Goal: Task Accomplishment & Management: Manage account settings

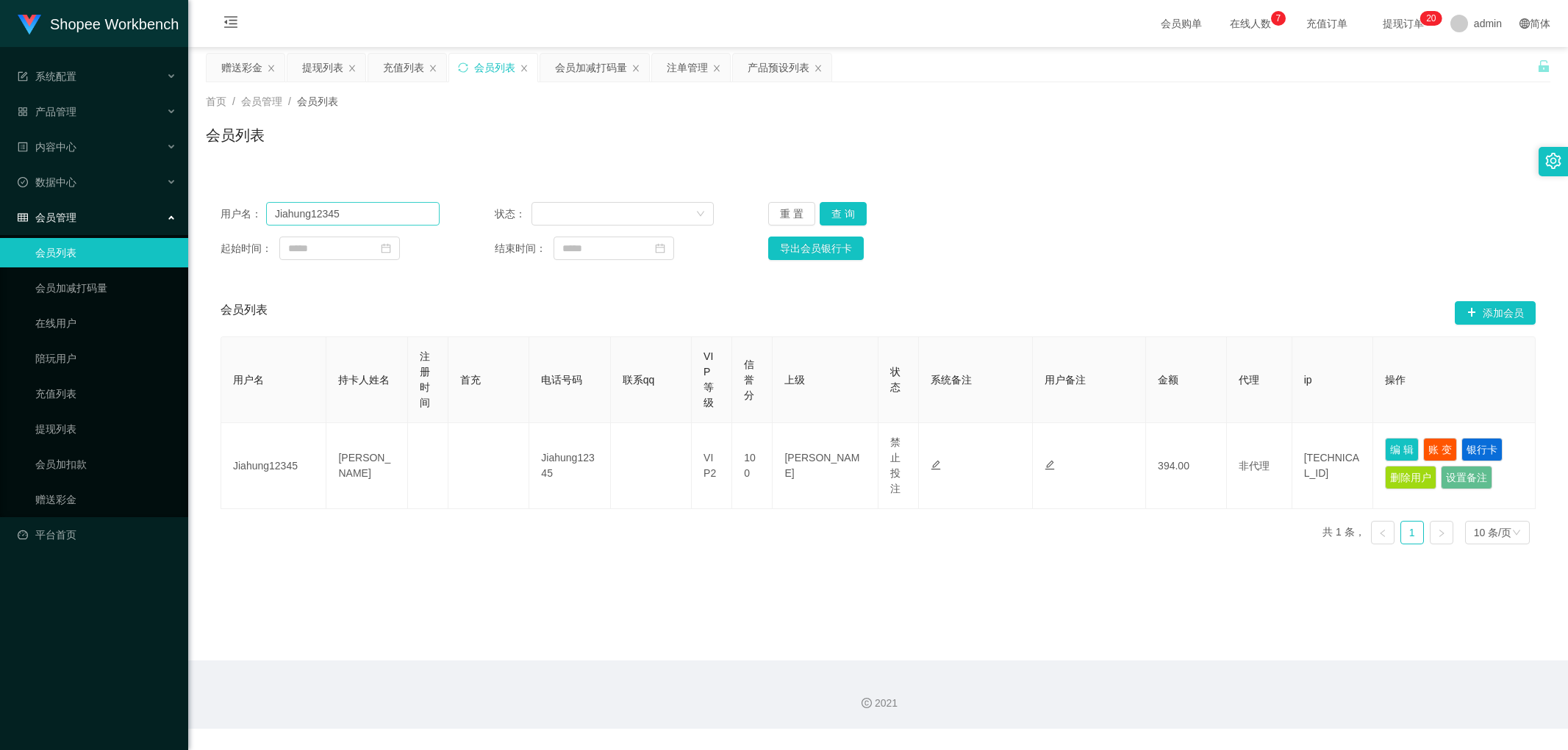
click at [359, 214] on input "Jiahung12345" at bounding box center [352, 214] width 173 height 23
type input "Lai"
click at [849, 218] on button "查 询" at bounding box center [843, 214] width 47 height 23
drag, startPoint x: 1267, startPoint y: 222, endPoint x: 1288, endPoint y: 238, distance: 26.4
click at [1268, 225] on div "用户名： Lai 状态： 重 置 查 询" at bounding box center [878, 214] width 1315 height 23
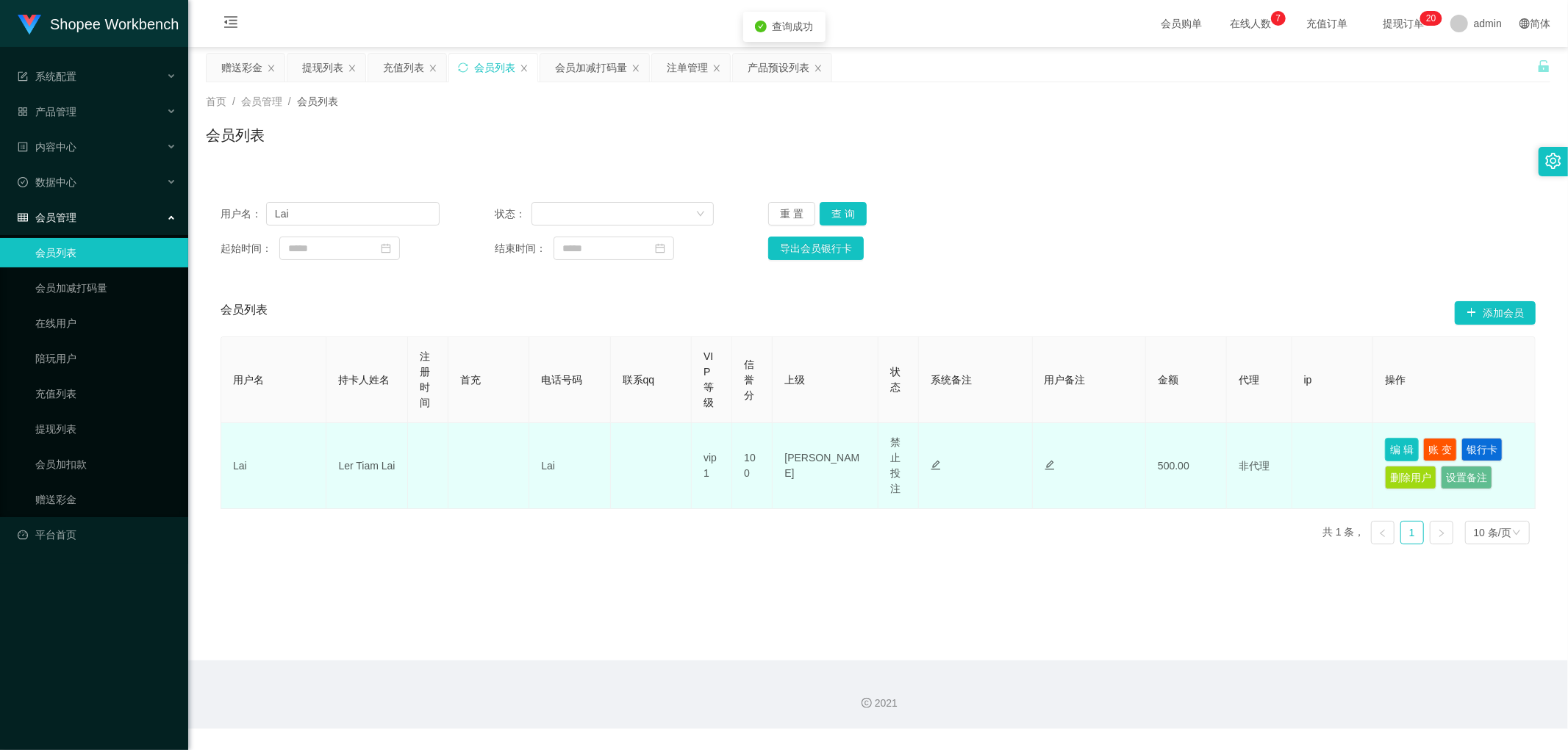
click at [1394, 447] on button "编 辑" at bounding box center [1402, 449] width 34 height 23
type input "Lai"
type input "Ler Tiam Lai"
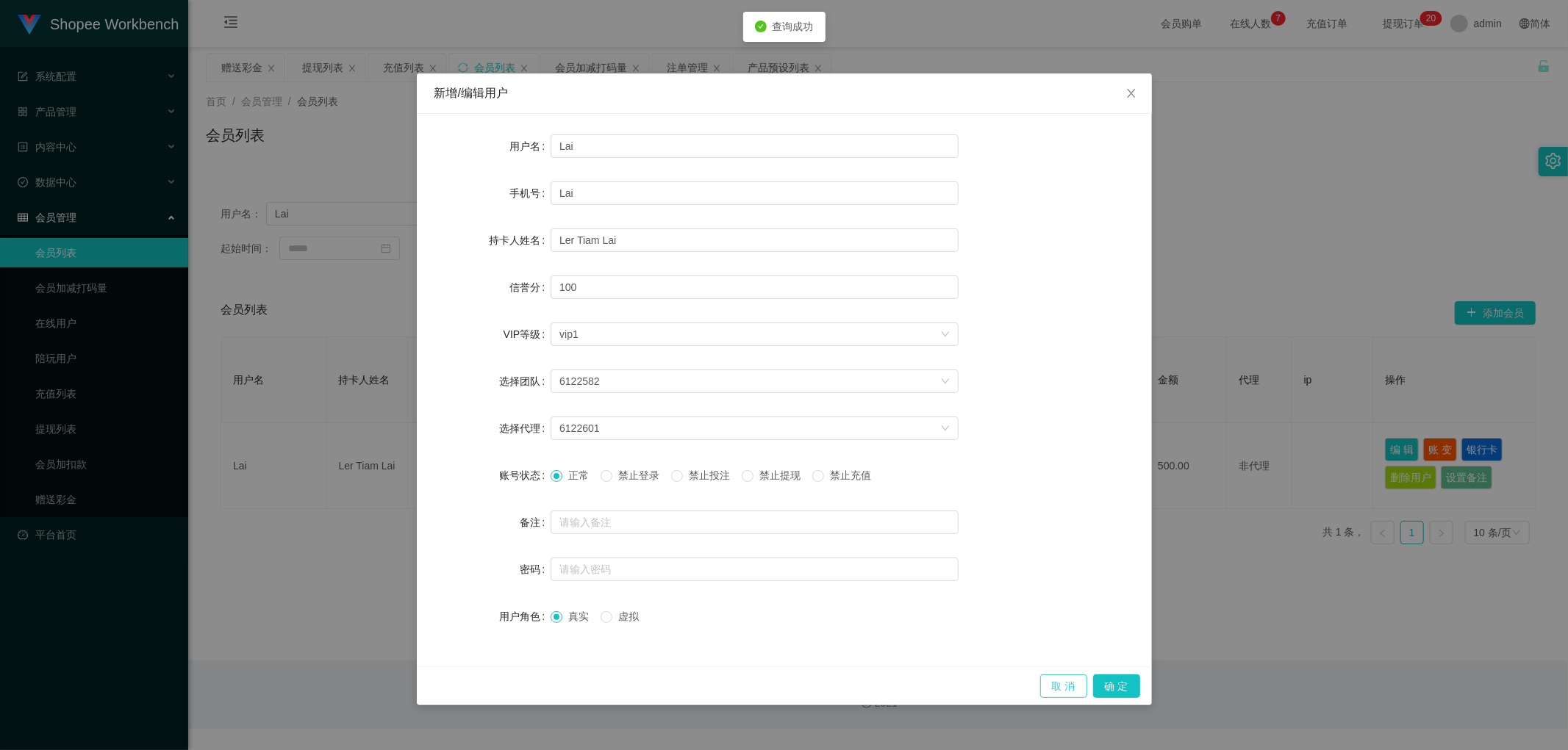
click at [1060, 682] on button "取 消" at bounding box center [1063, 686] width 47 height 23
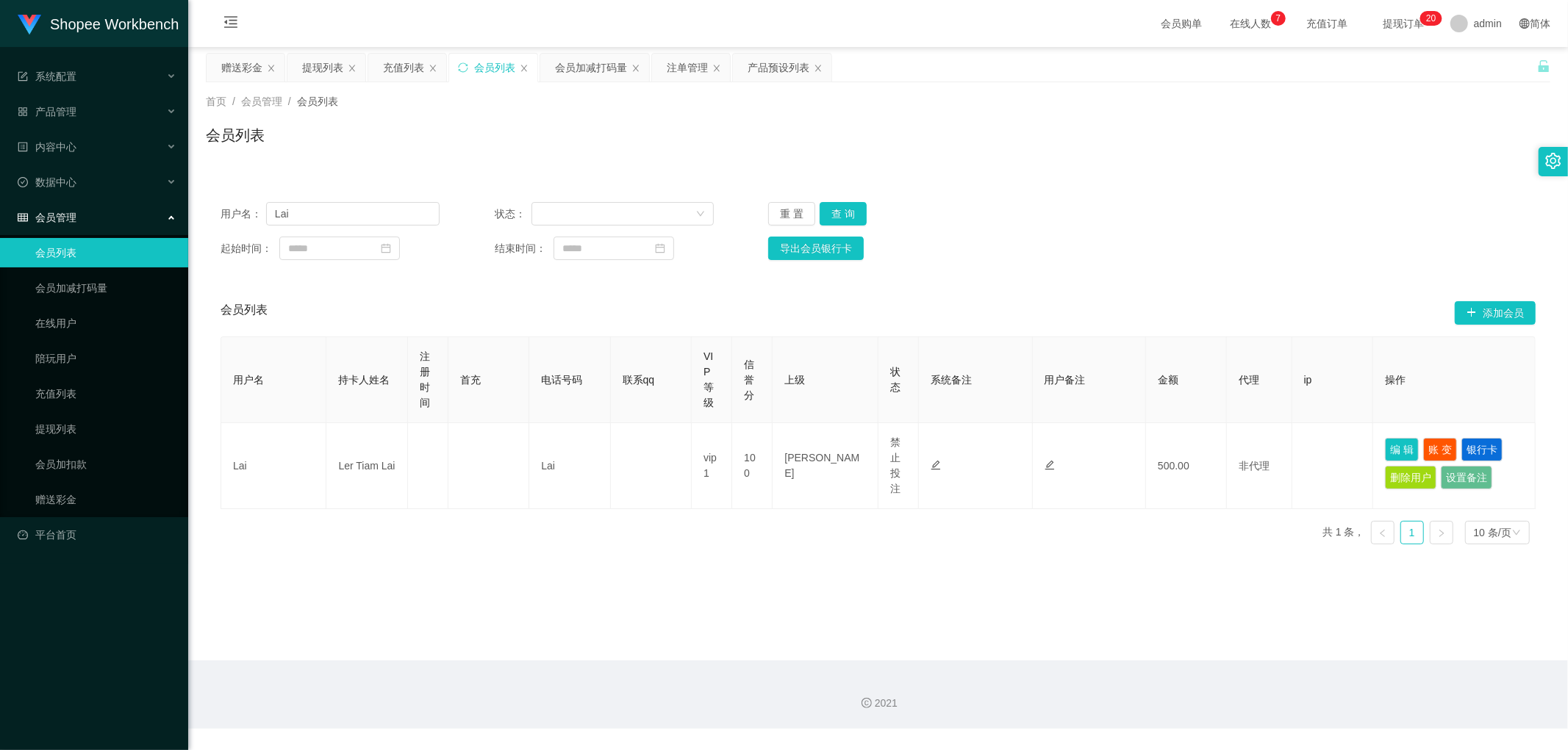
click at [682, 106] on div "首页 / 会员管理 / 会员列表 /" at bounding box center [878, 101] width 1345 height 15
drag, startPoint x: 686, startPoint y: 64, endPoint x: 689, endPoint y: 74, distance: 10.4
click at [686, 65] on div "注单管理" at bounding box center [687, 68] width 42 height 28
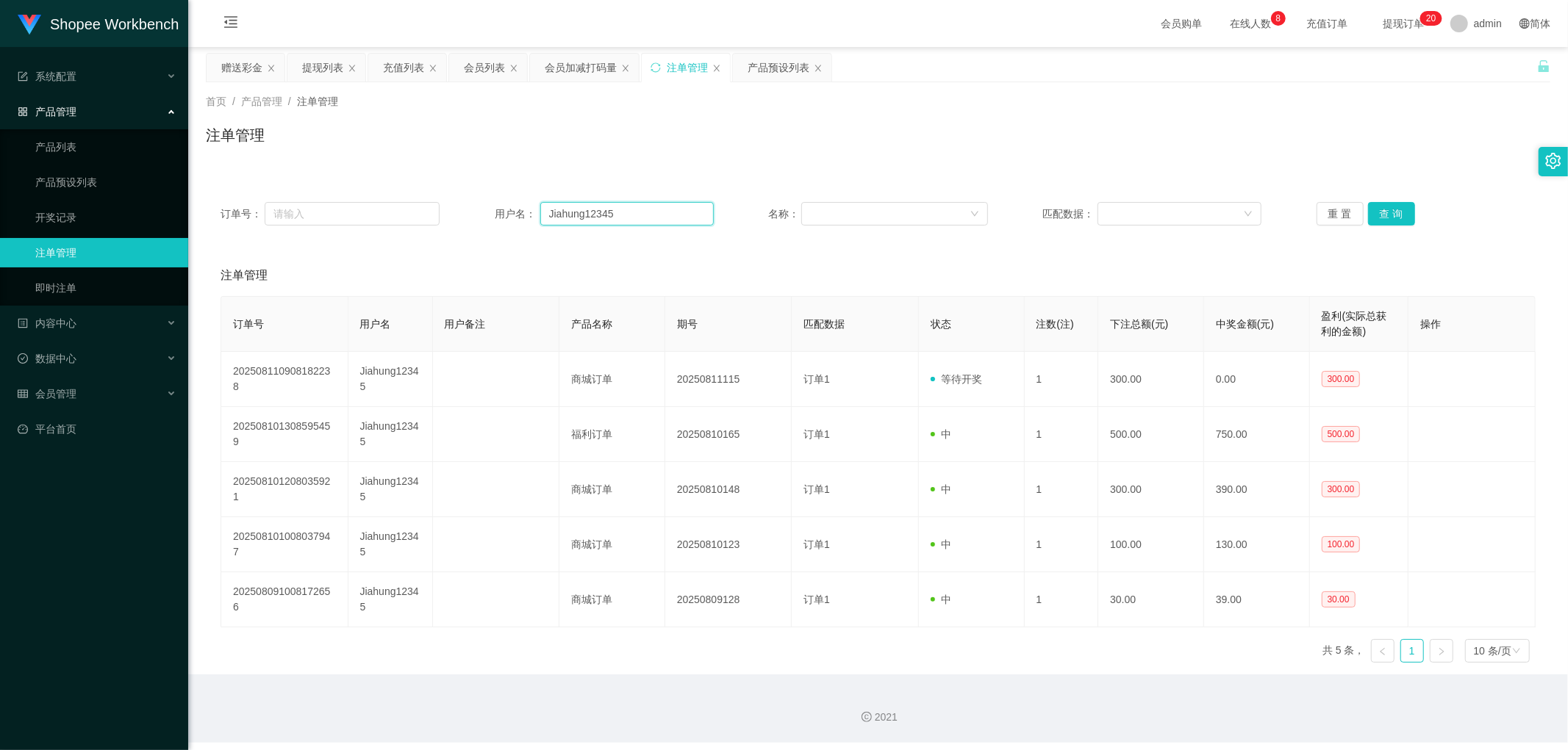
drag, startPoint x: 658, startPoint y: 207, endPoint x: 693, endPoint y: 215, distance: 35.9
click at [658, 207] on input "Jiahung12345" at bounding box center [626, 214] width 173 height 23
paste input "Lai"
type input "Lai"
click at [1383, 211] on button "查 询" at bounding box center [1391, 214] width 47 height 23
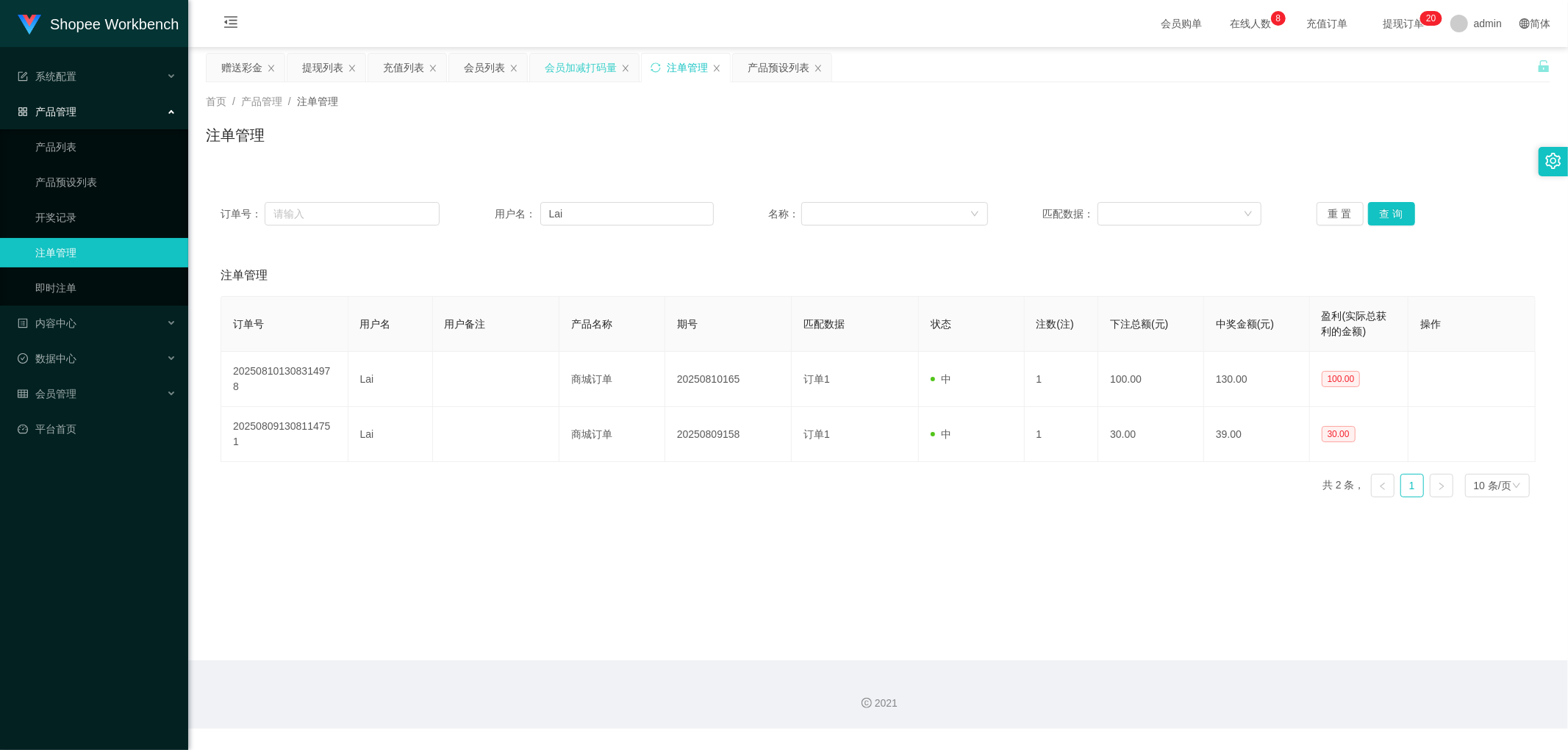
click at [552, 68] on div "会员加减打码量" at bounding box center [580, 68] width 73 height 28
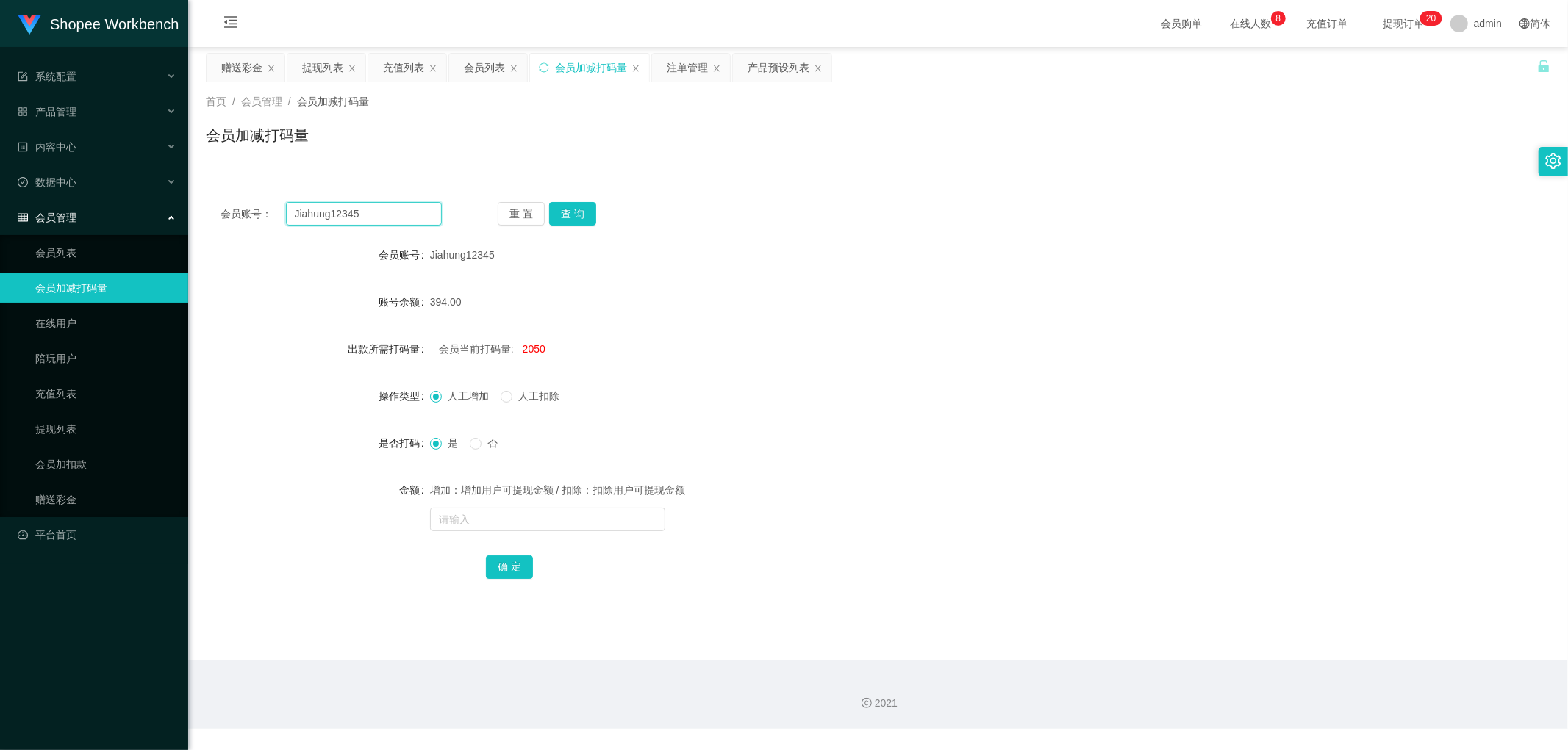
drag, startPoint x: 383, startPoint y: 212, endPoint x: 479, endPoint y: 218, distance: 96.2
click at [385, 214] on input "Jiahung12345" at bounding box center [364, 214] width 157 height 23
paste input "Lai"
type input "Lai"
drag, startPoint x: 593, startPoint y: 212, endPoint x: 646, endPoint y: 212, distance: 53.0
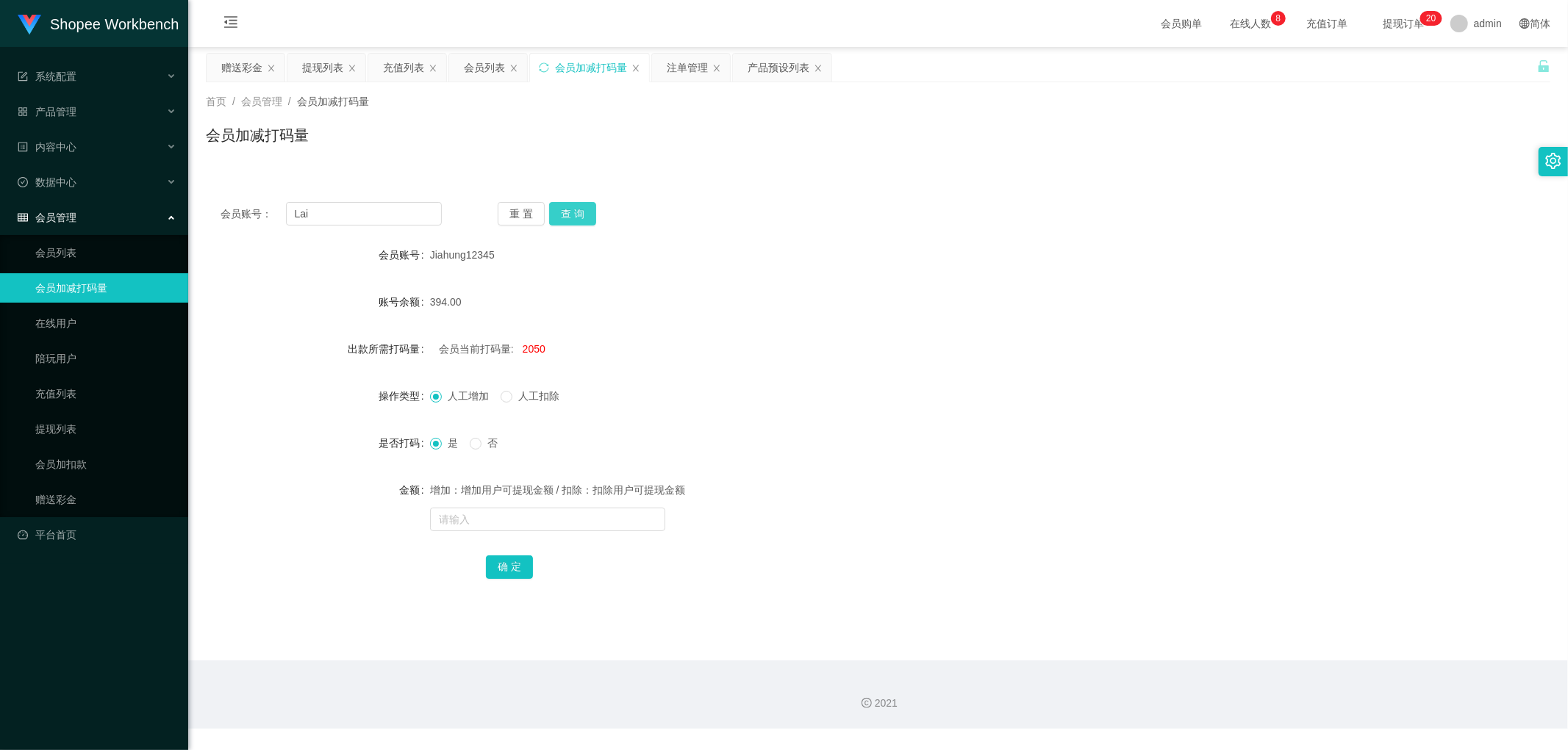
click at [594, 215] on div "重 置 查 询" at bounding box center [608, 214] width 221 height 23
click at [734, 198] on div "会员账号： Lai 重 置 查 询 会员账号 Jiahung12345 账号余额 394.00 出款所需打码量 会员当前打码量: 2050 操作类型 人工增加…" at bounding box center [878, 400] width 1345 height 426
click at [582, 214] on button "查 询" at bounding box center [572, 214] width 47 height 23
click at [739, 204] on div "会员账号： [PERSON_NAME] 查 询" at bounding box center [878, 214] width 1345 height 23
click at [738, 179] on div "会员账号： Lai 重 置 查 询 会员账号 Lai 账号余额 500.00 出款所需打码量 会员当前打码量: -4900 操作类型 人工增加 人工扣除 是否…" at bounding box center [878, 391] width 1345 height 444
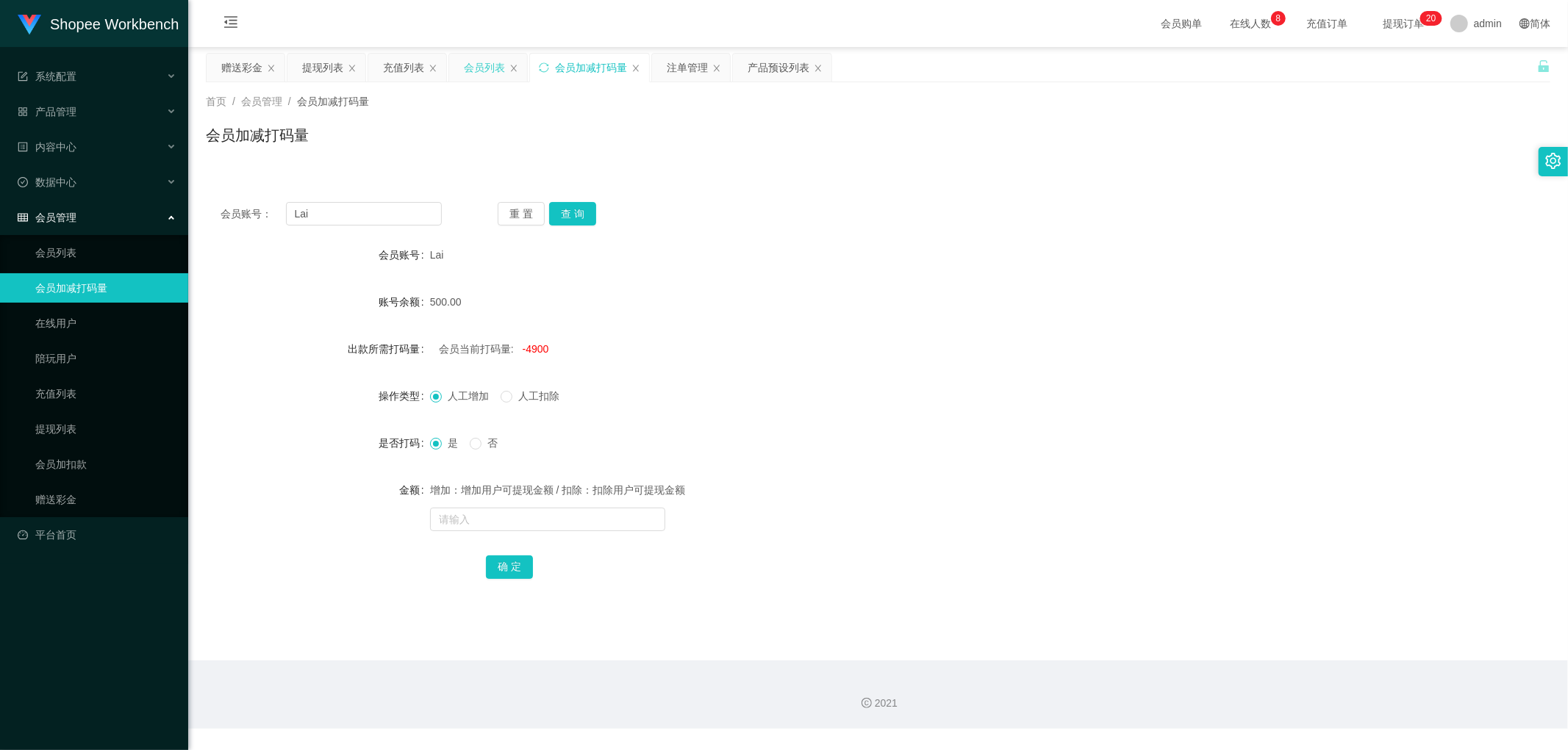
click at [487, 64] on div "会员列表" at bounding box center [484, 68] width 42 height 28
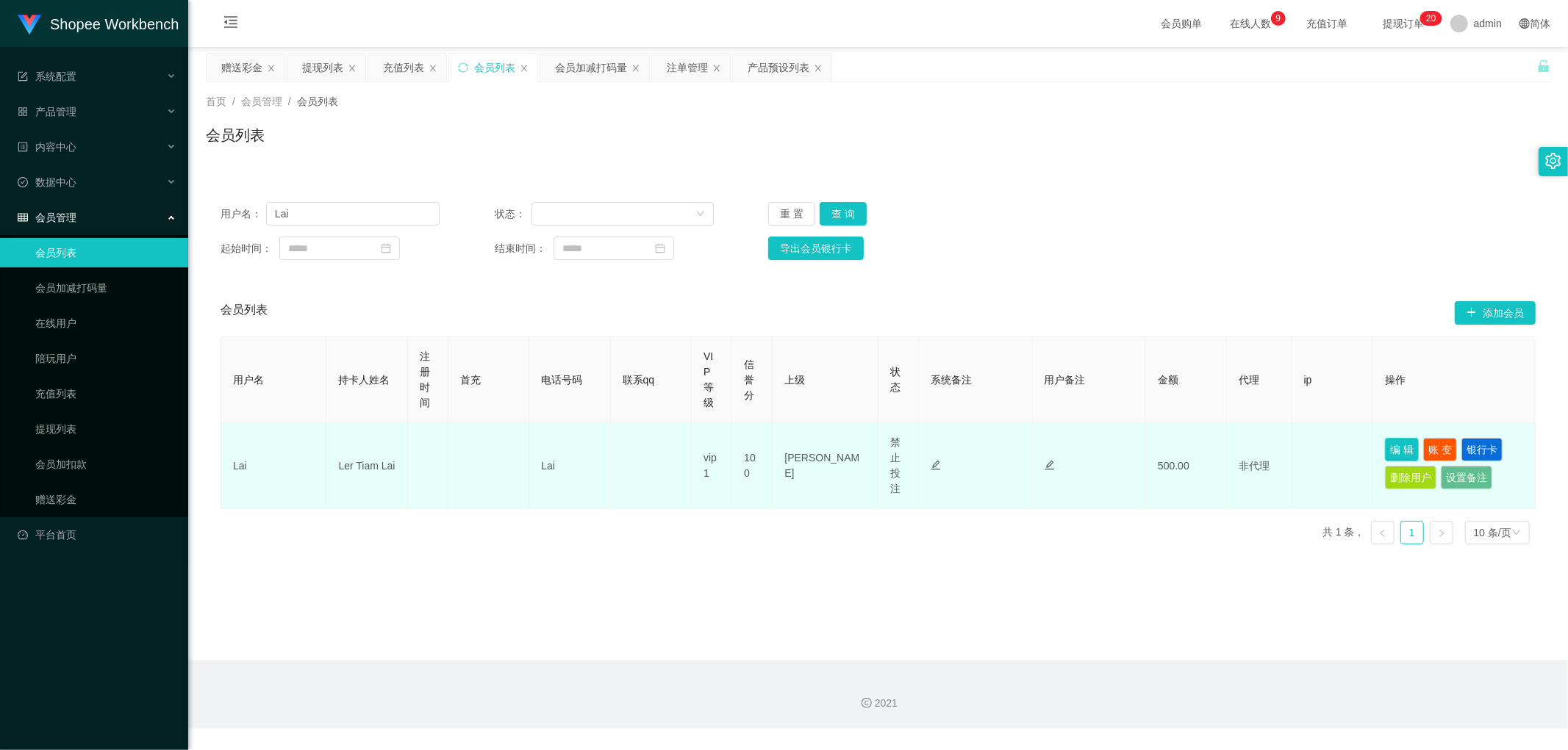
click at [1386, 447] on button "编 辑" at bounding box center [1402, 449] width 34 height 23
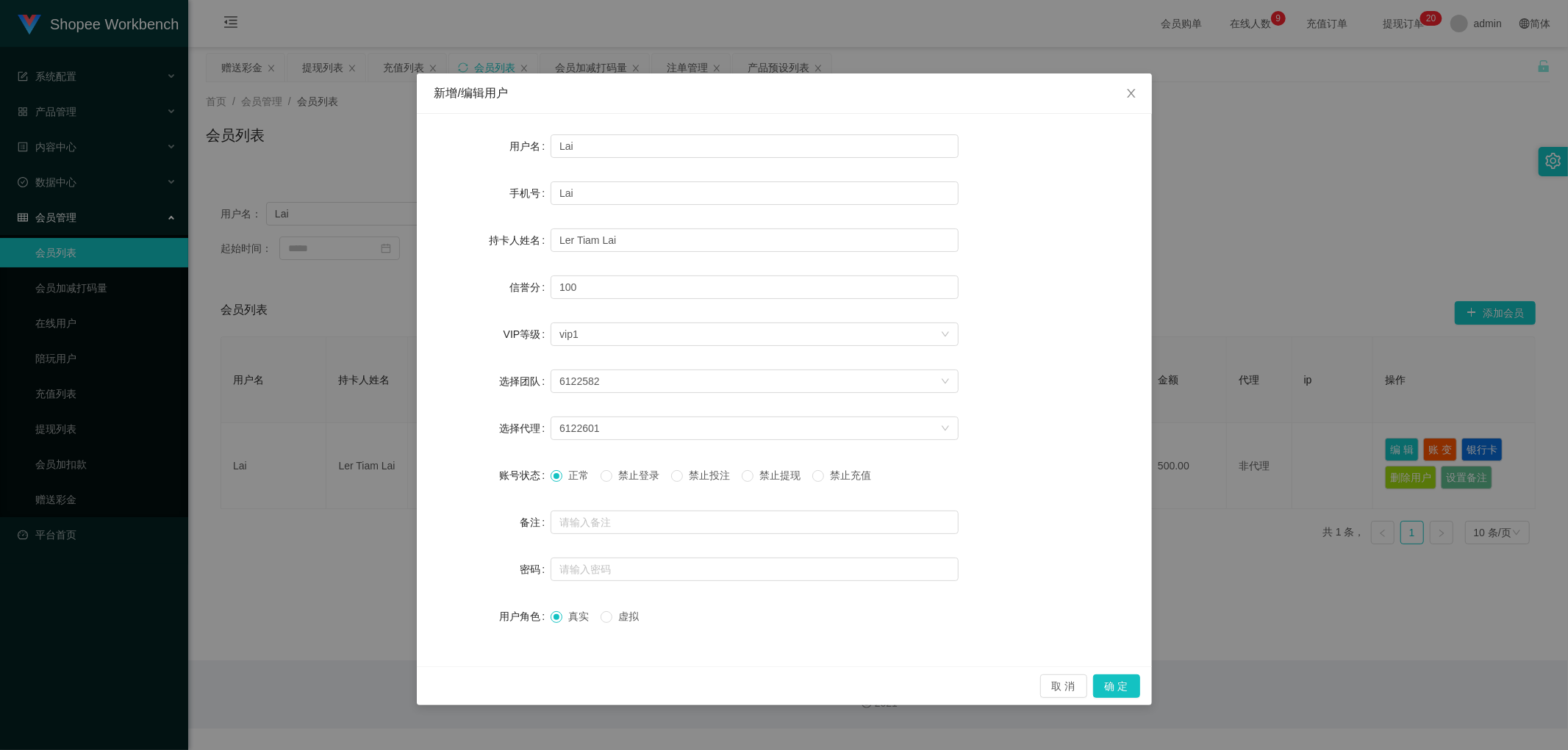
click at [1140, 679] on div "取 消 确 定" at bounding box center [784, 686] width 735 height 39
click at [1133, 682] on button "确 定" at bounding box center [1117, 686] width 47 height 23
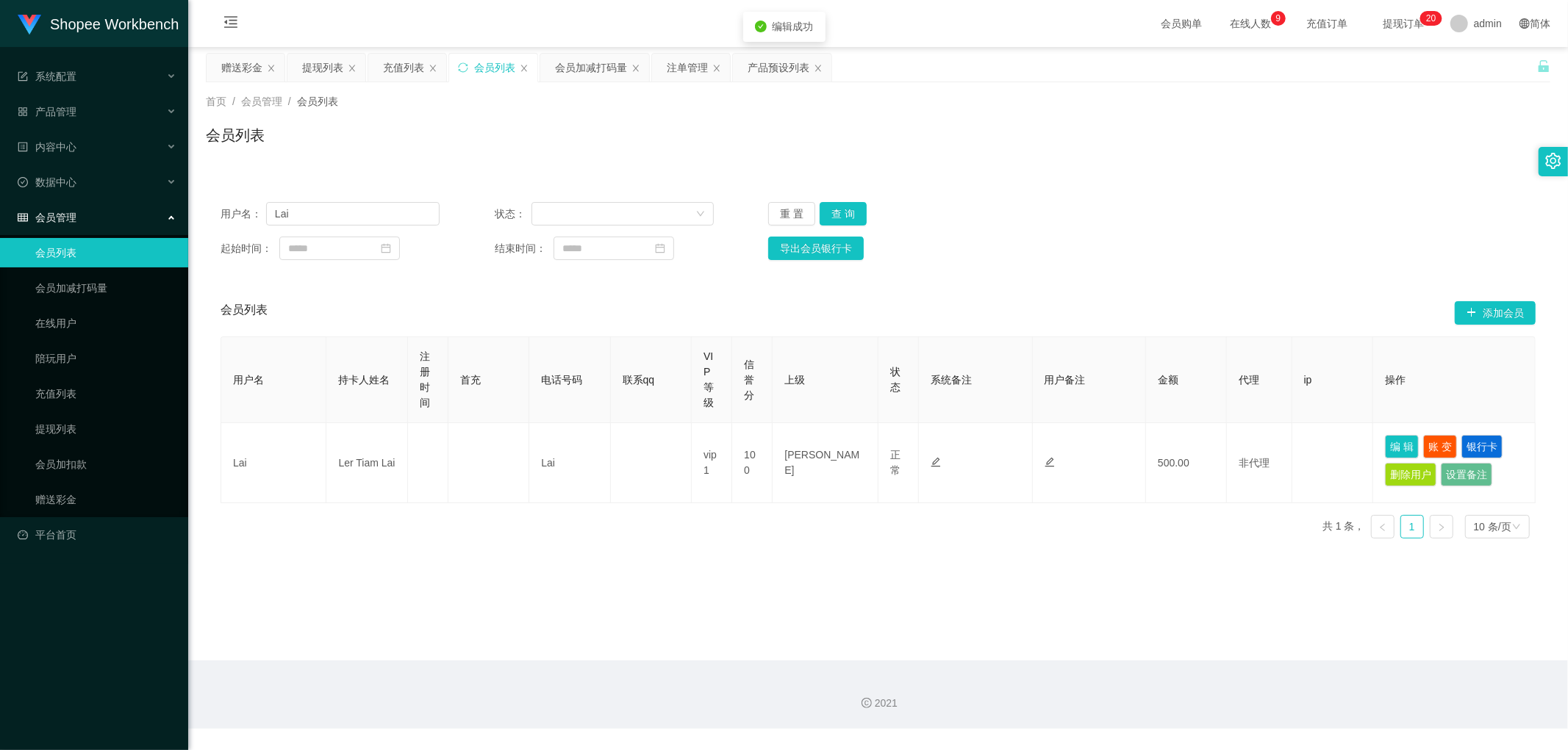
click at [1066, 591] on main "关闭左侧 关闭右侧 关闭其它 刷新页面 赠送彩金 提现列表 充值列表 会员列表 会员加减打码量 注单管理 产品预设列表 首页 / 会员管理 / 会员列表 / …" at bounding box center [878, 354] width 1379 height 614
click at [1152, 232] on div "用户名： Lai 状态： 重 置 查 询 起始时间： 结束时间： 导出会员银行卡" at bounding box center [878, 231] width 1345 height 87
click at [844, 216] on button "查 询" at bounding box center [843, 214] width 47 height 23
drag, startPoint x: 1226, startPoint y: 247, endPoint x: 1261, endPoint y: 302, distance: 65.2
click at [1229, 257] on div "起始时间： 结束时间： 导出会员银行卡" at bounding box center [878, 248] width 1315 height 23
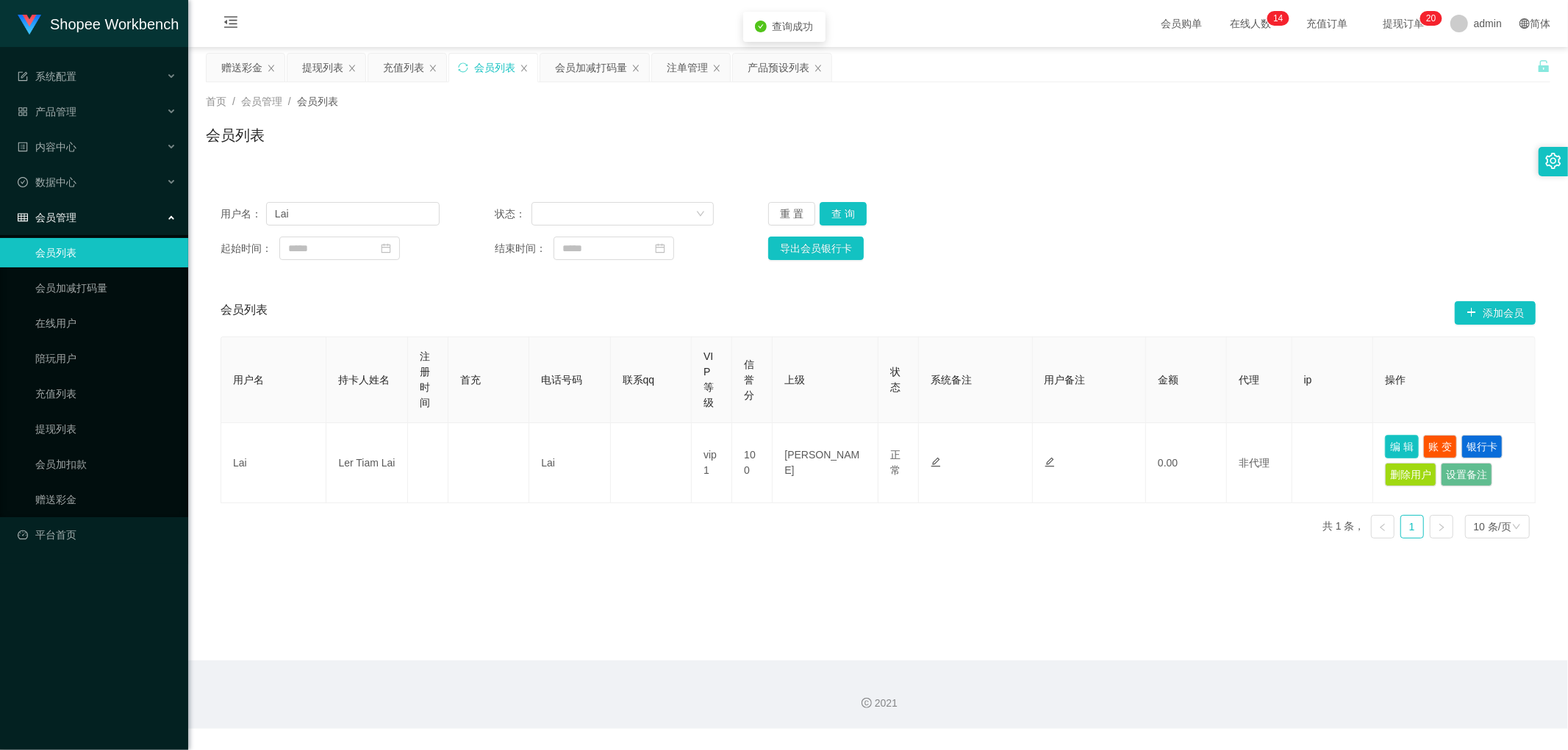
click at [1398, 447] on button "编 辑" at bounding box center [1402, 447] width 34 height 23
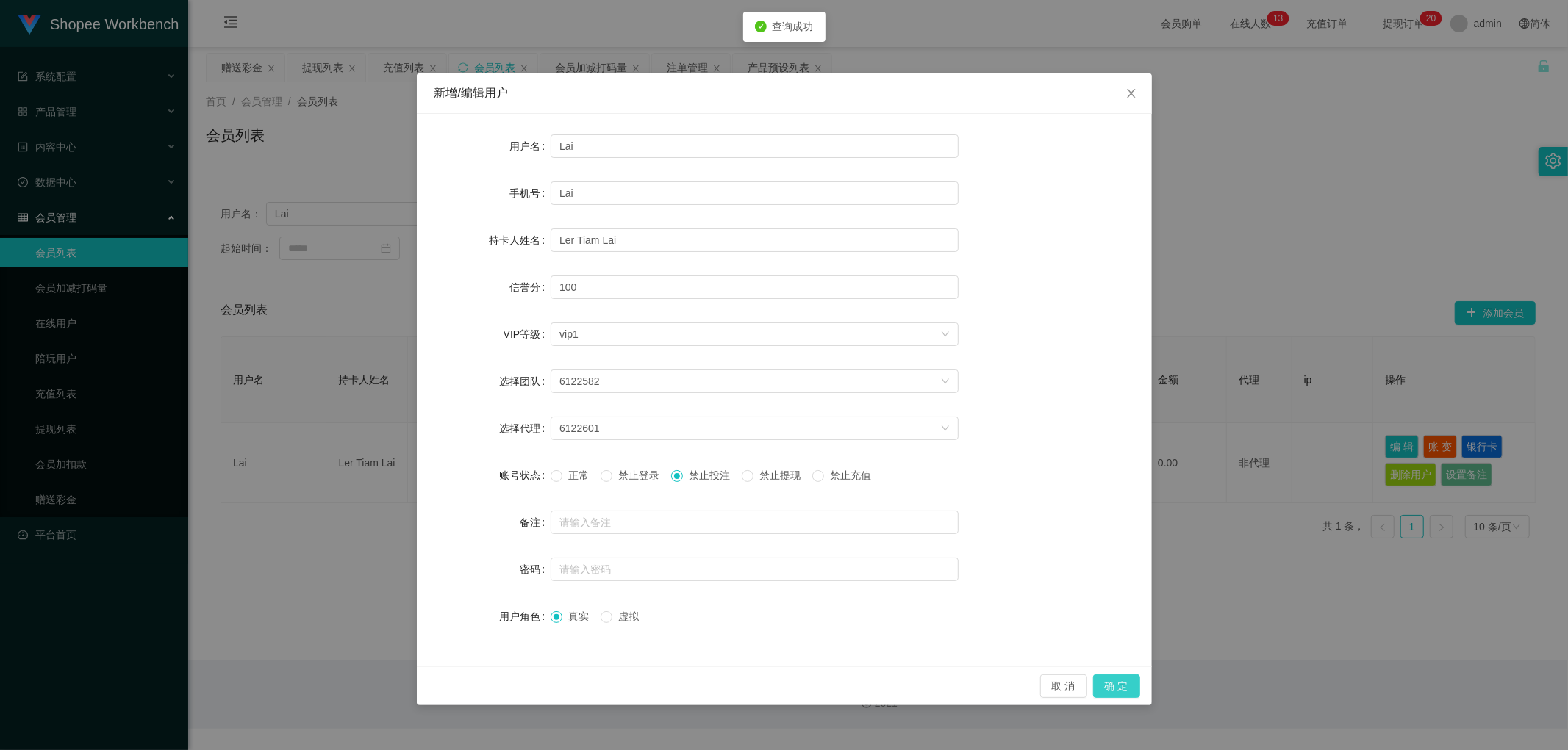
click at [1114, 685] on button "确 定" at bounding box center [1117, 686] width 47 height 23
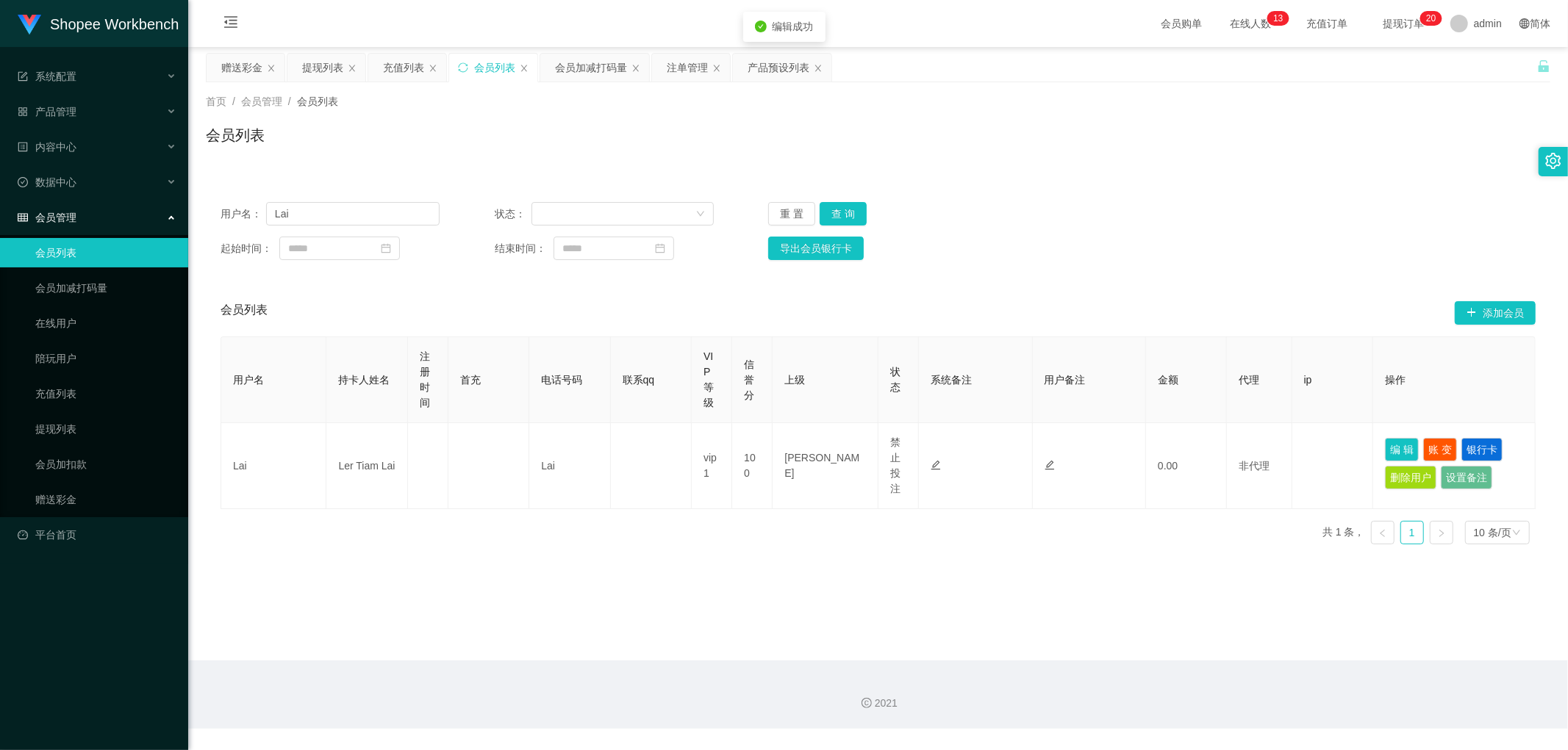
click at [688, 72] on div "注单管理" at bounding box center [687, 68] width 42 height 28
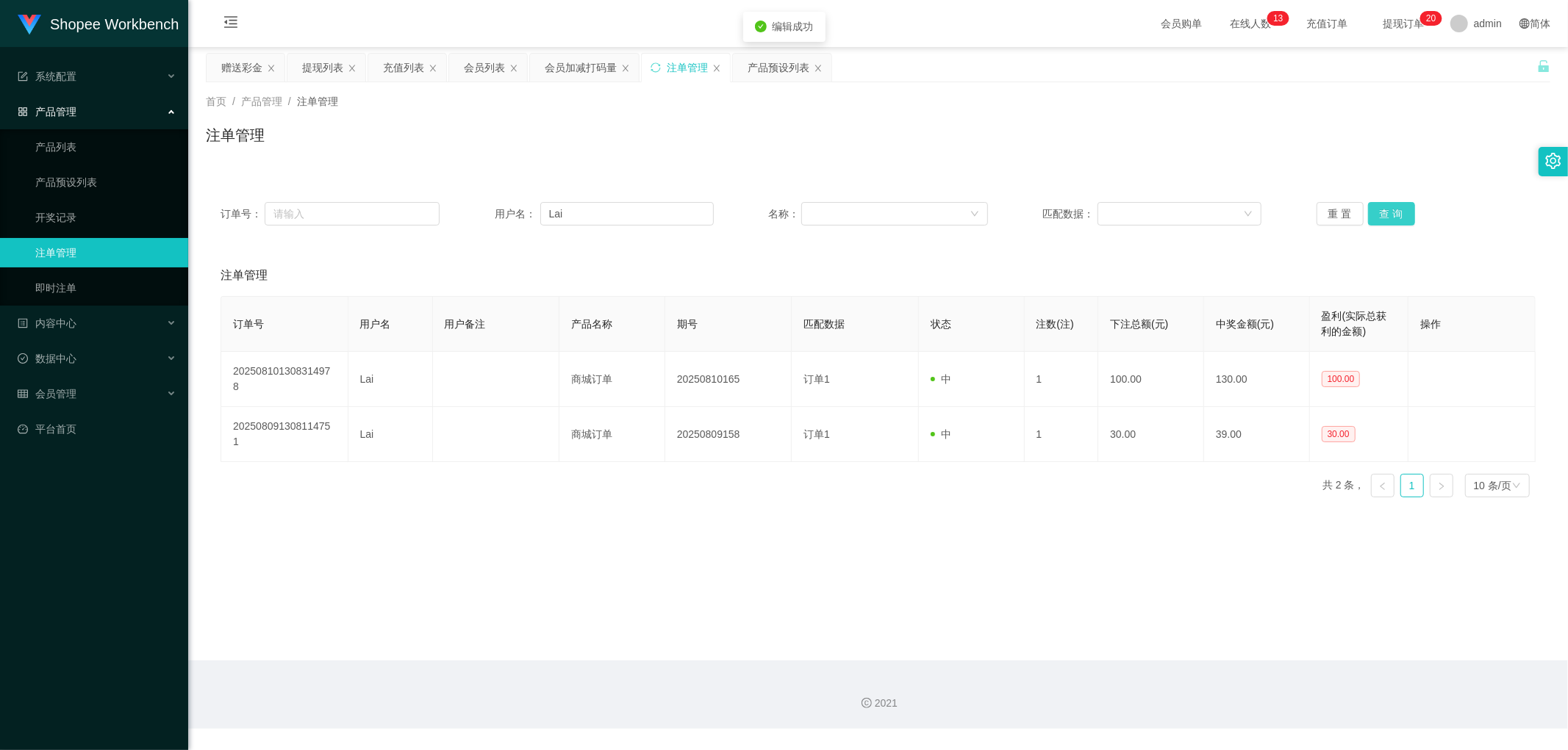
click at [1378, 216] on button "查 询" at bounding box center [1391, 214] width 47 height 23
click at [861, 175] on div "订单号： 用户名： Lai 名称： 匹配数据： 重 置 查 询 注单管理 订单号 用户名 用户备注 产品名称 期号 匹配数据 状态 注数(注) 下注总额(元)…" at bounding box center [878, 367] width 1345 height 394
click at [578, 157] on div "注单管理" at bounding box center [878, 141] width 1345 height 34
click at [483, 65] on div "会员列表" at bounding box center [484, 68] width 42 height 28
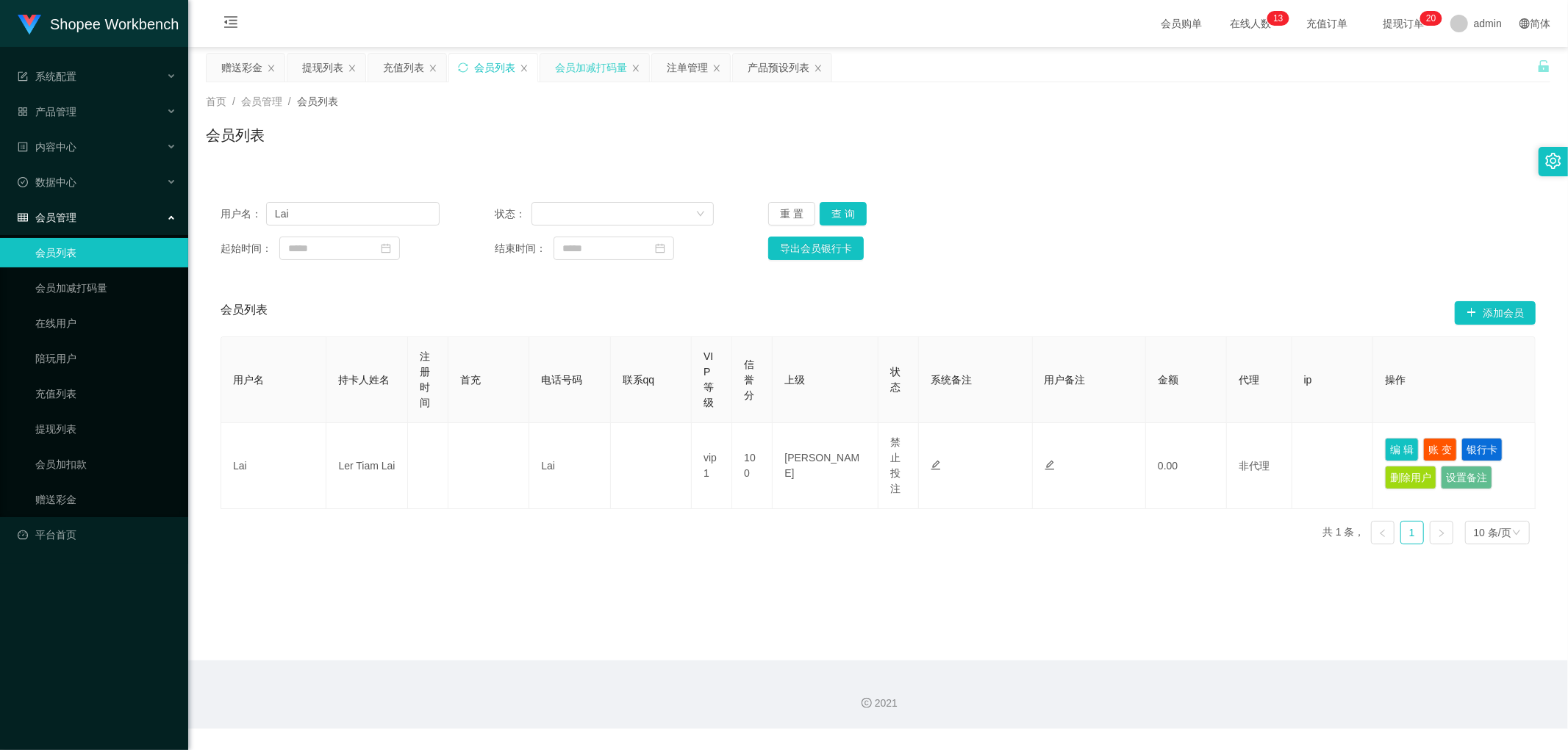
click at [598, 69] on div "会员加减打码量" at bounding box center [591, 68] width 73 height 28
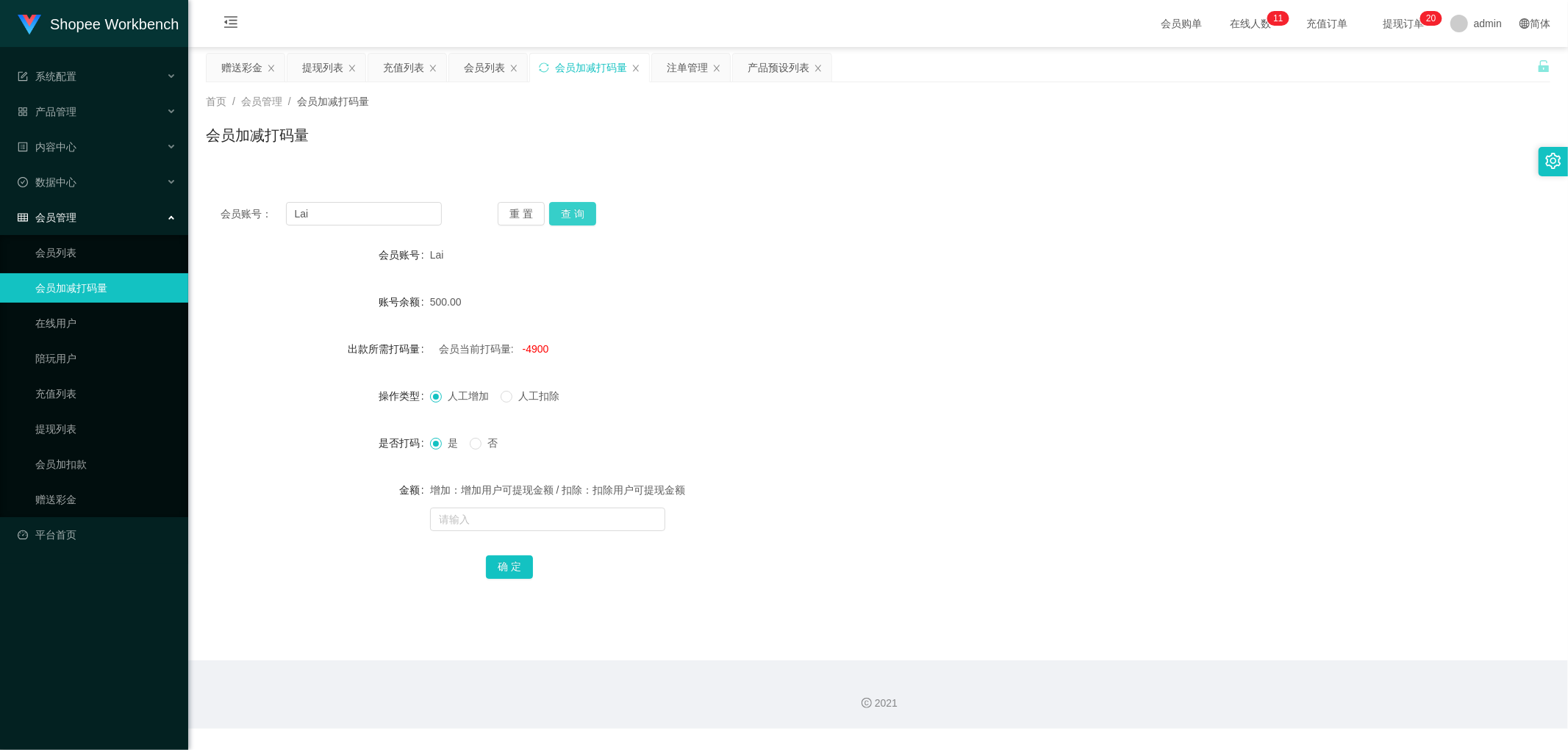
click at [561, 215] on button "查 询" at bounding box center [572, 214] width 47 height 23
drag, startPoint x: 803, startPoint y: 206, endPoint x: 816, endPoint y: 211, distance: 13.9
click at [804, 206] on div "会员账号： [PERSON_NAME] 查 询" at bounding box center [878, 214] width 1345 height 23
click at [475, 69] on div "会员列表" at bounding box center [484, 68] width 42 height 28
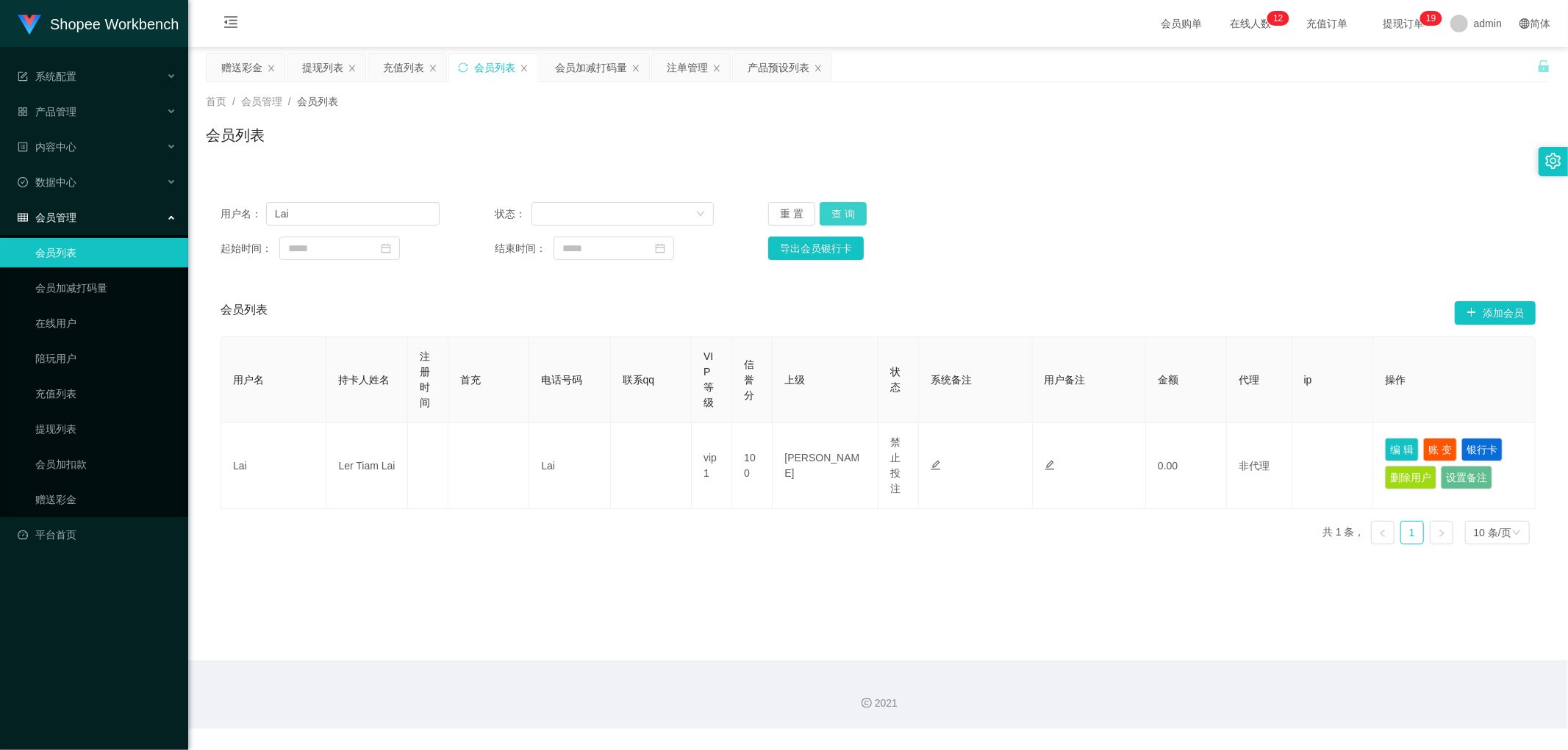
click at [847, 214] on button "查 询" at bounding box center [843, 214] width 47 height 23
click at [1231, 228] on div "用户名： Lai 状态： 重 置 查 询 起始时间： 结束时间： 导出会员银行卡" at bounding box center [878, 231] width 1345 height 87
click at [339, 214] on input "Lai" at bounding box center [352, 214] width 173 height 23
paste input "CURRY"
type input "CURRY"
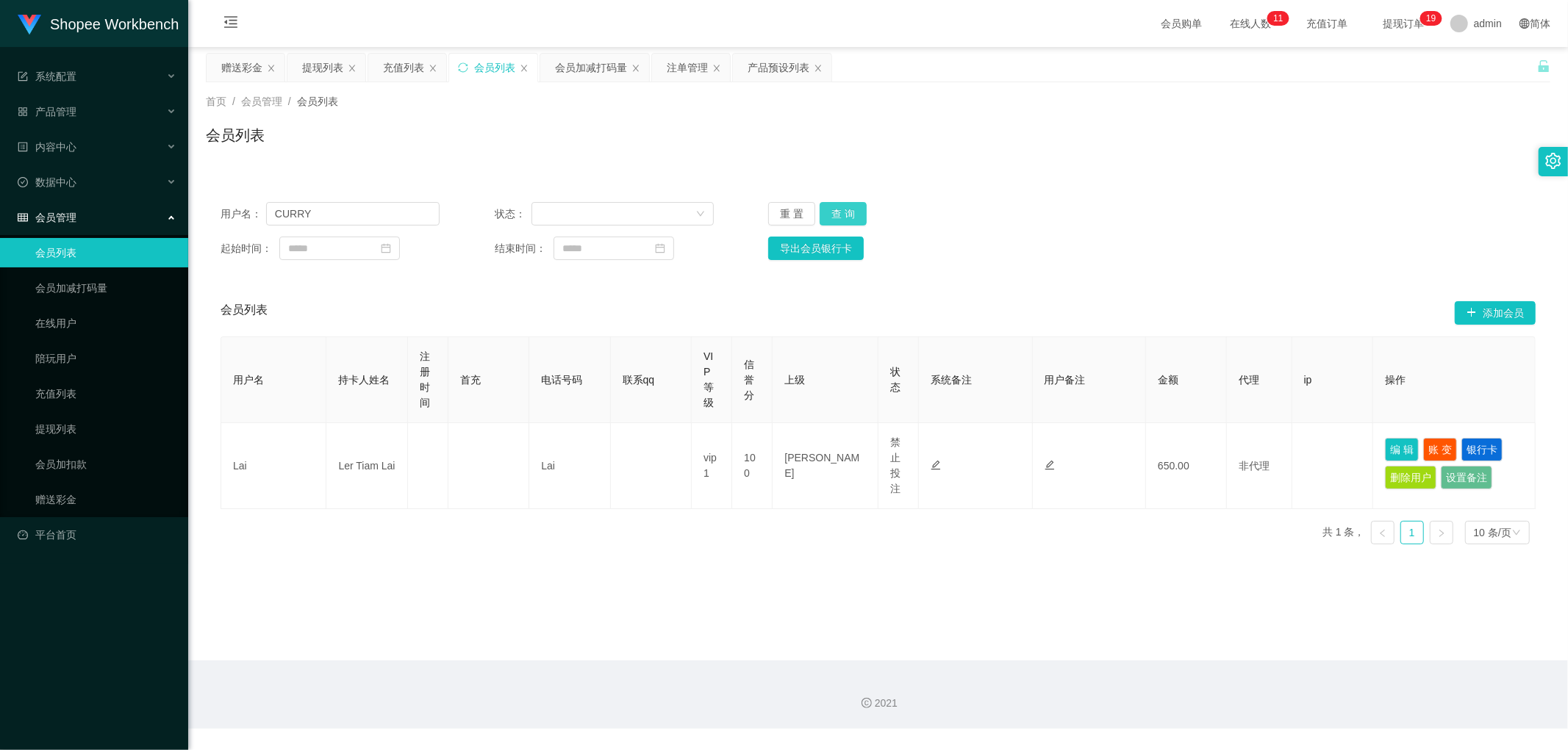
click at [842, 212] on button "查 询" at bounding box center [843, 214] width 47 height 23
click at [674, 61] on div "注单管理" at bounding box center [687, 68] width 42 height 28
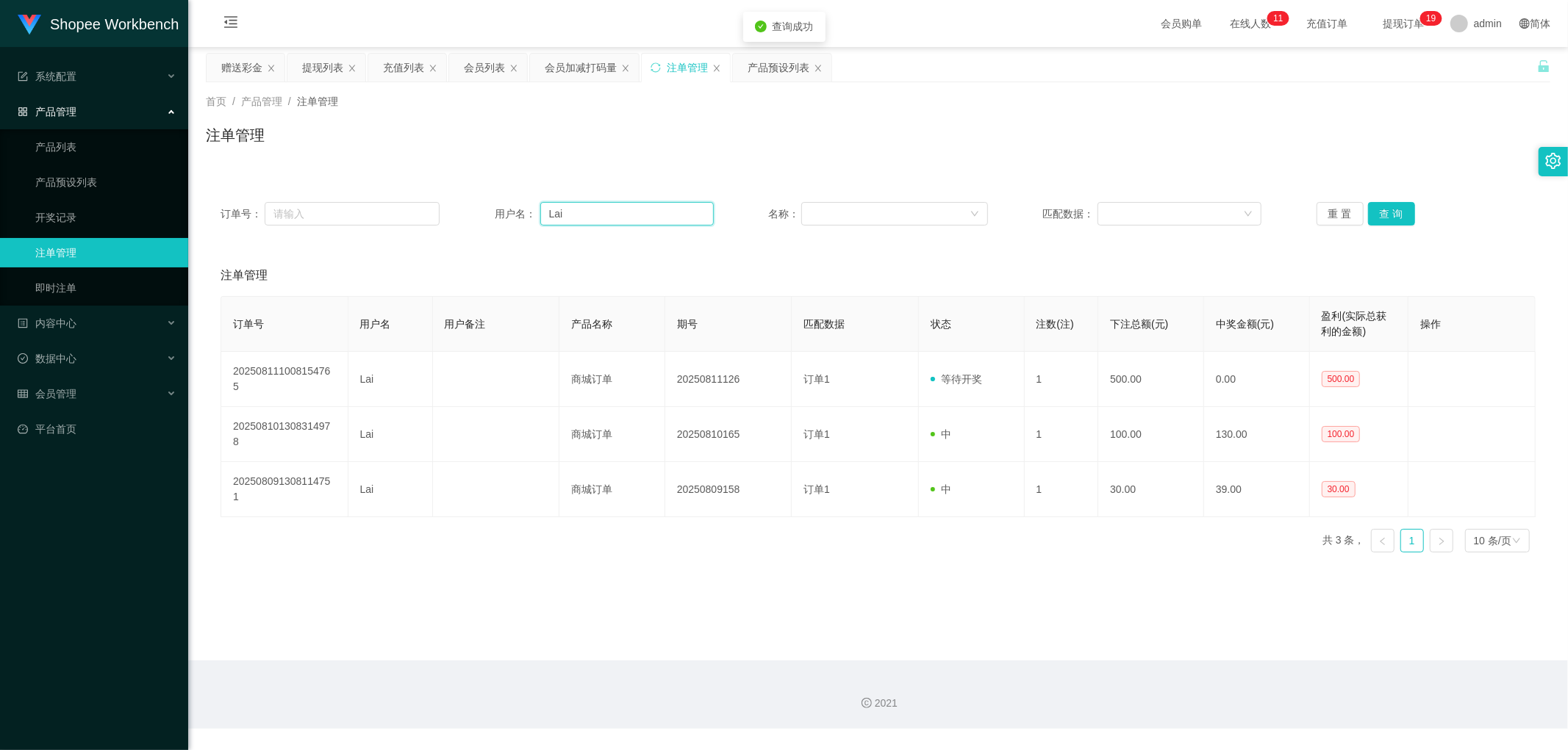
drag, startPoint x: 628, startPoint y: 215, endPoint x: 748, endPoint y: 220, distance: 120.1
click at [628, 216] on input "Lai" at bounding box center [626, 214] width 173 height 23
paste input "CURRY"
type input "CURRY"
click at [1379, 214] on button "查 询" at bounding box center [1391, 214] width 47 height 23
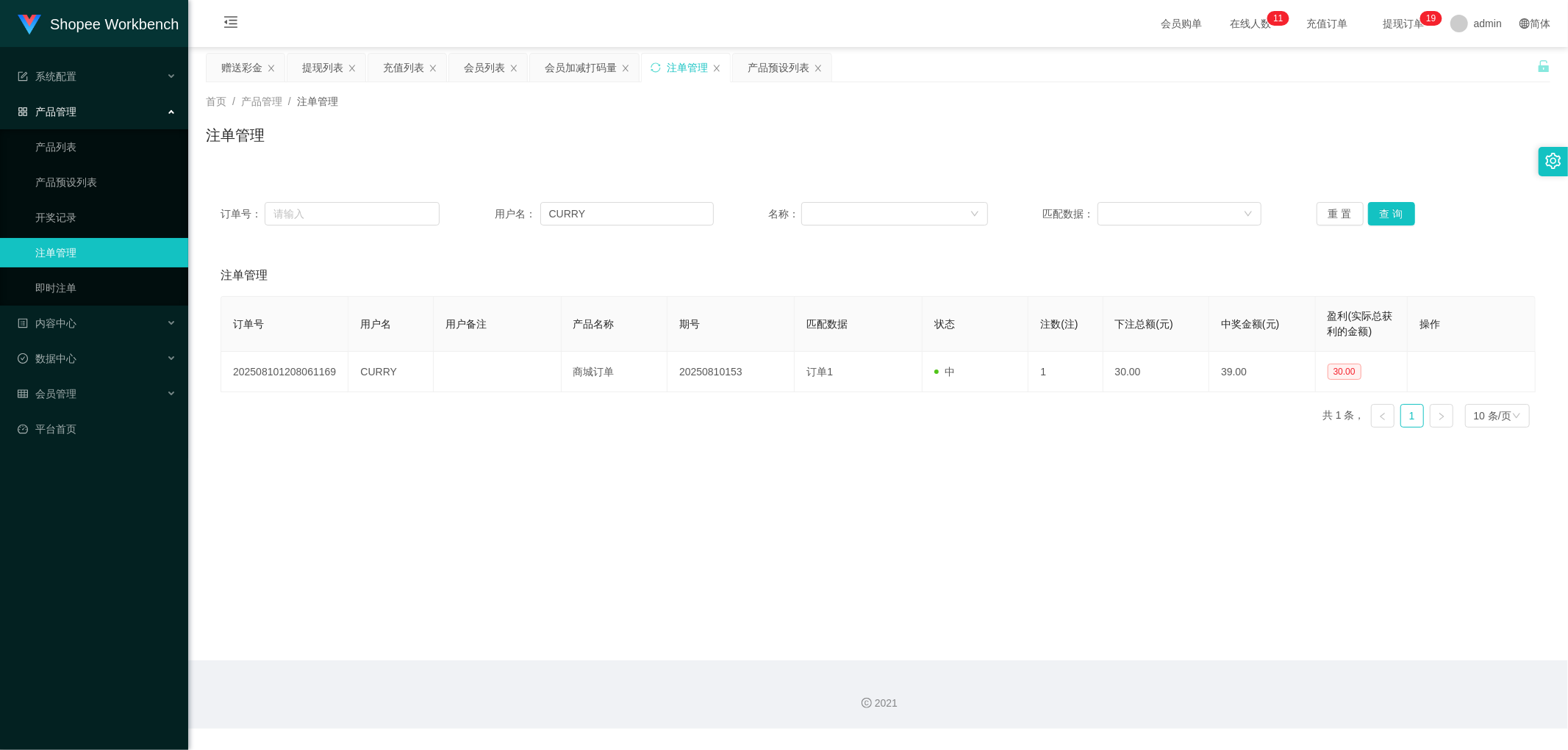
click at [704, 138] on div "注单管理" at bounding box center [878, 141] width 1345 height 34
click at [497, 66] on div "会员列表" at bounding box center [484, 68] width 42 height 28
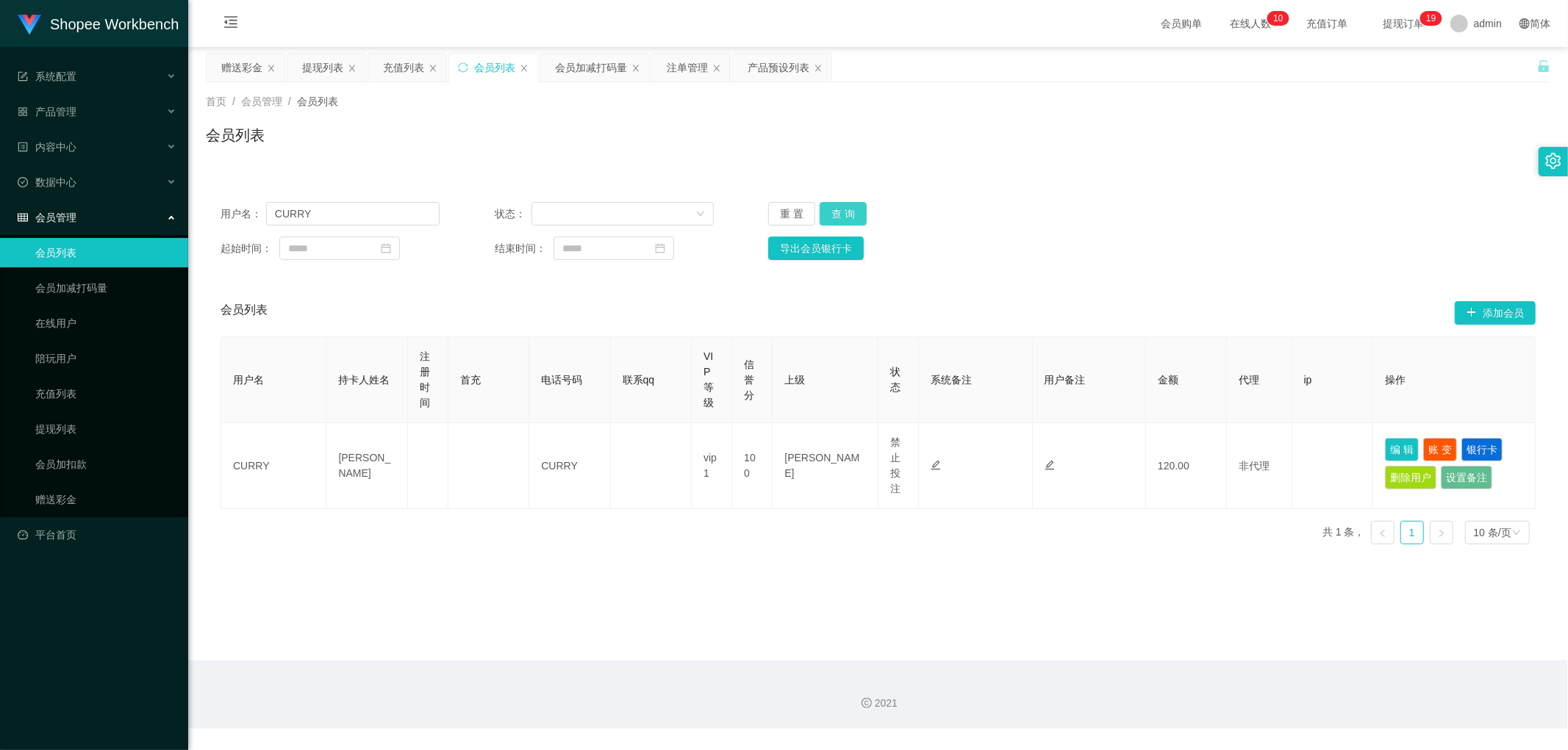
drag, startPoint x: 842, startPoint y: 215, endPoint x: 1264, endPoint y: 195, distance: 422.5
click at [846, 216] on button "查 询" at bounding box center [843, 214] width 47 height 23
drag, startPoint x: 1270, startPoint y: 194, endPoint x: 1281, endPoint y: 195, distance: 11.0
click at [1272, 194] on div "用户名： CURRY 状态： 重 置 查 询 起始时间： 结束时间： 导出会员银行卡" at bounding box center [878, 231] width 1345 height 87
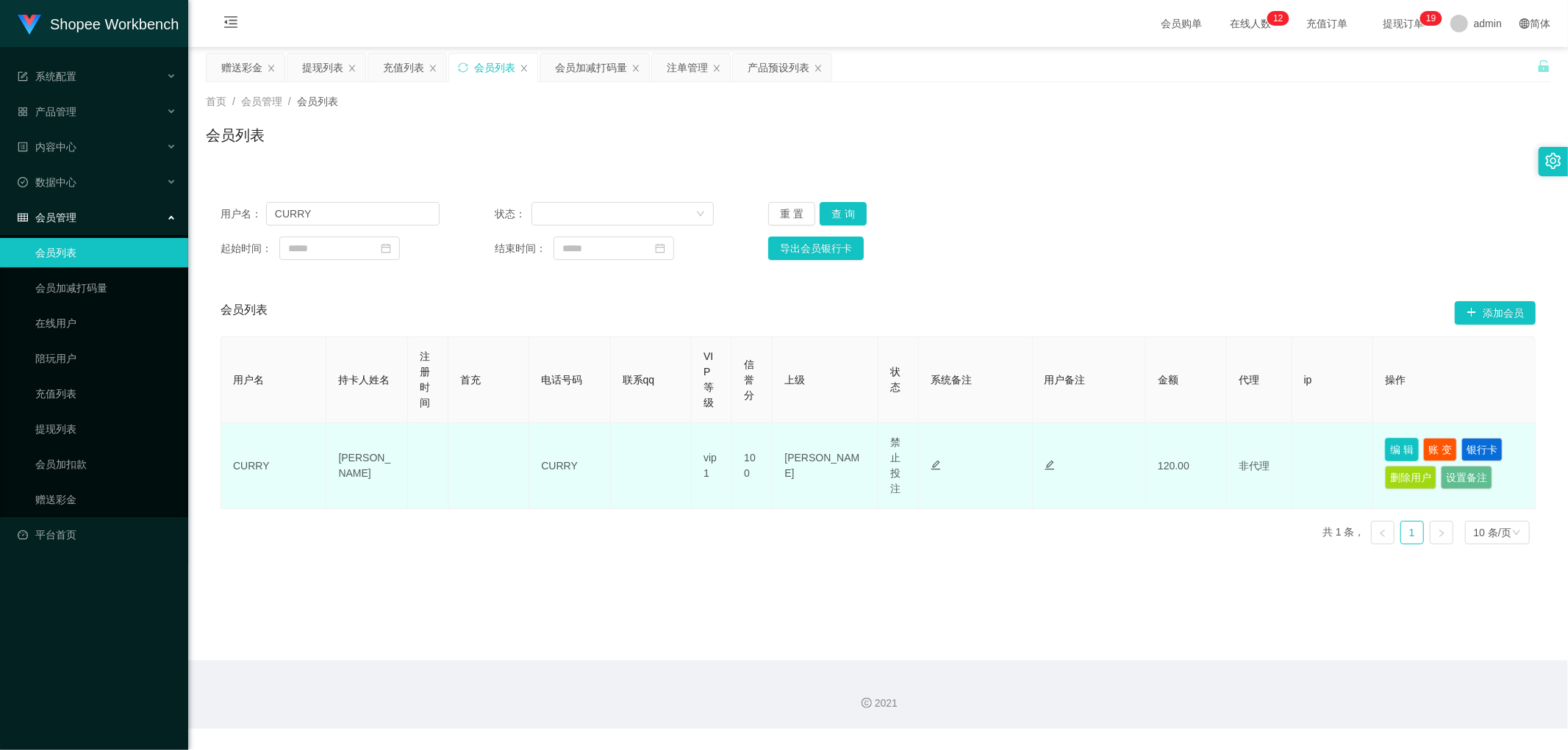
click at [1387, 448] on button "编 辑" at bounding box center [1402, 449] width 34 height 23
type input "CURRY"
type input "[PERSON_NAME]"
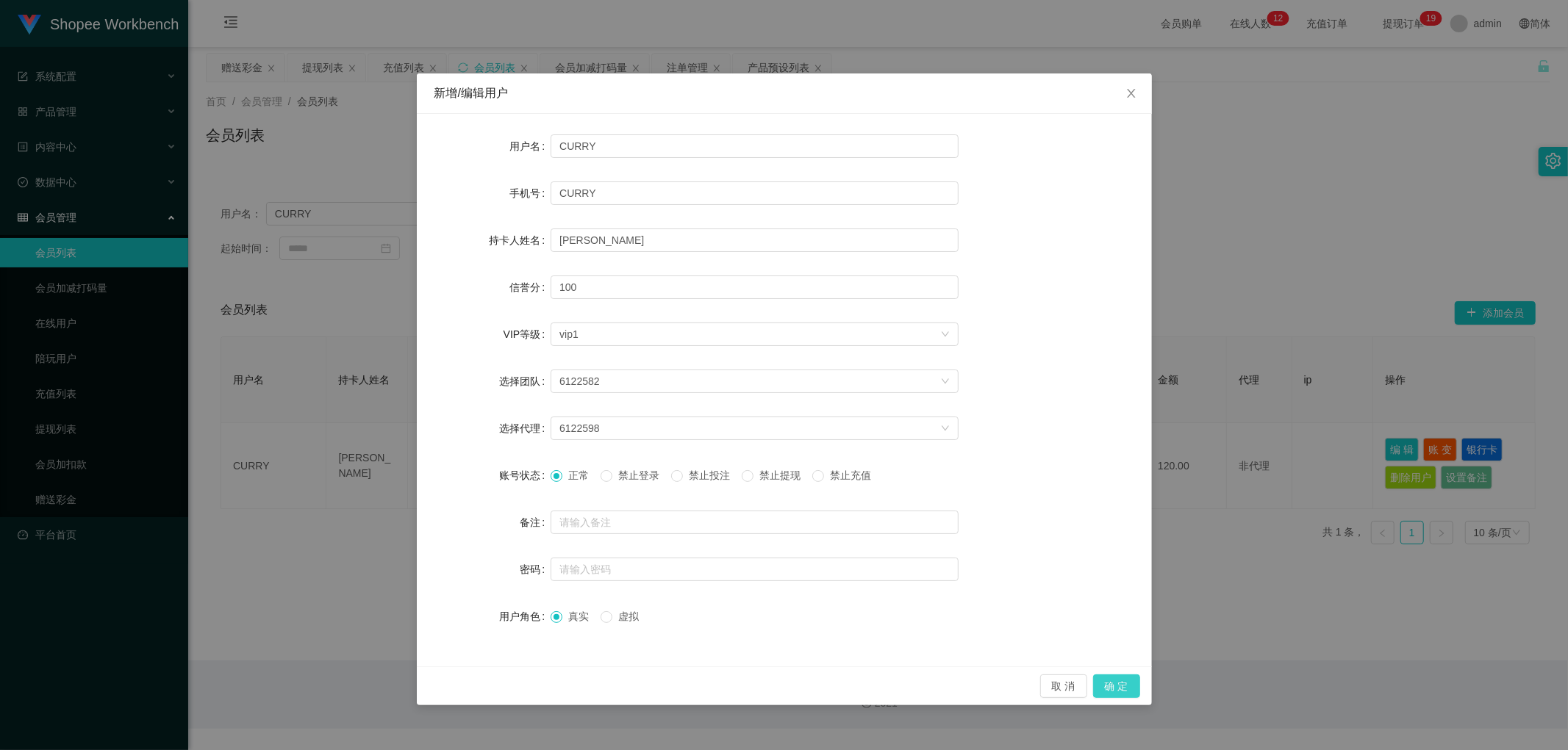
click at [1118, 686] on button "确 定" at bounding box center [1117, 686] width 47 height 23
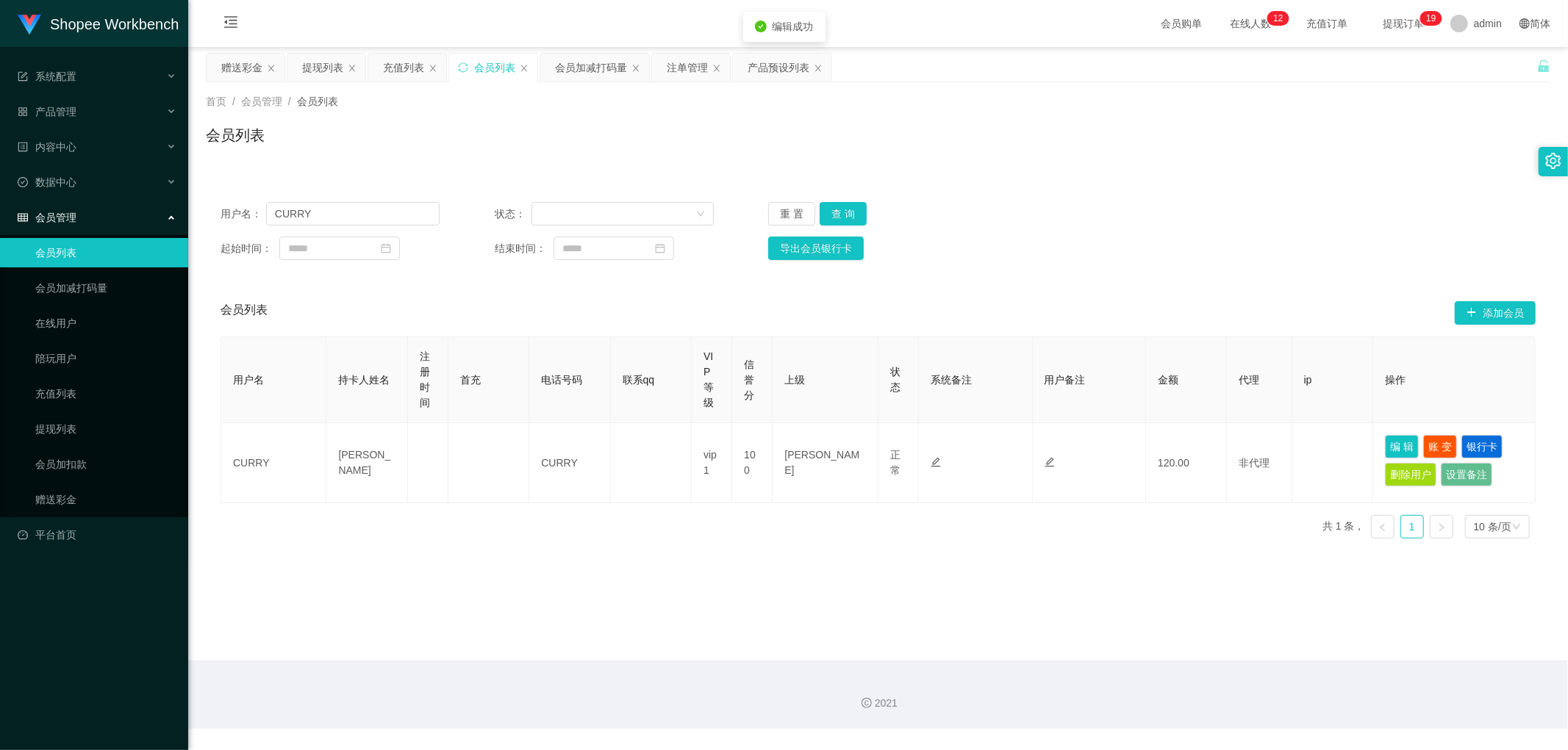
click at [1316, 218] on div "用户名： CURRY 状态： 重 置 查 询" at bounding box center [878, 214] width 1315 height 23
drag, startPoint x: 841, startPoint y: 214, endPoint x: 1383, endPoint y: 238, distance: 542.5
click at [847, 216] on button "查 询" at bounding box center [843, 214] width 47 height 23
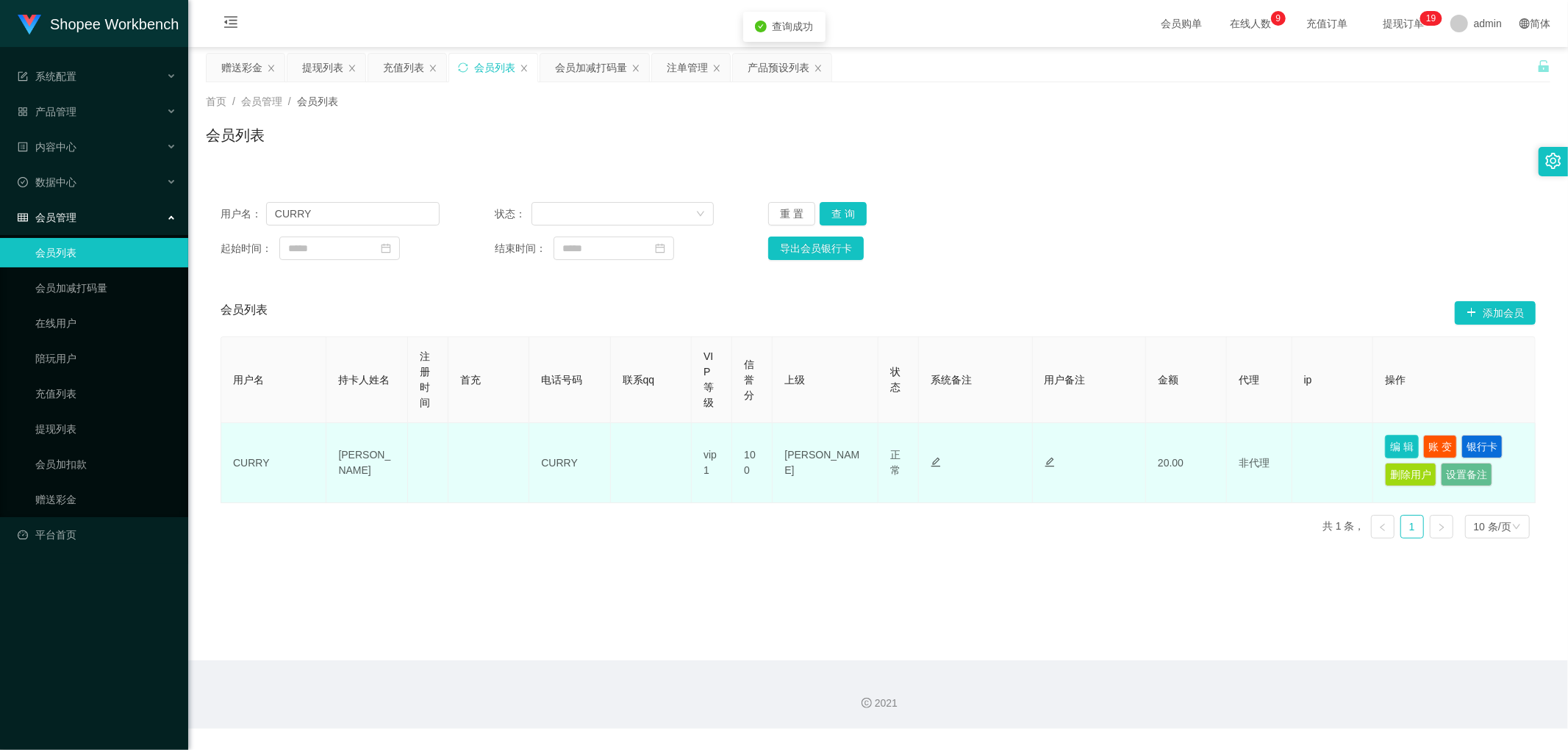
click at [1394, 443] on button "编 辑" at bounding box center [1402, 447] width 34 height 23
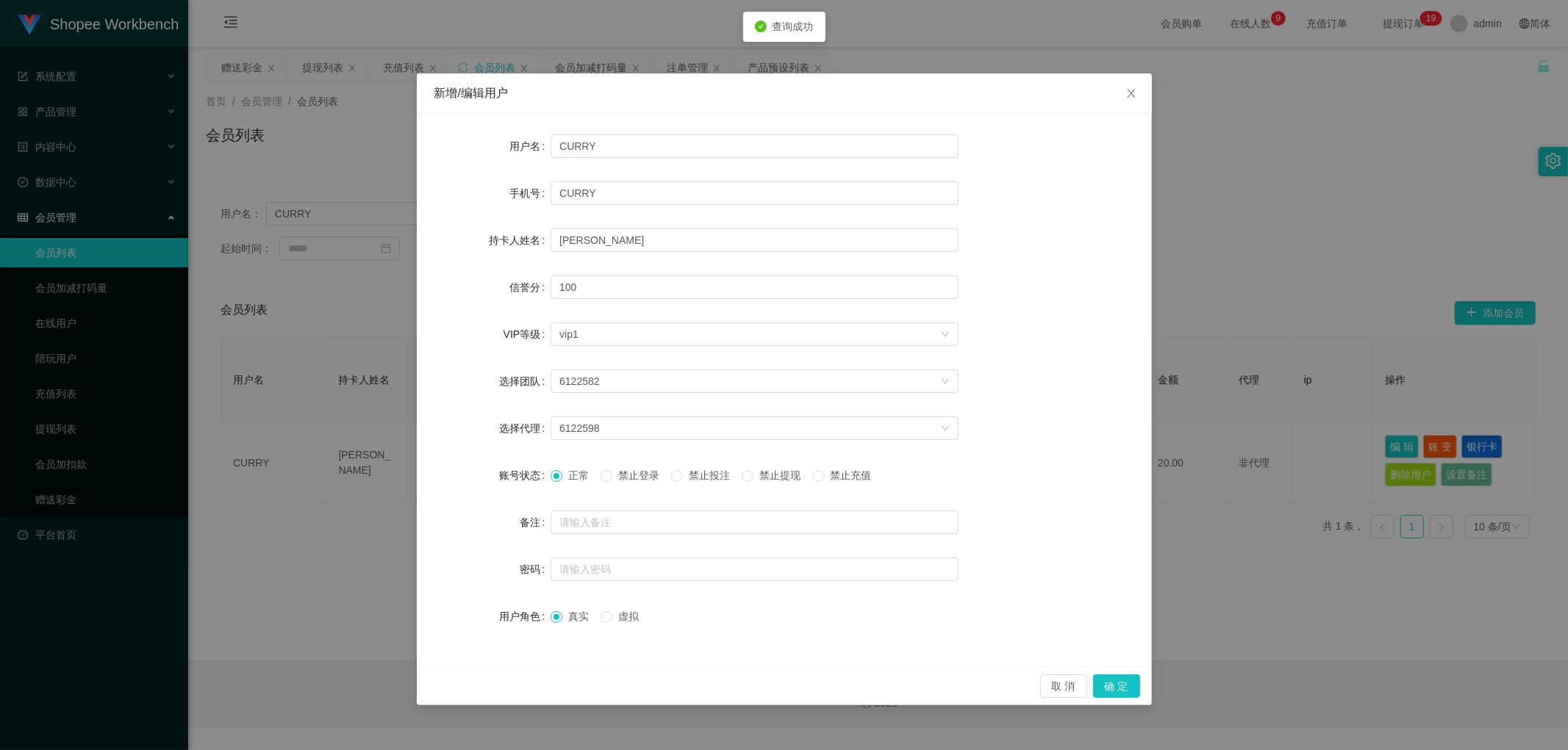
click at [695, 476] on span "禁止投注" at bounding box center [709, 476] width 53 height 12
click at [1120, 692] on button "确 定" at bounding box center [1117, 686] width 47 height 23
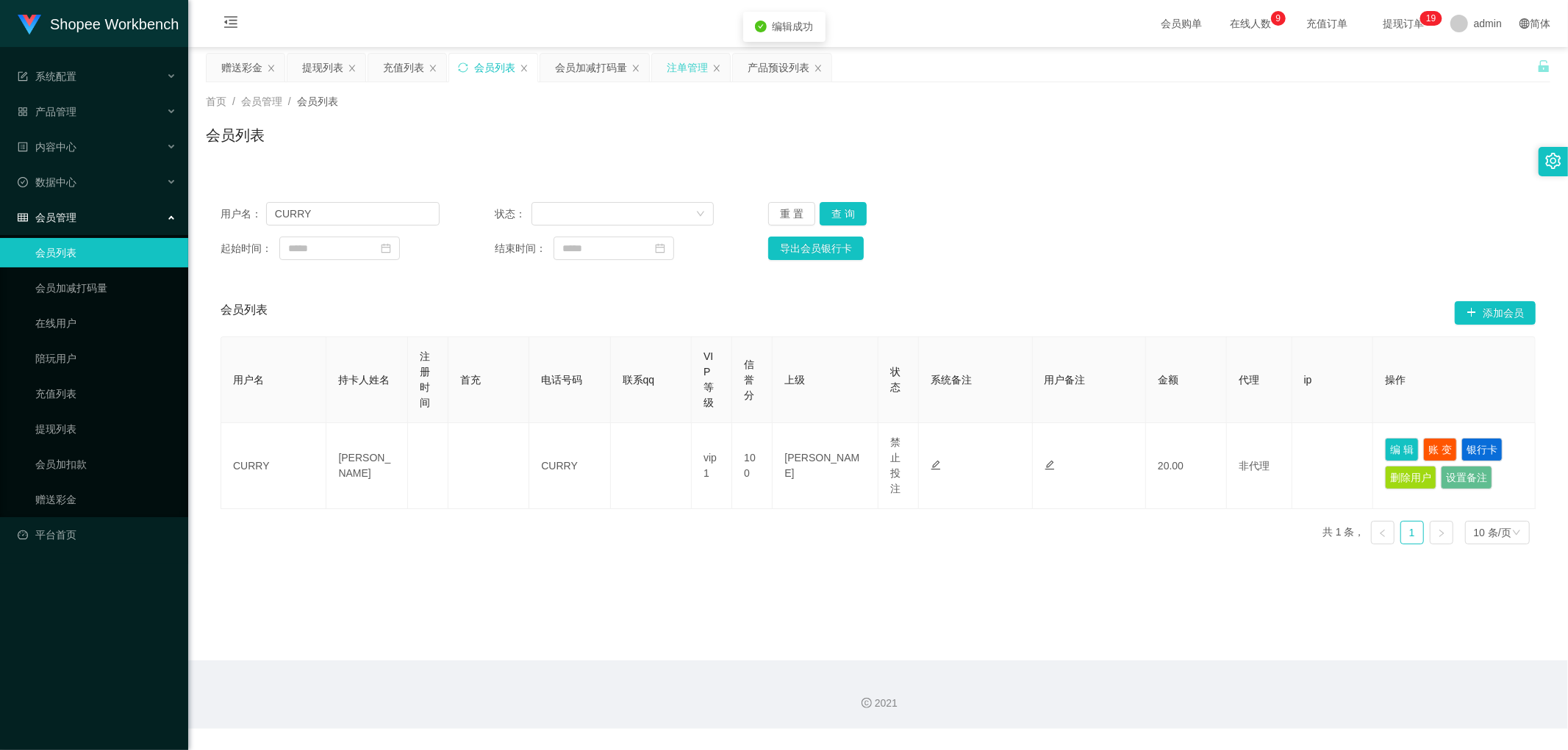
drag, startPoint x: 683, startPoint y: 63, endPoint x: 713, endPoint y: 78, distance: 33.5
click at [684, 63] on div "注单管理" at bounding box center [687, 68] width 42 height 28
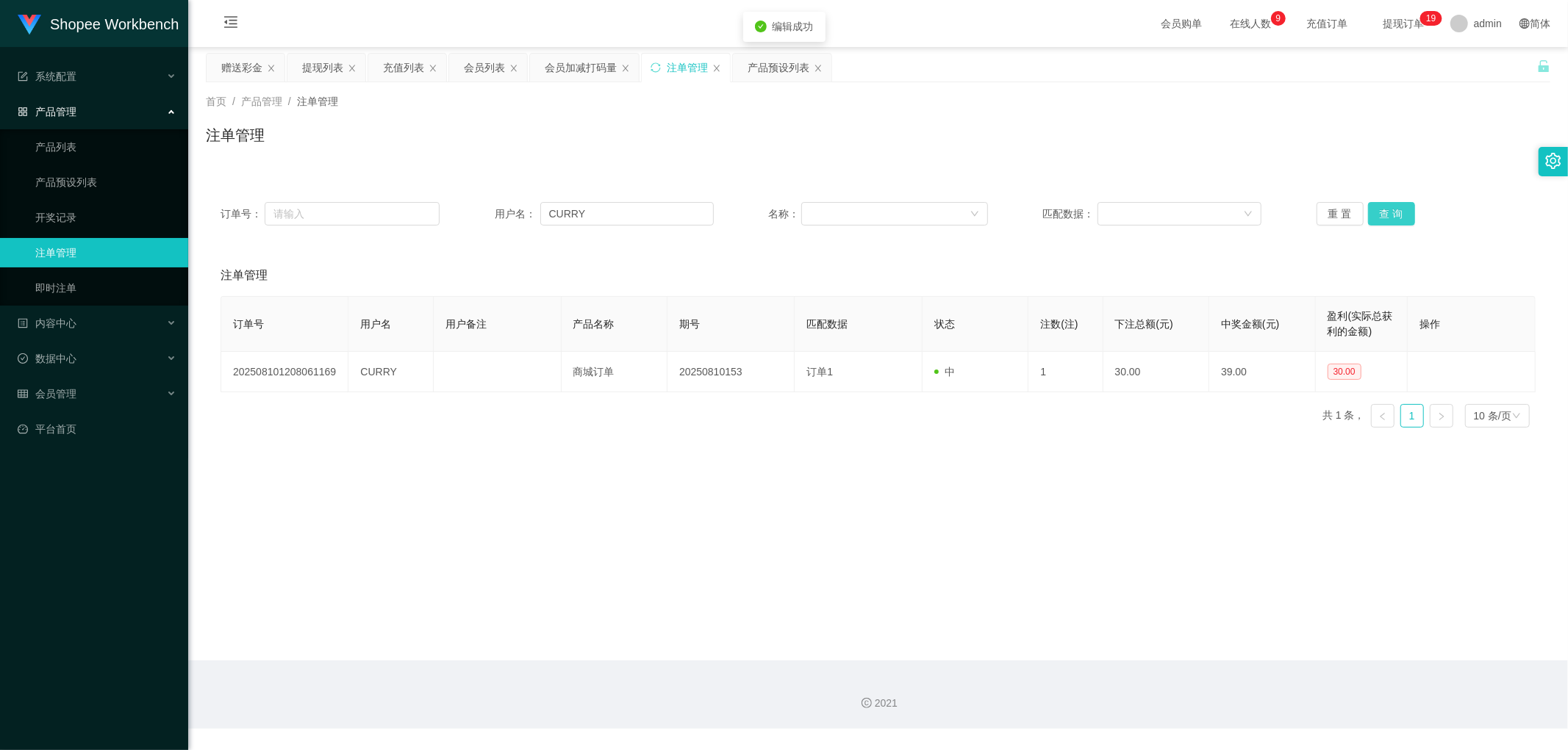
click at [1370, 212] on button "查 询" at bounding box center [1391, 214] width 47 height 23
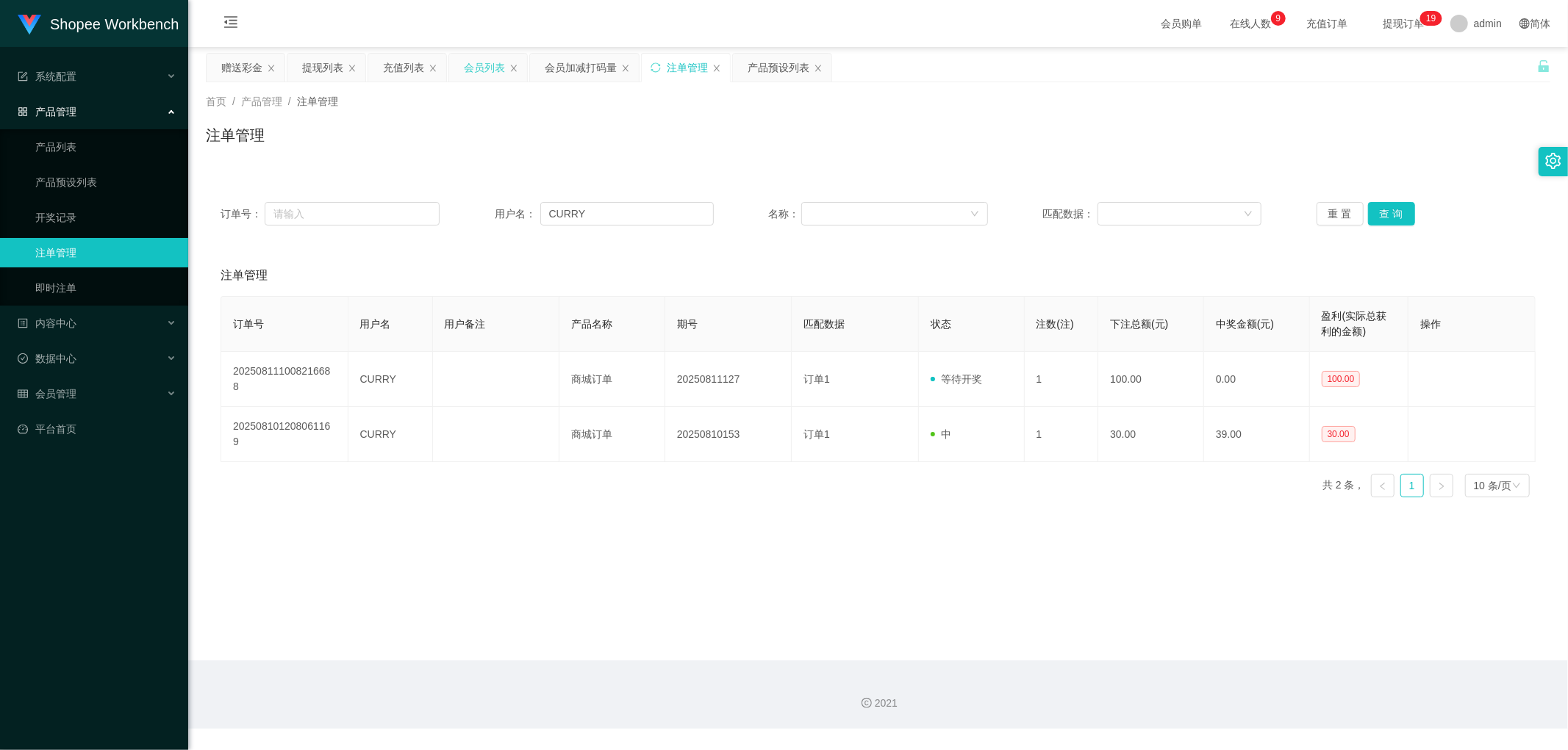
click at [486, 64] on div "会员列表" at bounding box center [484, 68] width 42 height 28
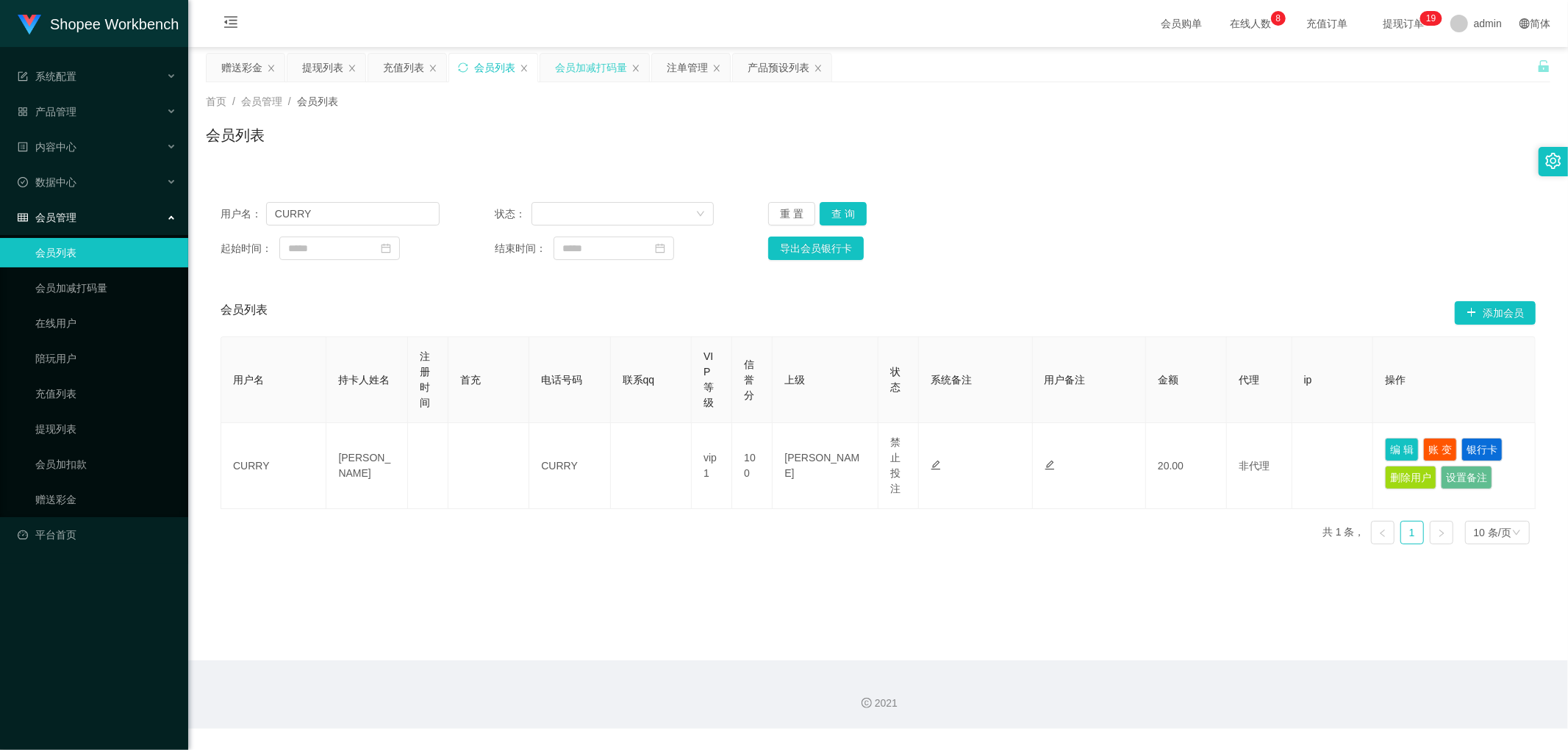
click at [591, 66] on div "会员加减打码量" at bounding box center [591, 68] width 73 height 28
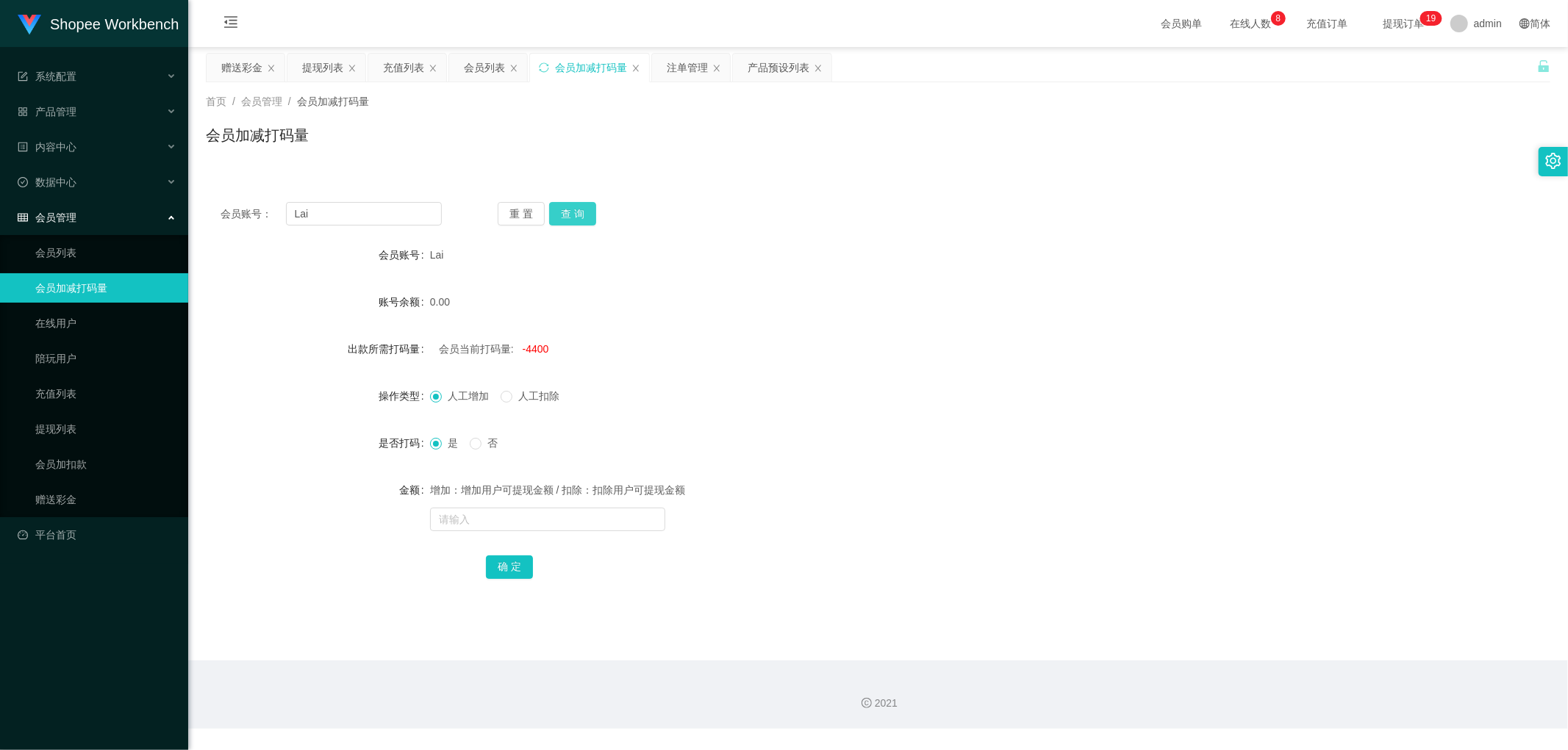
click at [578, 204] on button "查 询" at bounding box center [572, 214] width 47 height 23
click at [740, 220] on div "会员账号： [PERSON_NAME] 查 询" at bounding box center [878, 214] width 1345 height 23
drag, startPoint x: 822, startPoint y: 204, endPoint x: 856, endPoint y: 202, distance: 34.1
click at [824, 204] on div "会员账号： [PERSON_NAME] 查 询" at bounding box center [878, 214] width 1345 height 23
click at [400, 68] on div "充值列表" at bounding box center [403, 68] width 42 height 28
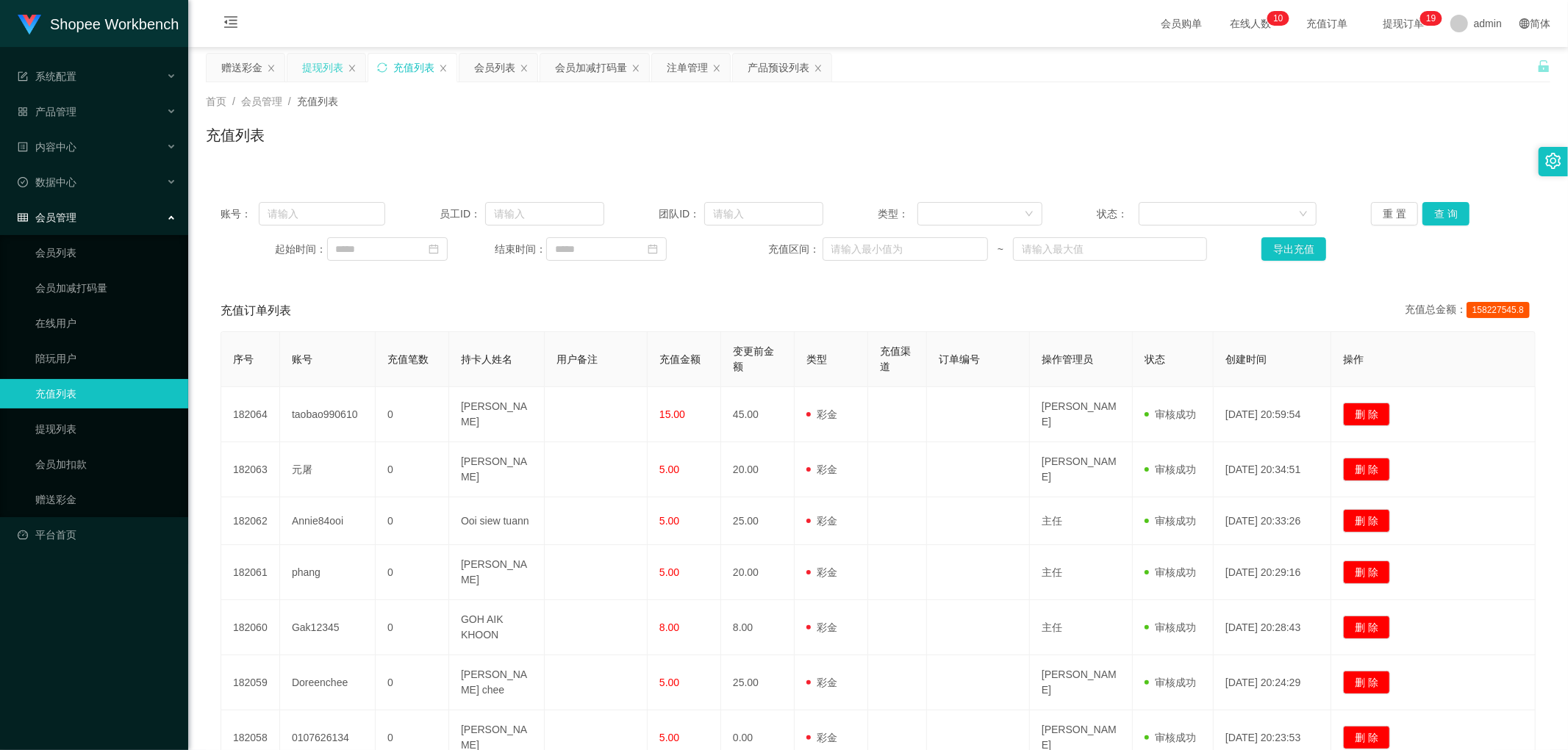
click at [326, 67] on div "提现列表" at bounding box center [323, 68] width 42 height 28
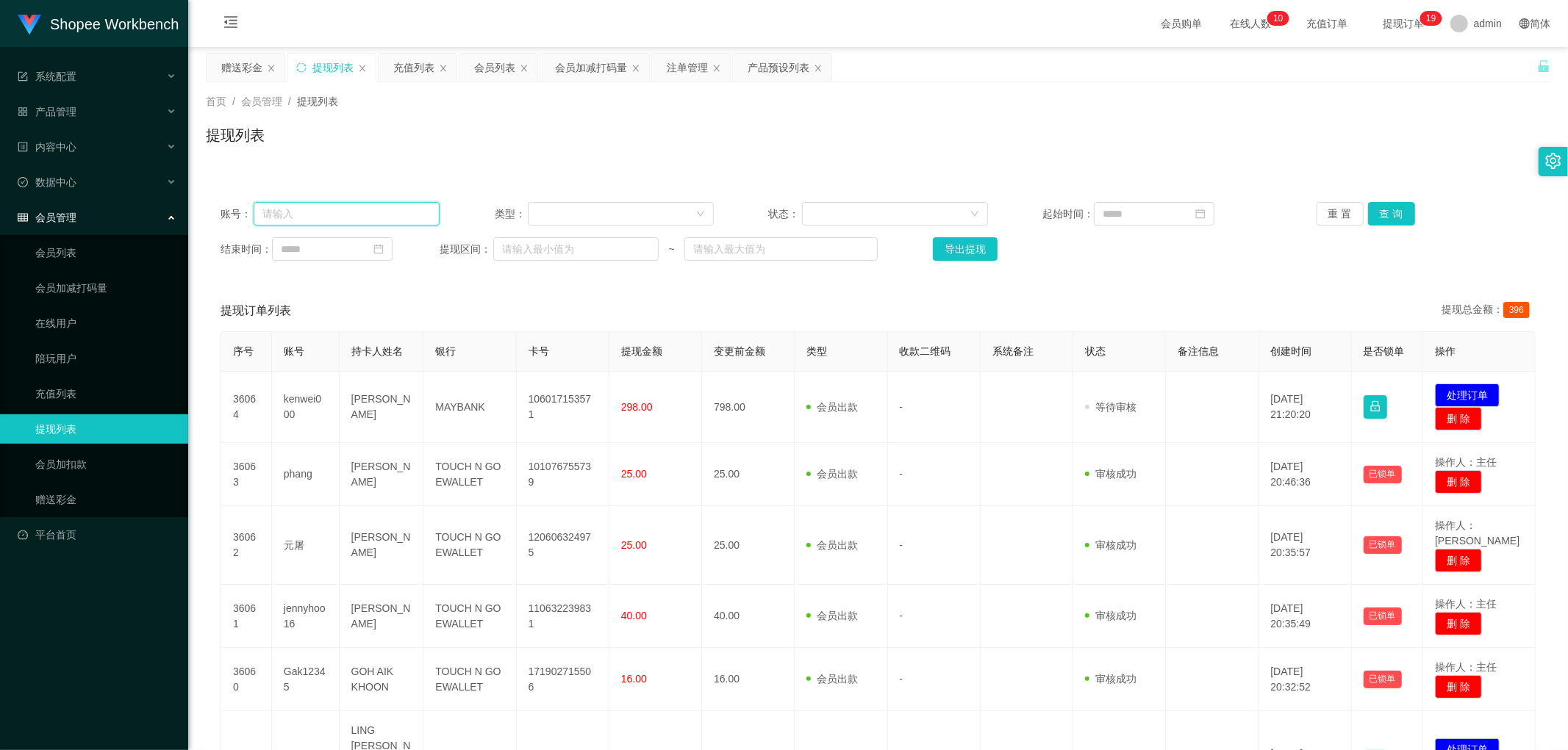
click at [327, 210] on input "text" at bounding box center [346, 214] width 186 height 23
paste input "CURRY"
type input "CURRY"
click at [1383, 212] on button "查 询" at bounding box center [1391, 214] width 47 height 23
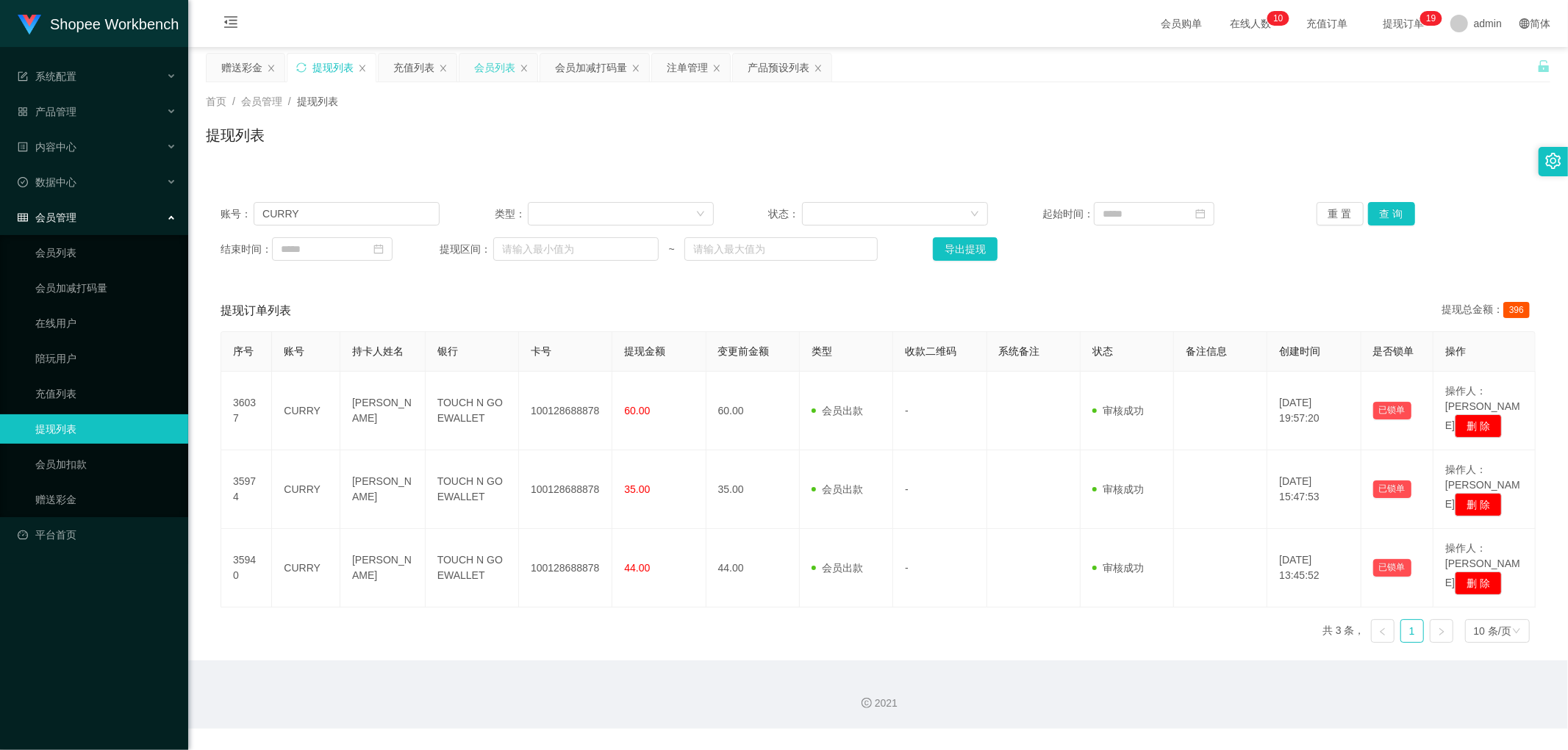
click at [493, 67] on div "会员列表" at bounding box center [494, 68] width 42 height 28
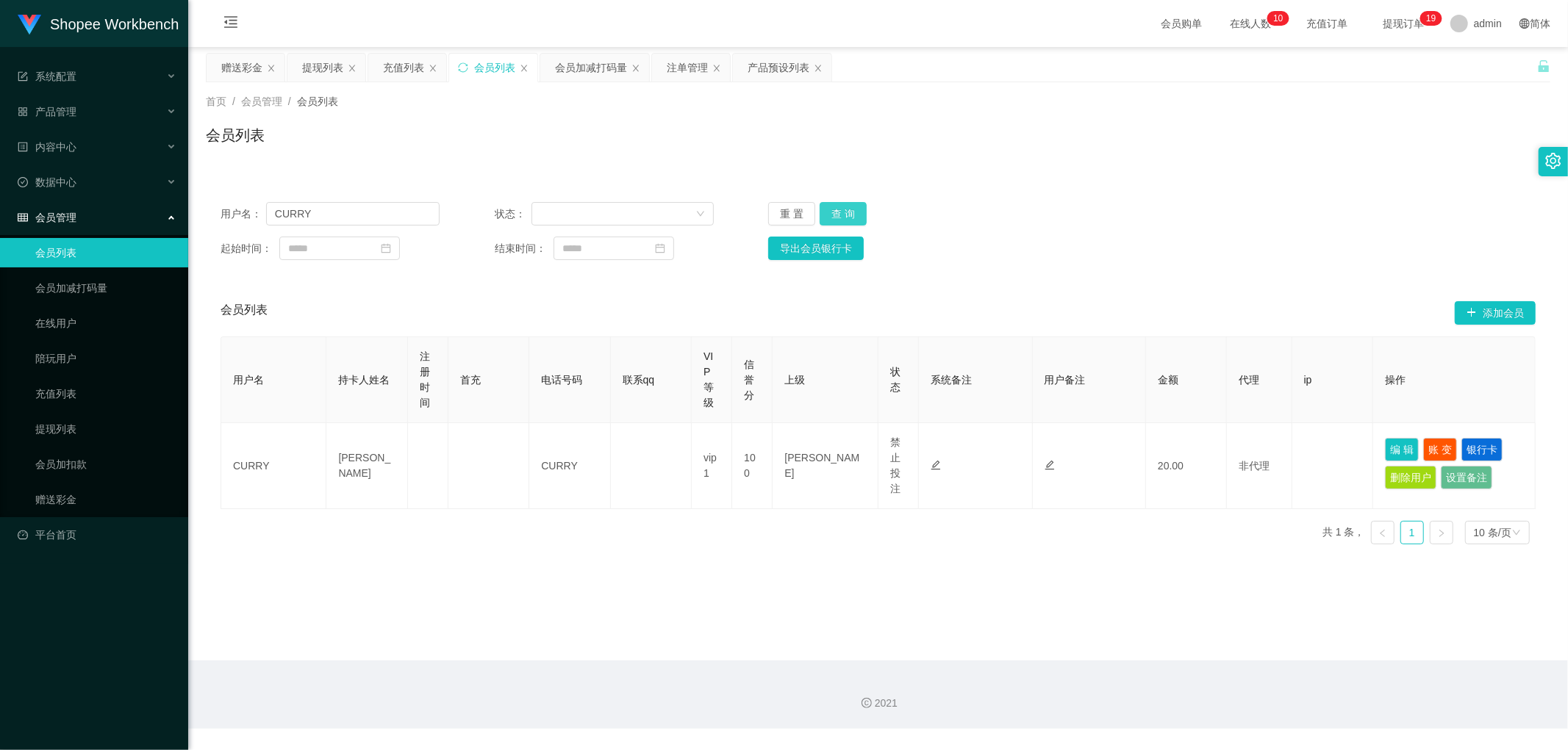
click at [849, 216] on button "查 询" at bounding box center [843, 214] width 47 height 23
click at [1113, 211] on div "用户名： CURRY 状态： 重 置 查 询" at bounding box center [878, 214] width 1315 height 23
click at [342, 214] on input "CURRY" at bounding box center [352, 214] width 173 height 23
paste input "Alex9923"
type input "Alex9923"
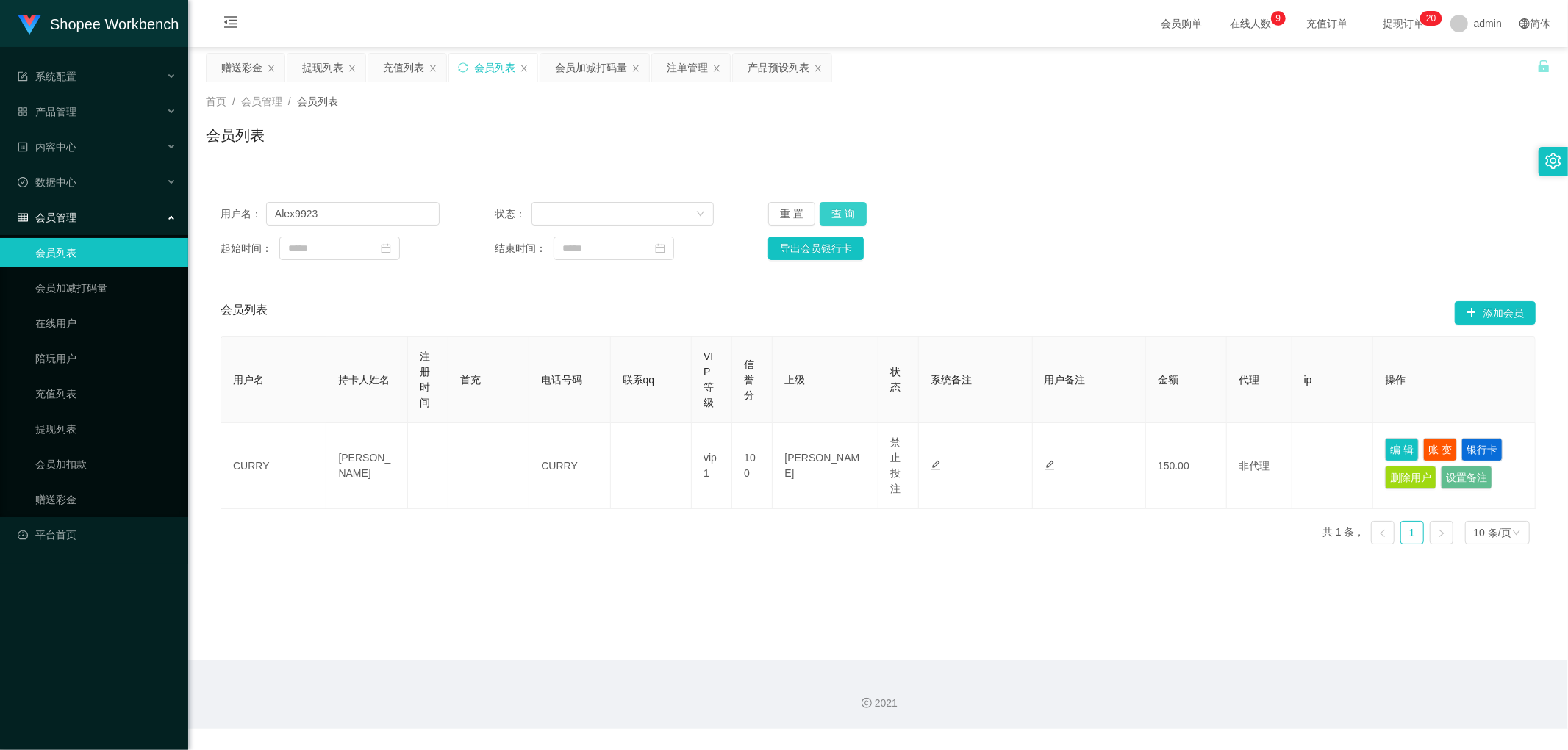
click at [847, 209] on button "查 询" at bounding box center [843, 214] width 47 height 23
click at [1137, 203] on div "用户名： Alex9923 状态： 重 置 查 询" at bounding box center [878, 214] width 1315 height 23
click at [1145, 196] on div "用户名： Alex9923 状态： 重 置 查 询 起始时间： 结束时间： 导出会员银行卡" at bounding box center [878, 231] width 1345 height 87
drag, startPoint x: 688, startPoint y: 71, endPoint x: 708, endPoint y: 98, distance: 33.6
click at [688, 71] on div "注单管理" at bounding box center [687, 68] width 42 height 28
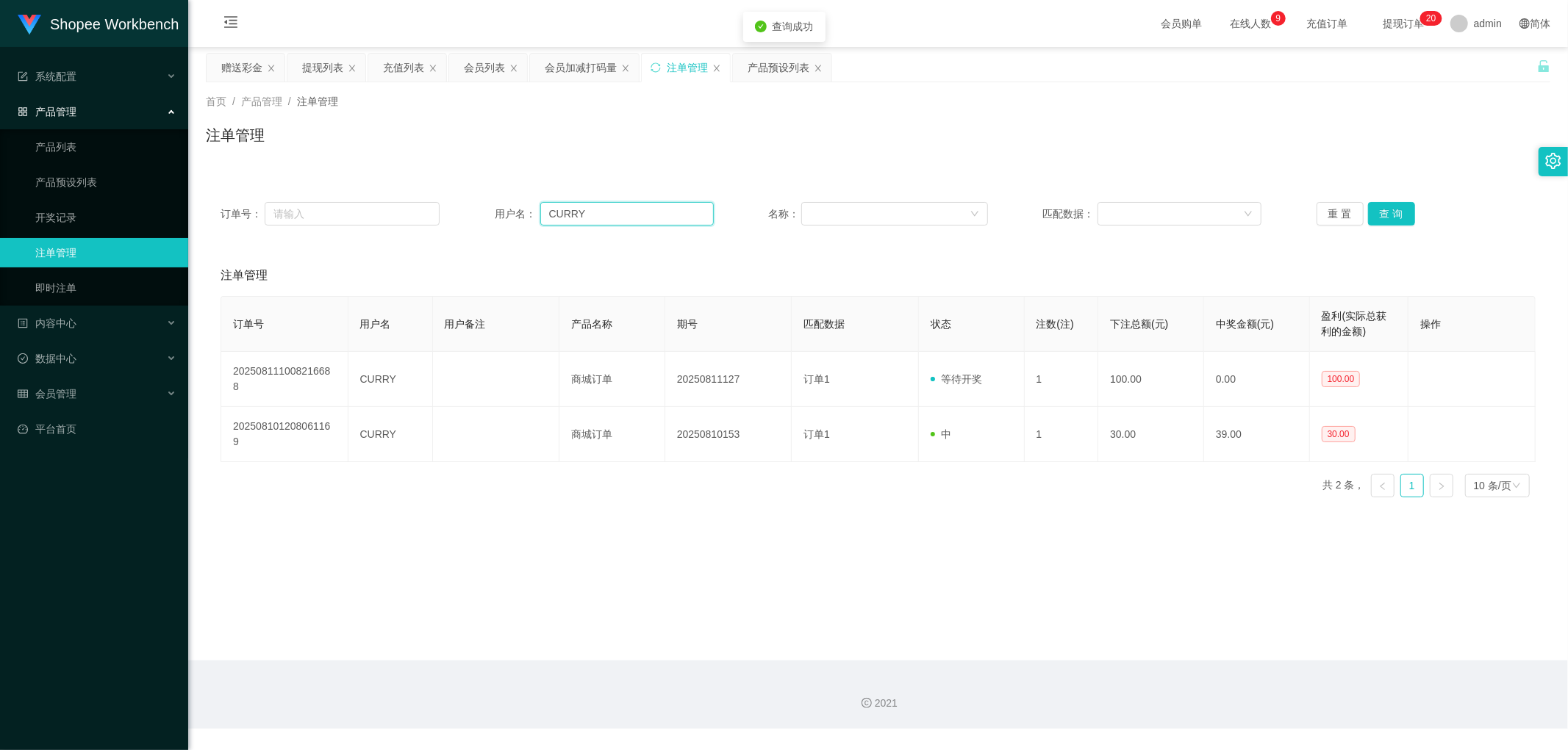
click at [649, 210] on input "CURRY" at bounding box center [626, 214] width 173 height 23
paste input "Alex9923"
type input "Alex9923"
click at [1384, 207] on button "查 询" at bounding box center [1391, 214] width 47 height 23
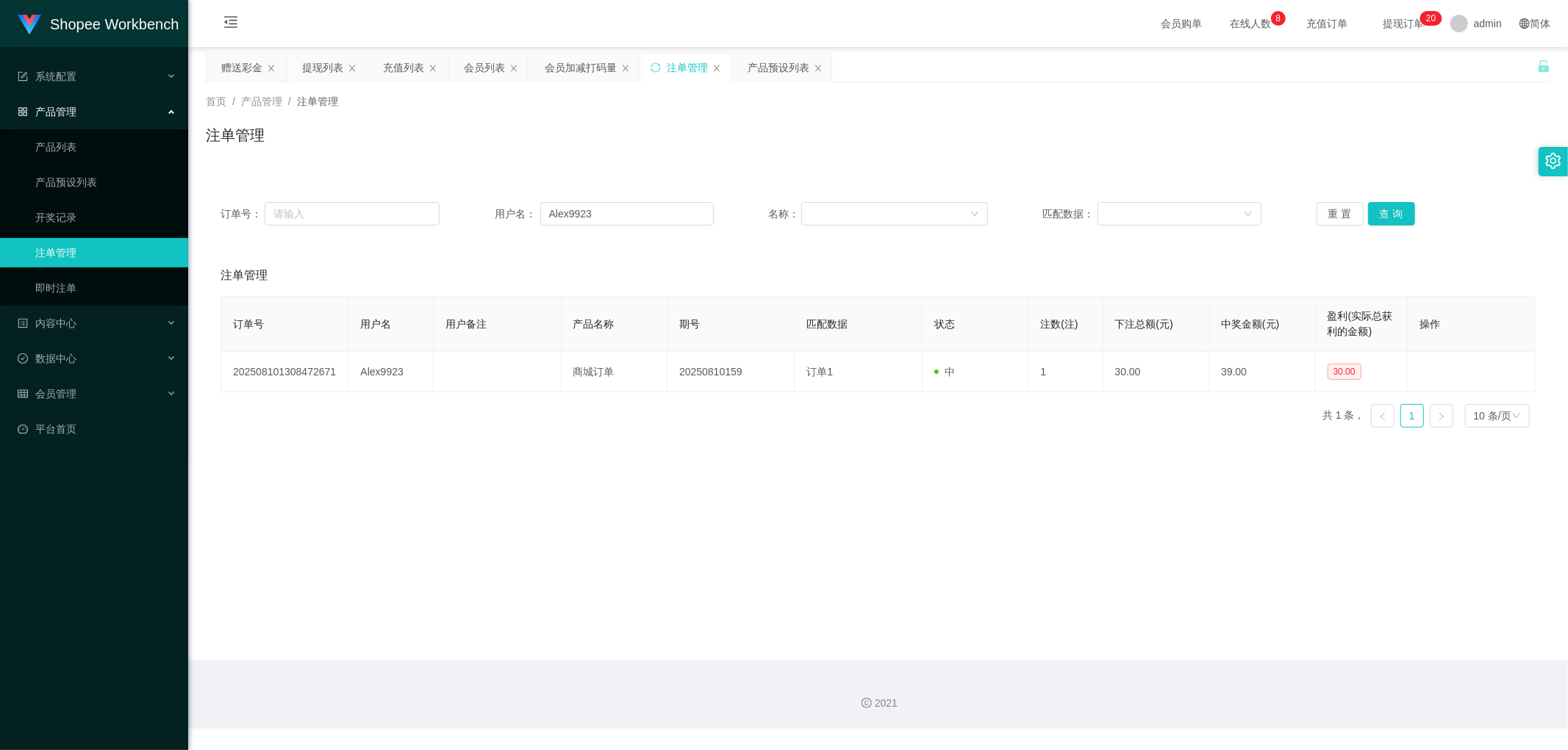
click at [752, 136] on div "注单管理" at bounding box center [878, 141] width 1345 height 34
click at [565, 66] on div "会员加减打码量" at bounding box center [580, 68] width 73 height 28
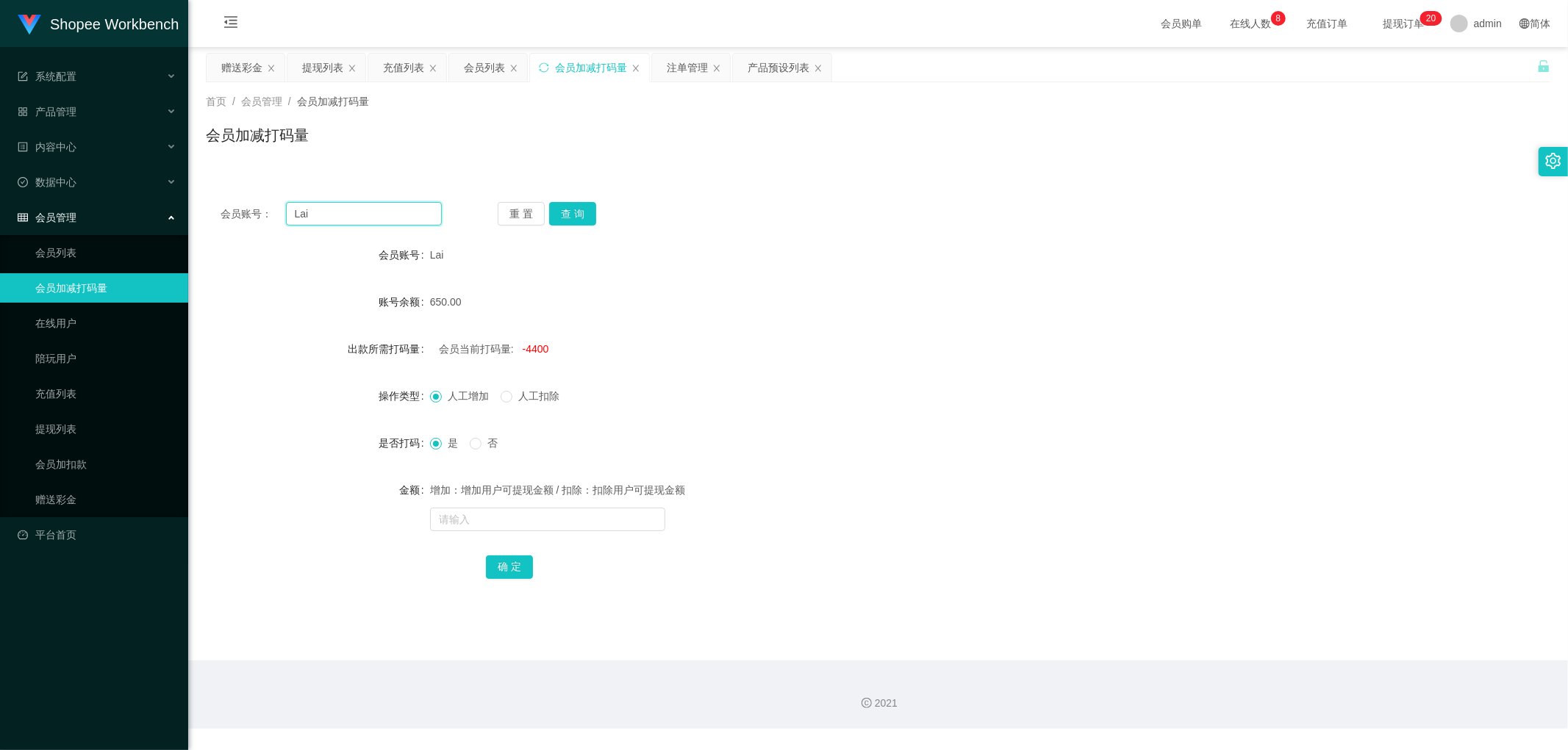
click at [397, 211] on input "Lai" at bounding box center [364, 214] width 157 height 23
paste input "Alex9923"
type input "Alex9923"
click at [577, 215] on button "查 询" at bounding box center [572, 214] width 47 height 23
click at [855, 232] on div "会员账号： Alex9923 重 置 查 询 会员账号 Alex9923 账号余额 100.00 出款所需打码量 会员当前打码量: -451629 操作类型 …" at bounding box center [878, 400] width 1345 height 426
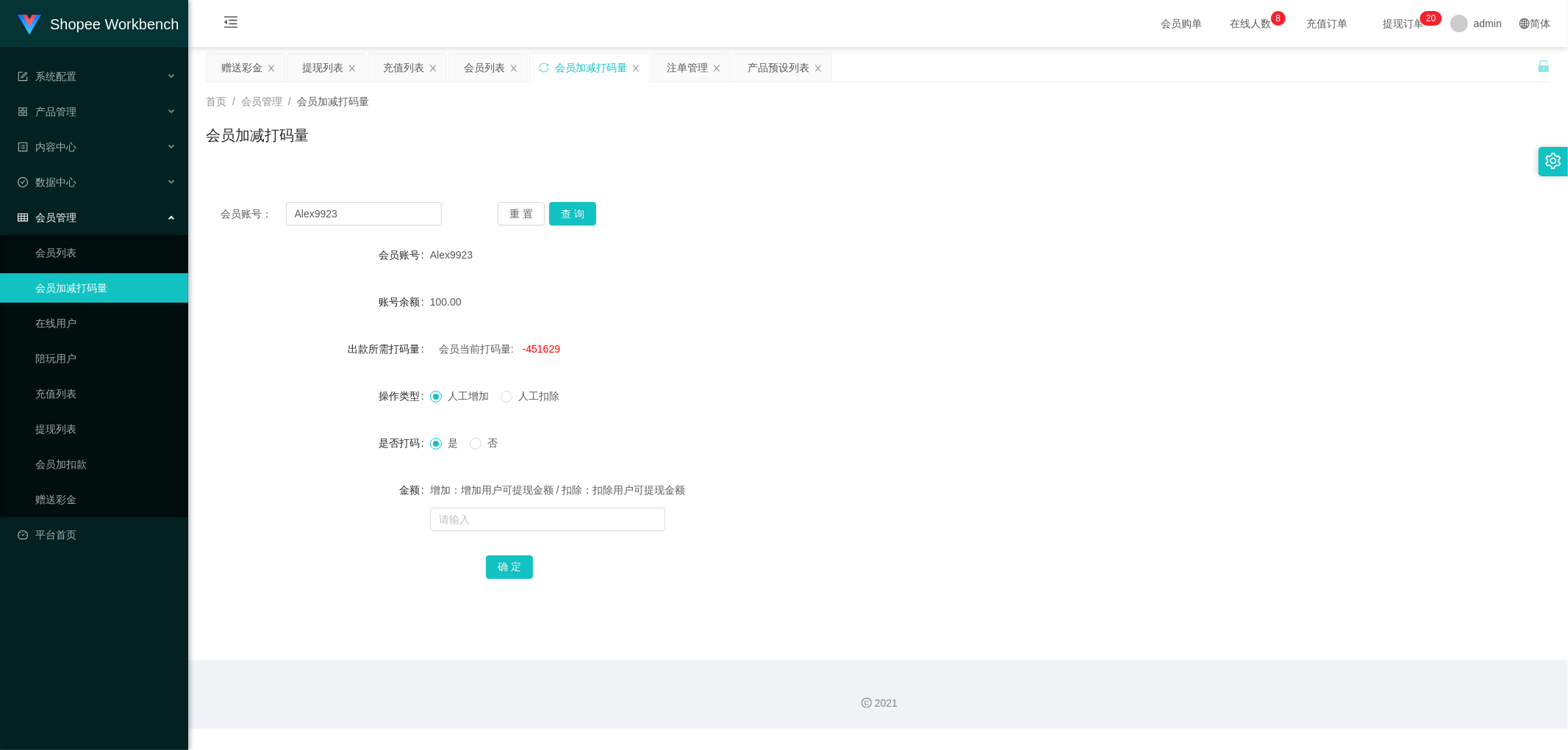
click at [870, 223] on div "会员账号： Alex9923 重 置 查 询" at bounding box center [878, 214] width 1345 height 23
click at [474, 69] on div "会员列表" at bounding box center [484, 68] width 42 height 28
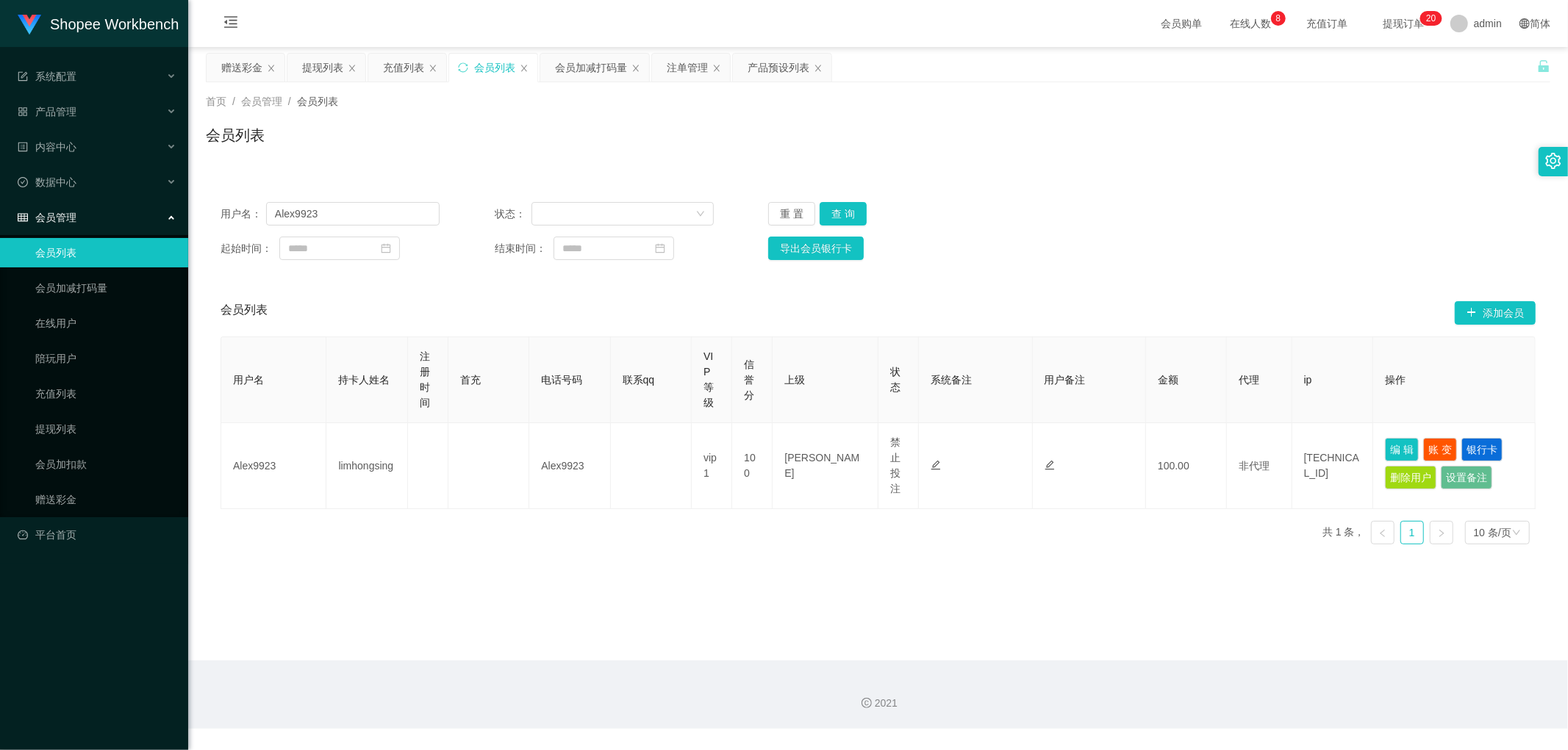
click at [961, 199] on div "用户名： Alex9923 状态： 重 置 查 询 起始时间： 结束时间： 导出会员银行卡" at bounding box center [878, 231] width 1345 height 87
click at [842, 208] on button "查 询" at bounding box center [843, 214] width 47 height 23
click at [1210, 191] on div "用户名： Alex9923 状态： 重 置 查 询 起始时间： 结束时间： 导出会员银行卡" at bounding box center [878, 231] width 1345 height 87
drag, startPoint x: 945, startPoint y: 225, endPoint x: 897, endPoint y: 214, distance: 49.2
click at [943, 224] on div "用户名： Alex9923 状态： 重 置 查 询 起始时间： 结束时间： 导出会员银行卡" at bounding box center [878, 231] width 1345 height 87
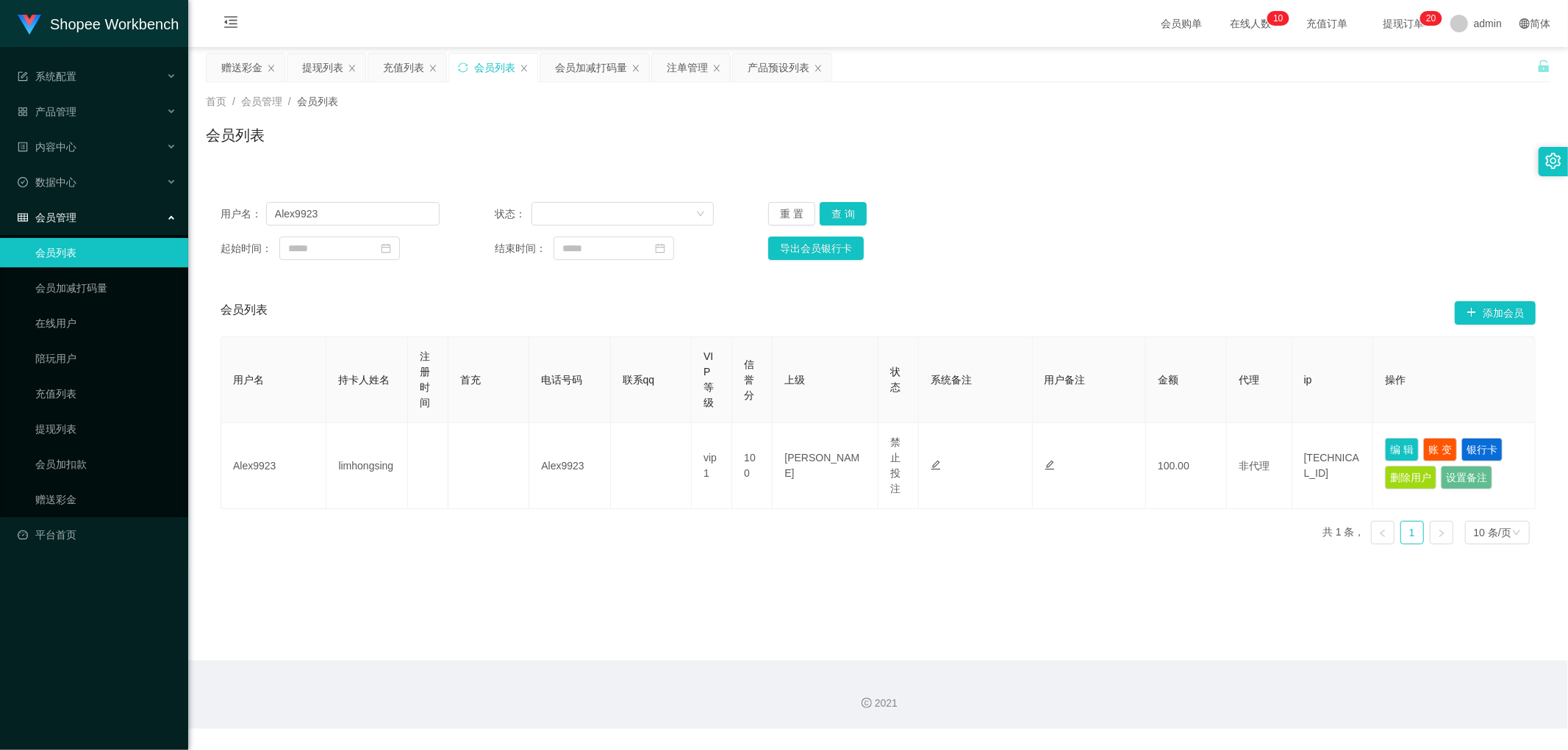
click at [983, 211] on div "用户名： Alex9923 状态： 重 置 查 询" at bounding box center [878, 214] width 1315 height 23
click at [851, 215] on button "查 询" at bounding box center [843, 214] width 47 height 23
drag, startPoint x: 1002, startPoint y: 222, endPoint x: 1011, endPoint y: 226, distance: 9.8
click at [1002, 222] on div "用户名： Alex9923 状态： 重 置 查 询" at bounding box center [878, 214] width 1315 height 23
click at [691, 66] on div "注单管理" at bounding box center [687, 68] width 42 height 28
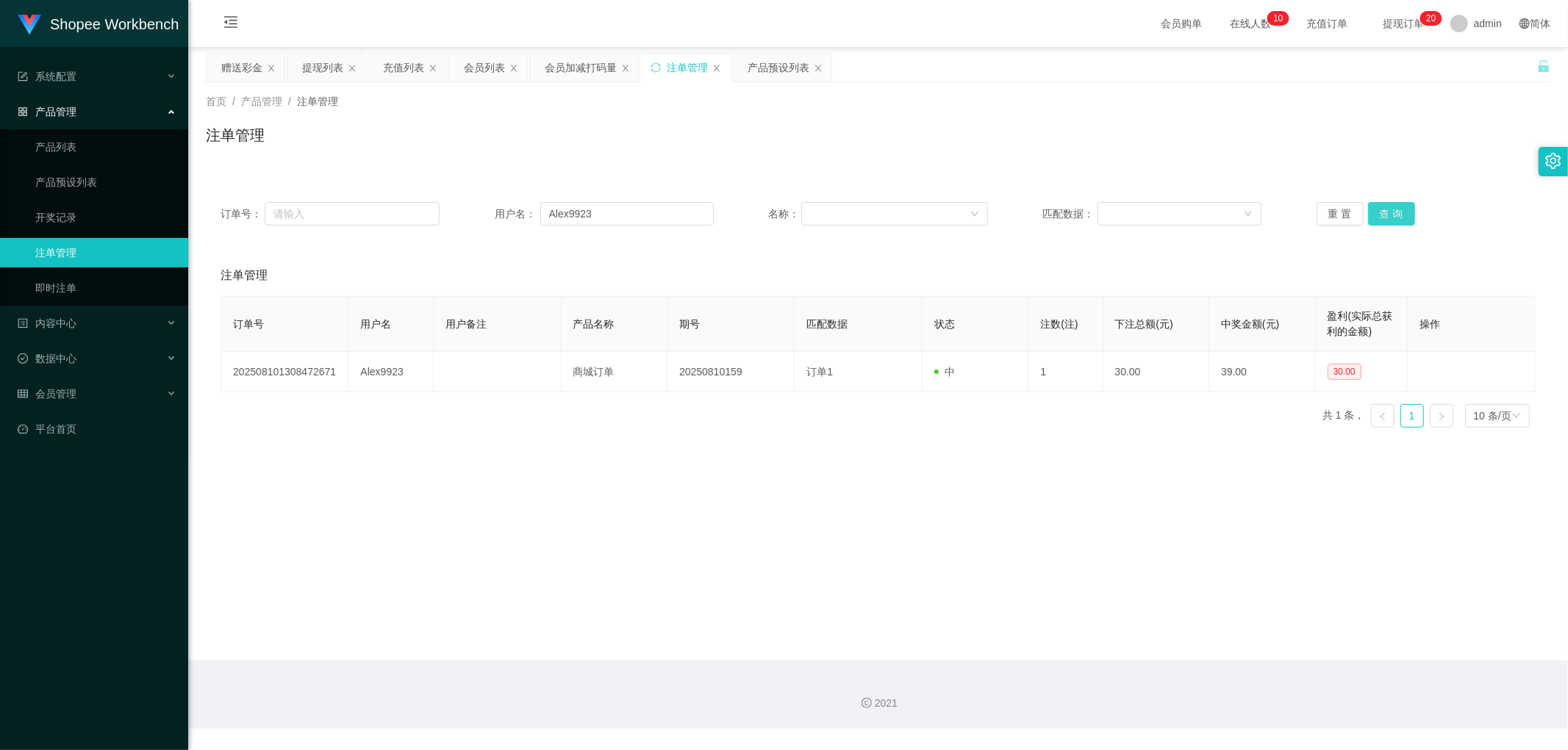
click at [1387, 217] on button "查 询" at bounding box center [1391, 214] width 47 height 23
click at [468, 73] on div "会员列表" at bounding box center [484, 68] width 42 height 28
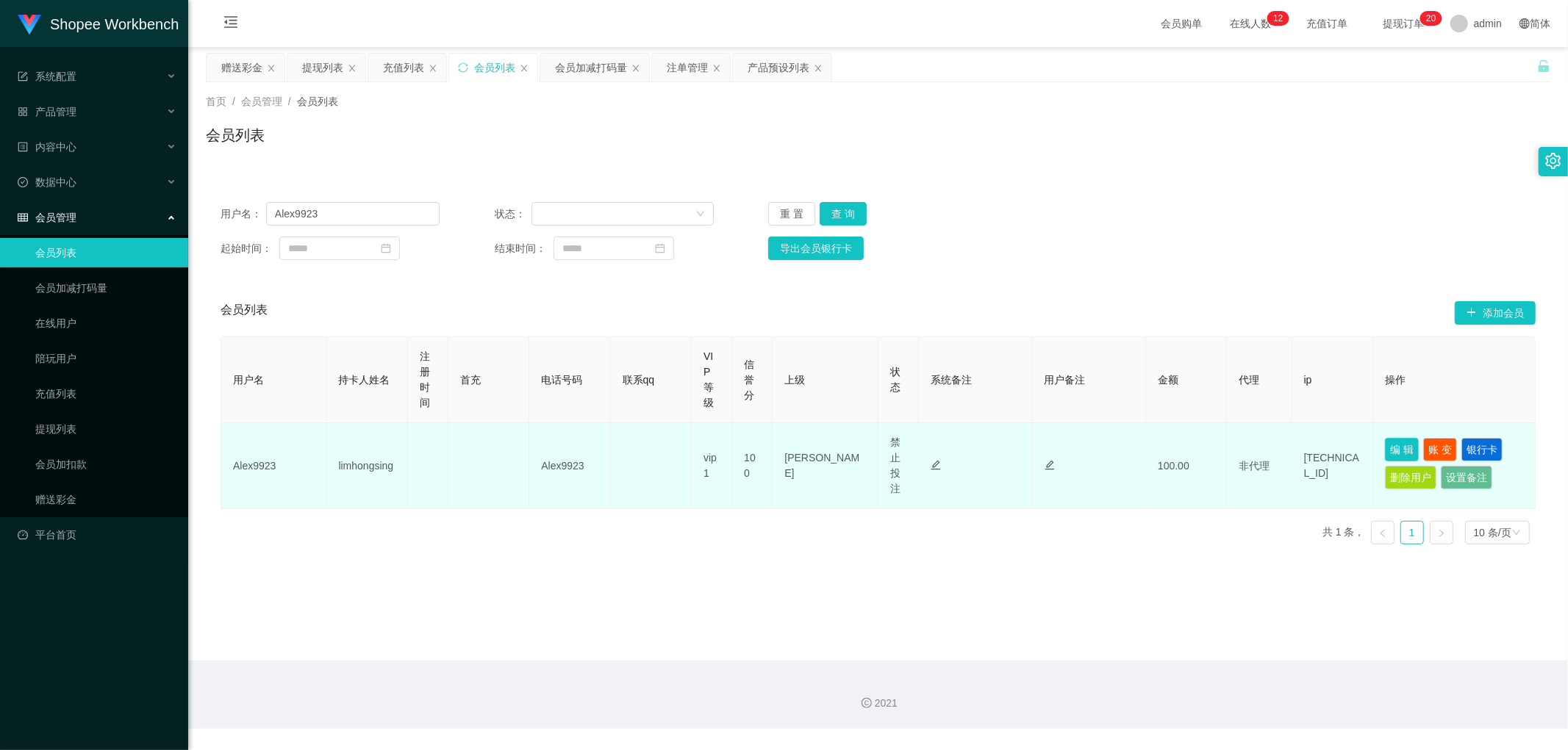
click at [1395, 447] on button "编 辑" at bounding box center [1402, 449] width 34 height 23
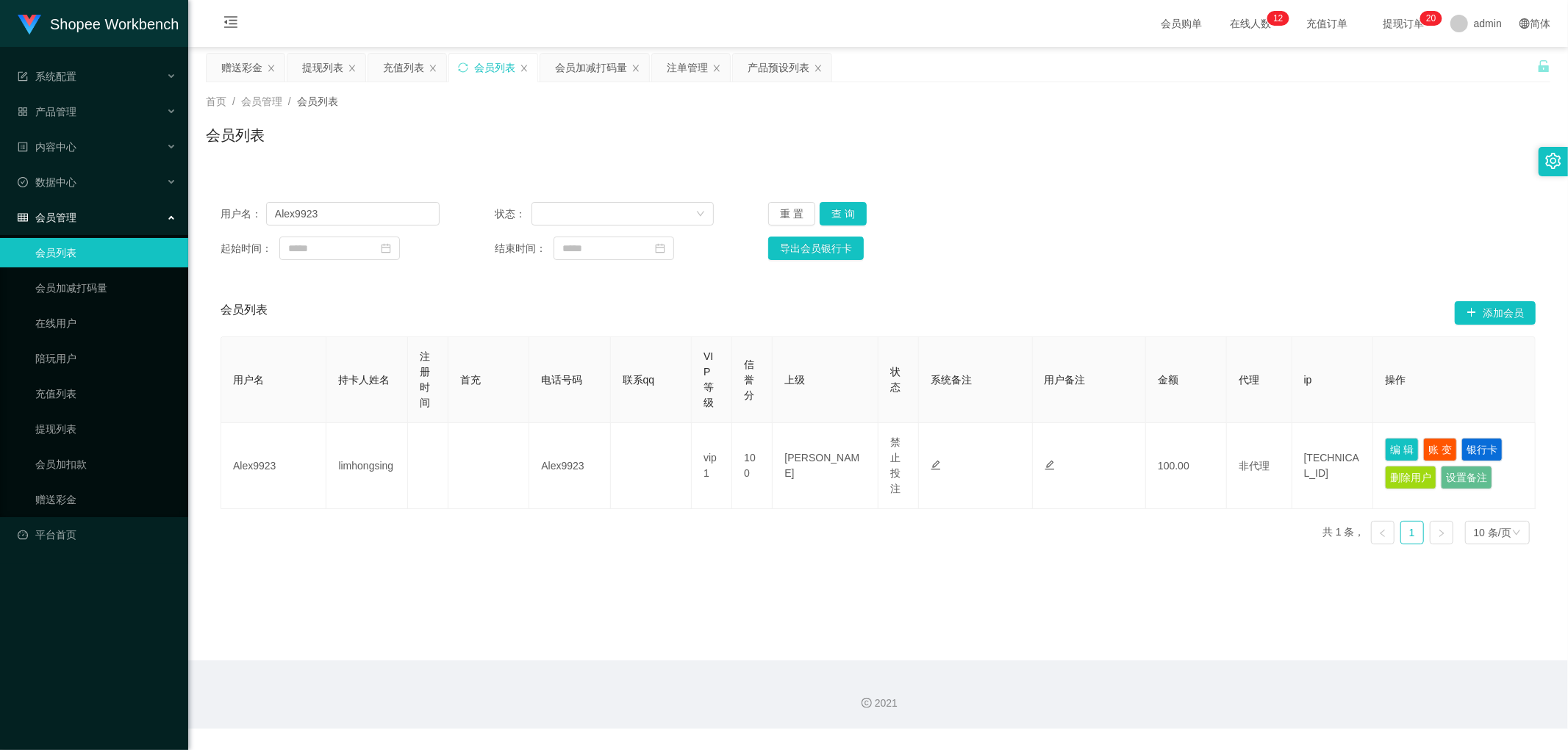
type input "Alex9923"
type input "limhongsing"
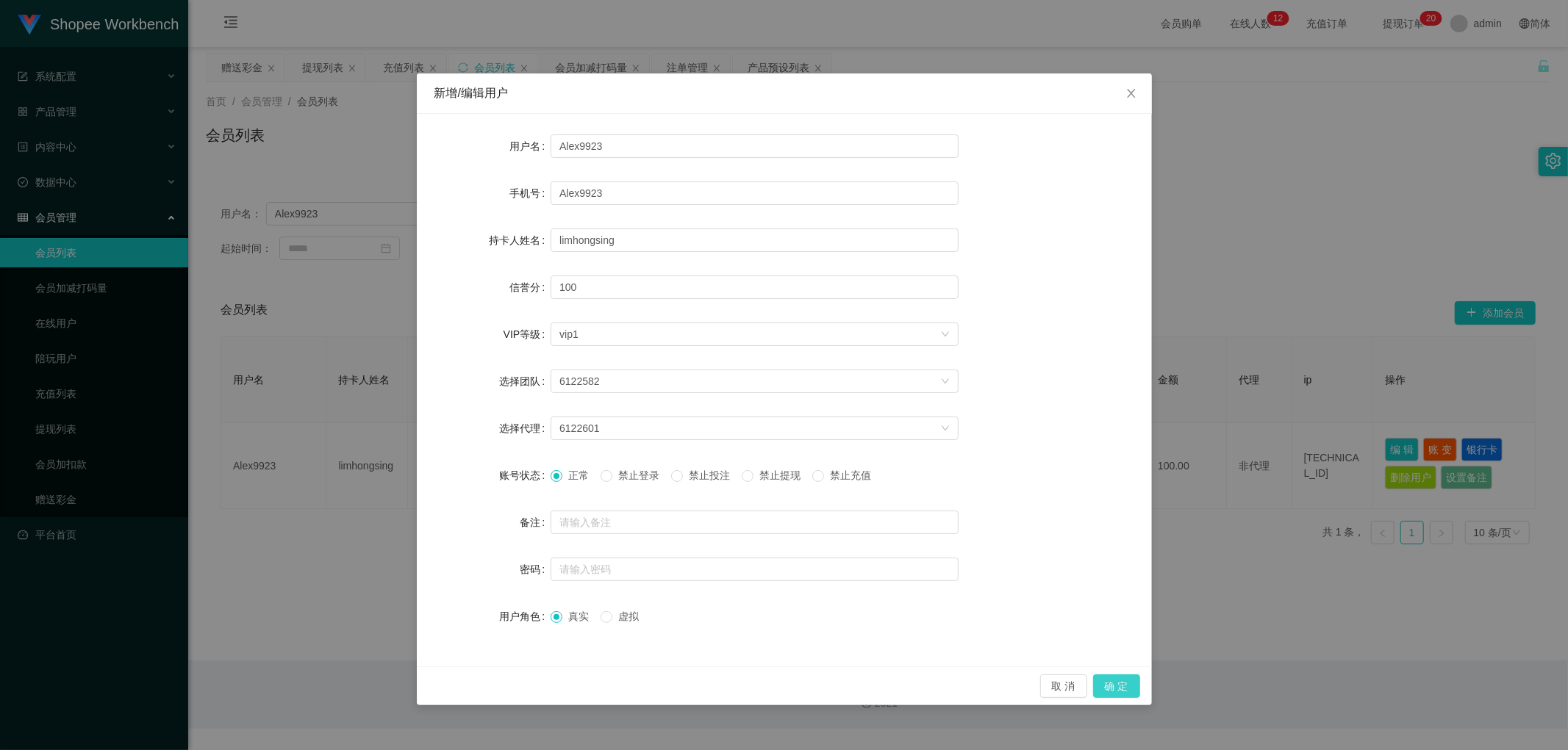
click at [1118, 687] on button "确 定" at bounding box center [1117, 686] width 47 height 23
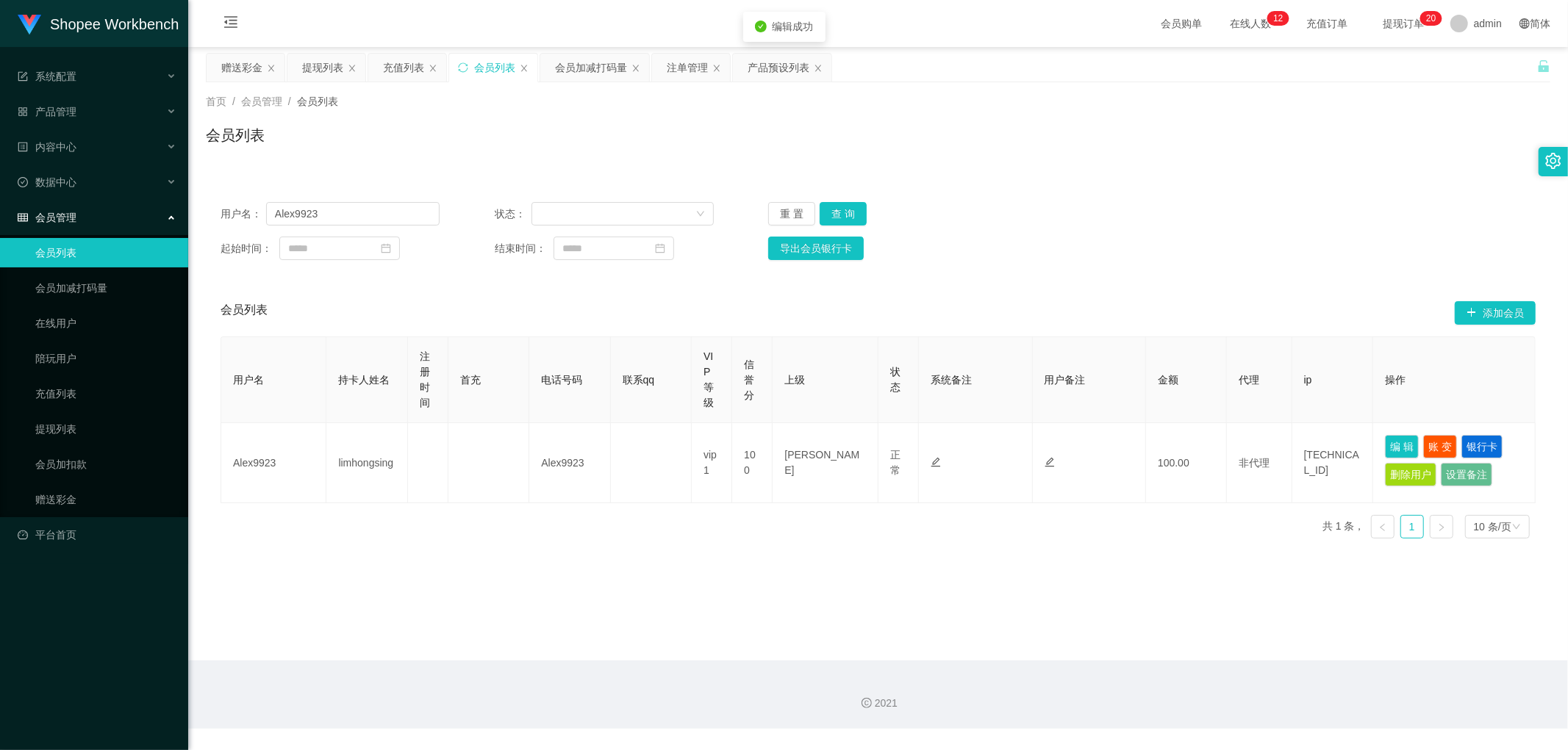
click at [1267, 180] on div "用户名： Alex9923 状态： 重 置 查 询 起始时间： 结束时间： 导出会员银行卡 会员列表 添加会员 用户名 持卡人姓名 注册时间 首充 电话号码 …" at bounding box center [878, 361] width 1345 height 381
drag, startPoint x: 334, startPoint y: 214, endPoint x: 167, endPoint y: 219, distance: 167.1
click at [167, 219] on section "Shopee Workbench 系统配置 产品管理 产品列表 产品预设列表 开奖记录 注单管理 即时注单 内容中心 数据中心 会员管理 会员列表 会员加减打…" at bounding box center [784, 364] width 1568 height 729
drag, startPoint x: 672, startPoint y: 151, endPoint x: 660, endPoint y: 83, distance: 69.1
click at [671, 150] on div "会员列表" at bounding box center [878, 141] width 1345 height 34
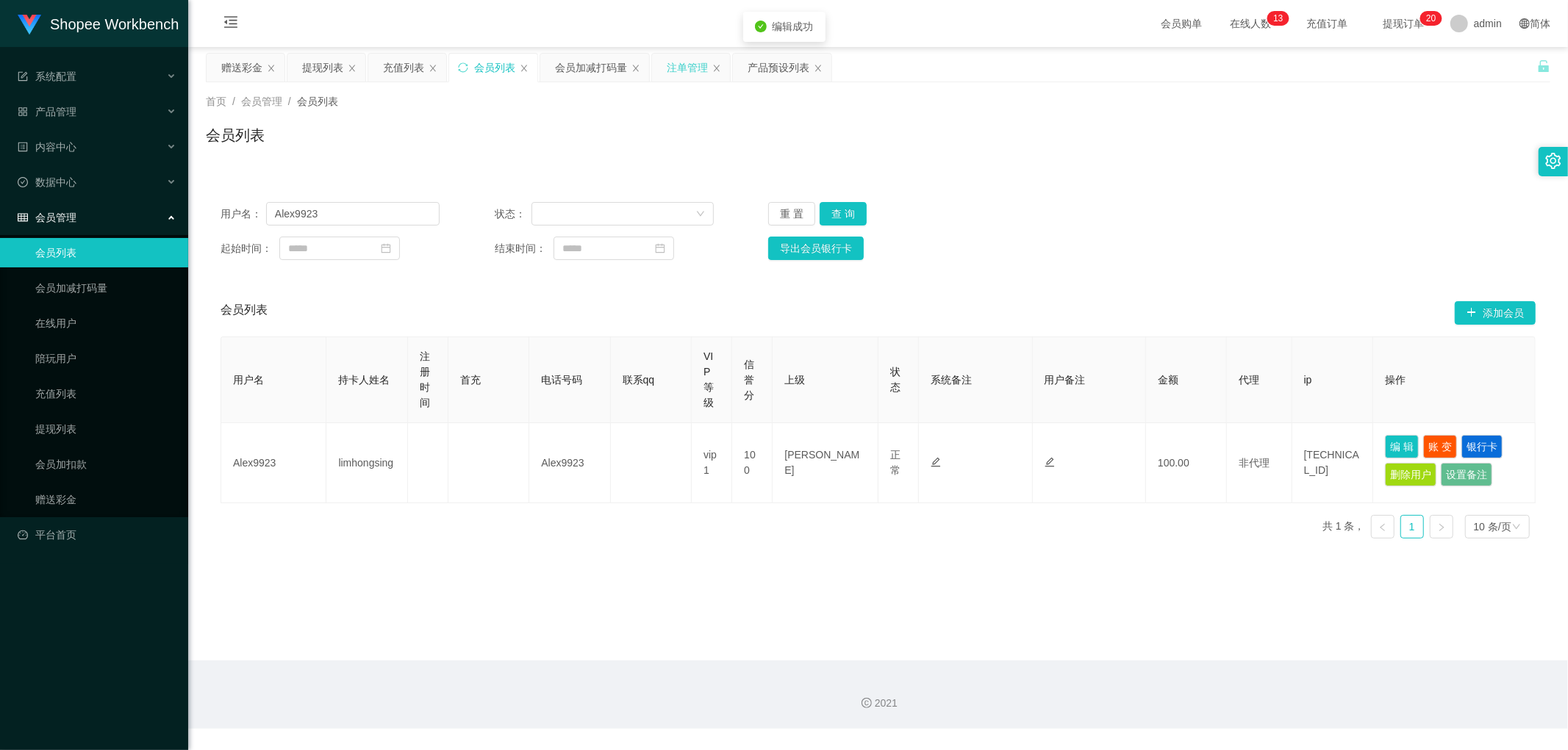
drag, startPoint x: 675, startPoint y: 66, endPoint x: 680, endPoint y: 74, distance: 9.4
click at [677, 67] on div "注单管理" at bounding box center [687, 68] width 42 height 28
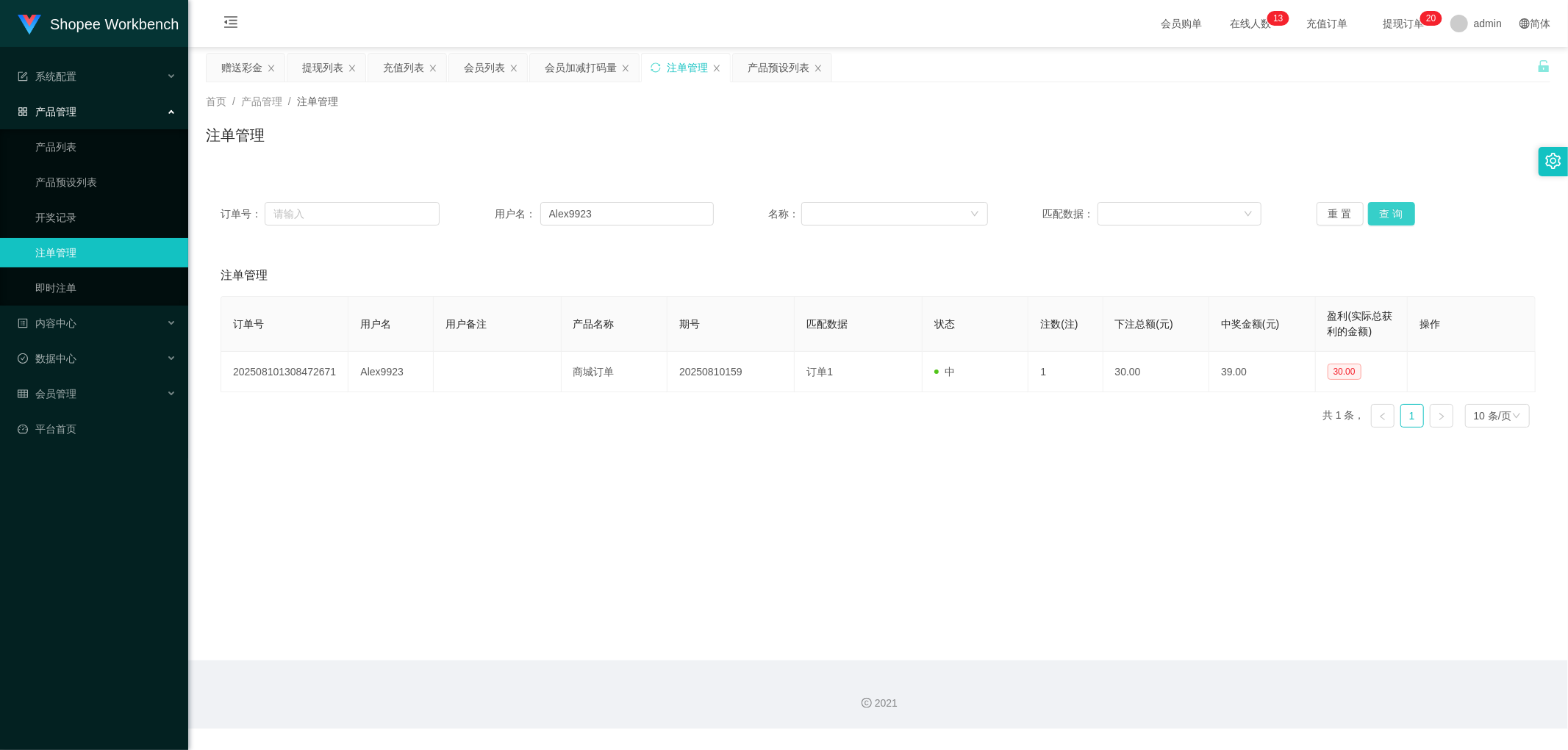
click at [1392, 212] on button "查 询" at bounding box center [1391, 214] width 47 height 23
click at [585, 70] on div "会员加减打码量" at bounding box center [580, 68] width 73 height 28
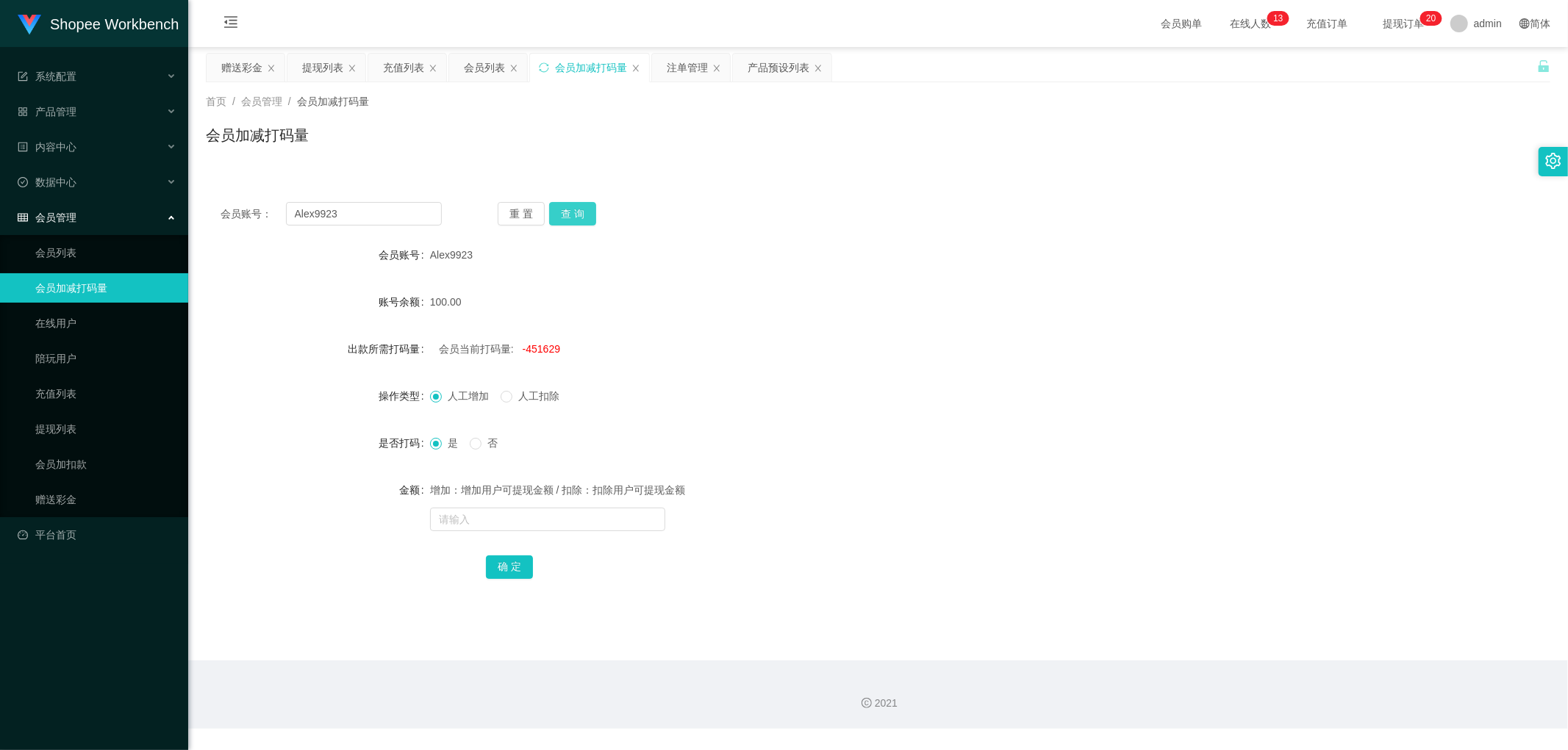
click at [572, 212] on button "查 询" at bounding box center [572, 214] width 47 height 23
click at [775, 217] on div "会员账号： Alex9923 重 置 查 询" at bounding box center [878, 214] width 1345 height 23
click at [486, 67] on div "会员列表" at bounding box center [484, 68] width 42 height 28
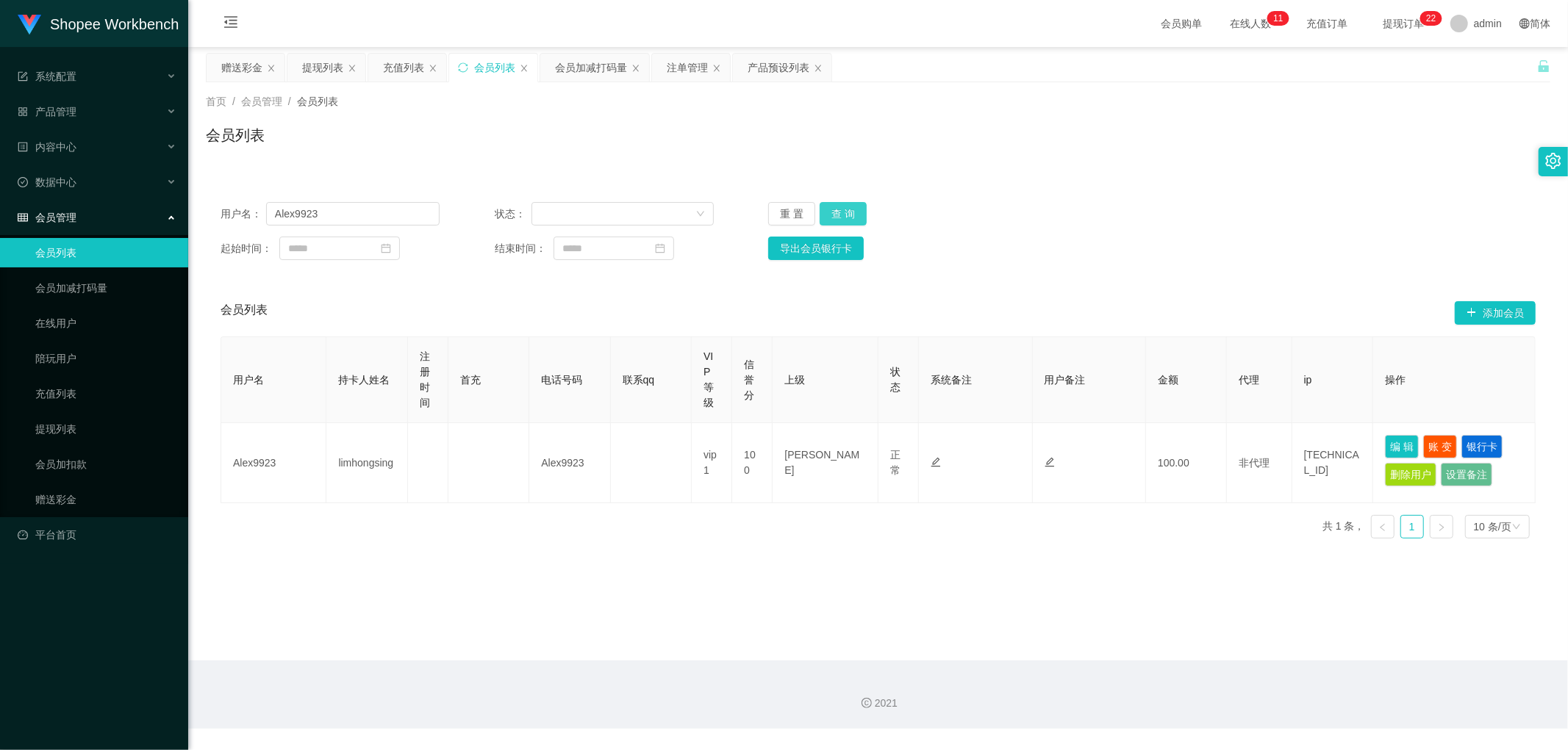
drag, startPoint x: 854, startPoint y: 216, endPoint x: 974, endPoint y: 219, distance: 120.0
click at [860, 216] on button "查 询" at bounding box center [843, 214] width 47 height 23
drag, startPoint x: 1128, startPoint y: 226, endPoint x: 1143, endPoint y: 240, distance: 20.5
click at [1132, 232] on div "用户名： Alex9923 状态： 重 置 查 询 起始时间： 结束时间： 导出会员银行卡" at bounding box center [878, 231] width 1345 height 87
click at [1404, 449] on button "编 辑" at bounding box center [1402, 447] width 34 height 23
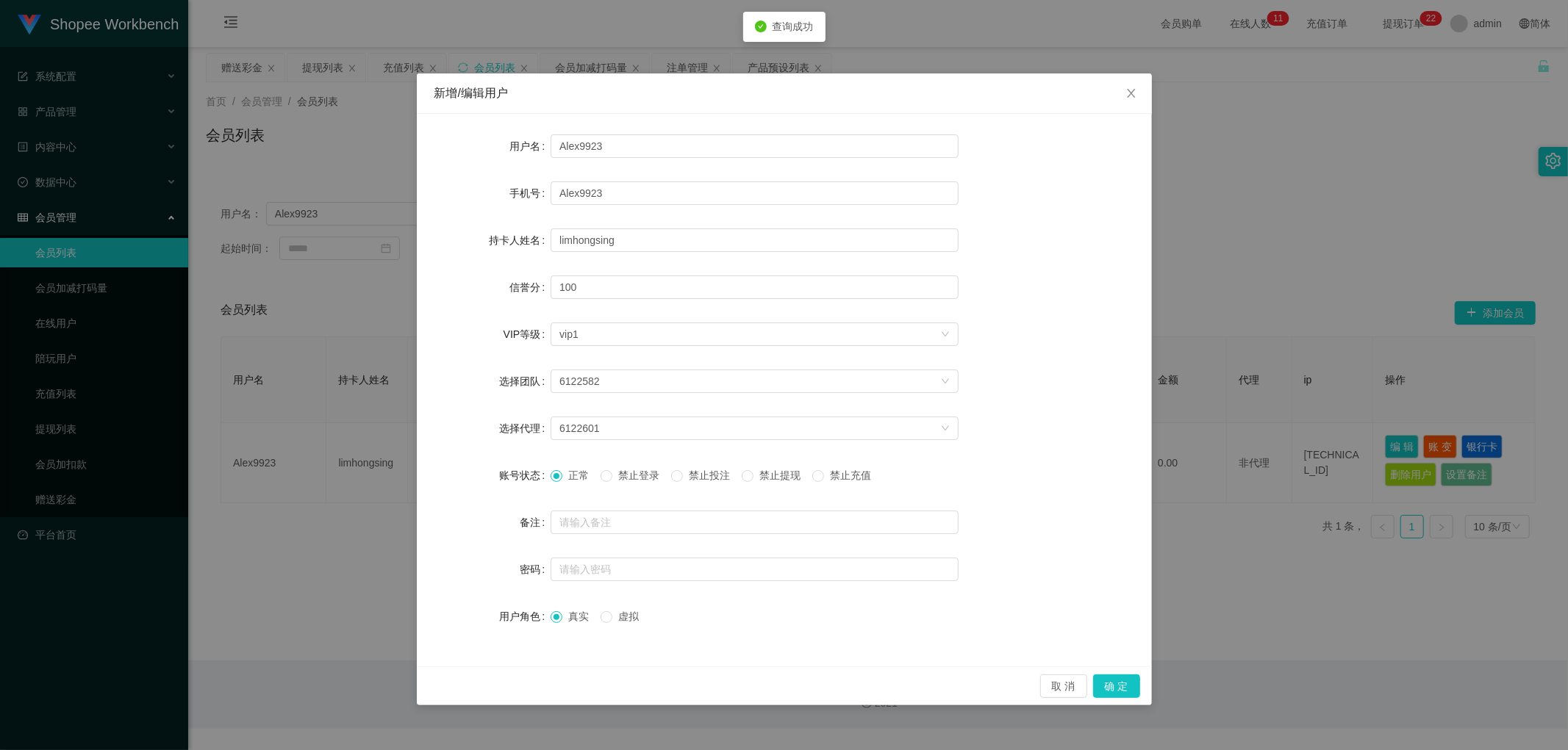
drag, startPoint x: 708, startPoint y: 476, endPoint x: 922, endPoint y: 548, distance: 225.8
click at [708, 476] on span "禁止投注" at bounding box center [709, 476] width 53 height 12
click at [1114, 692] on button "确 定" at bounding box center [1117, 686] width 47 height 23
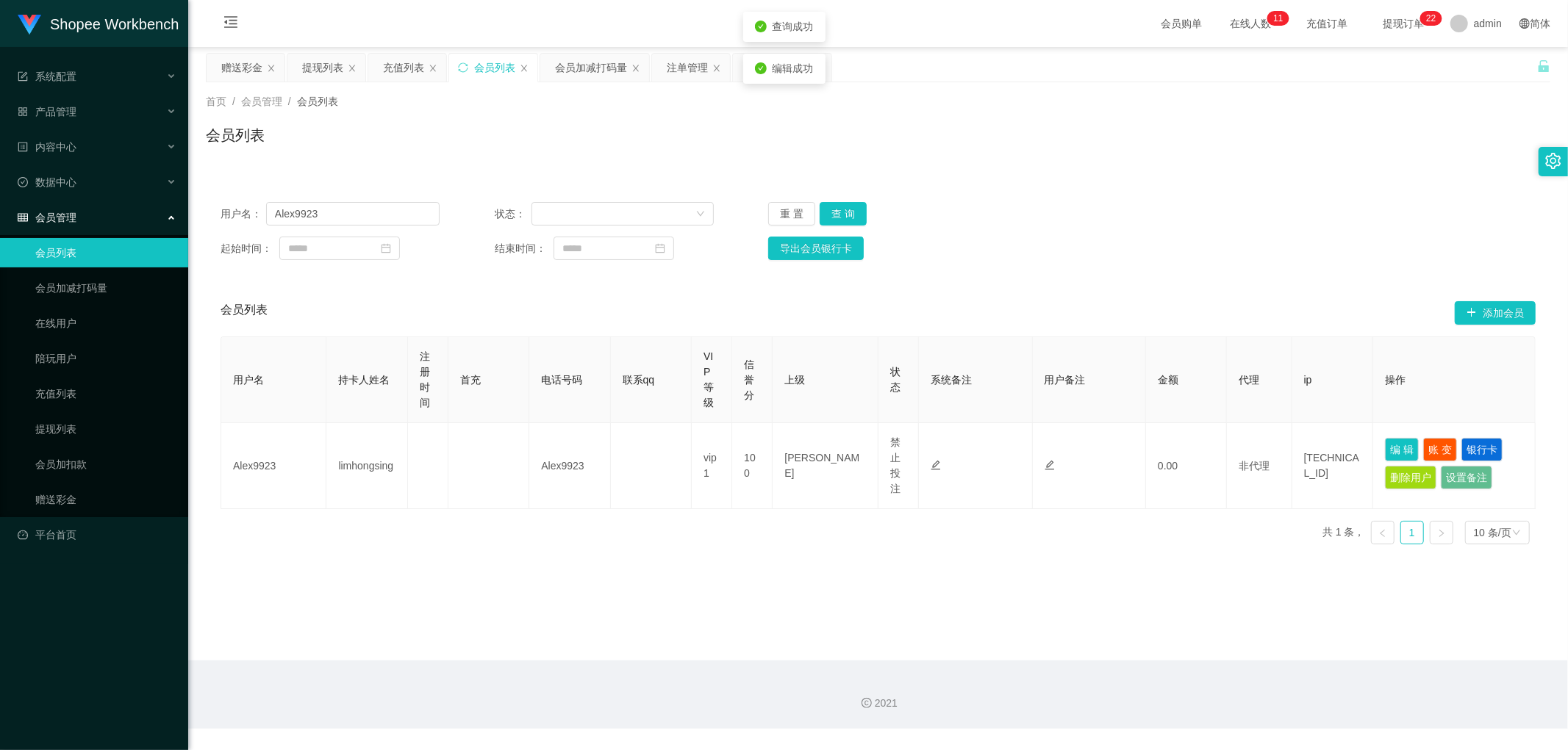
click at [855, 600] on main "关闭左侧 关闭右侧 关闭其它 刷新页面 赠送彩金 提现列表 充值列表 会员列表 会员加减打码量 注单管理 产品预设列表 首页 / 会员管理 / 会员列表 / …" at bounding box center [878, 354] width 1379 height 614
click at [673, 62] on div "注单管理" at bounding box center [687, 68] width 42 height 28
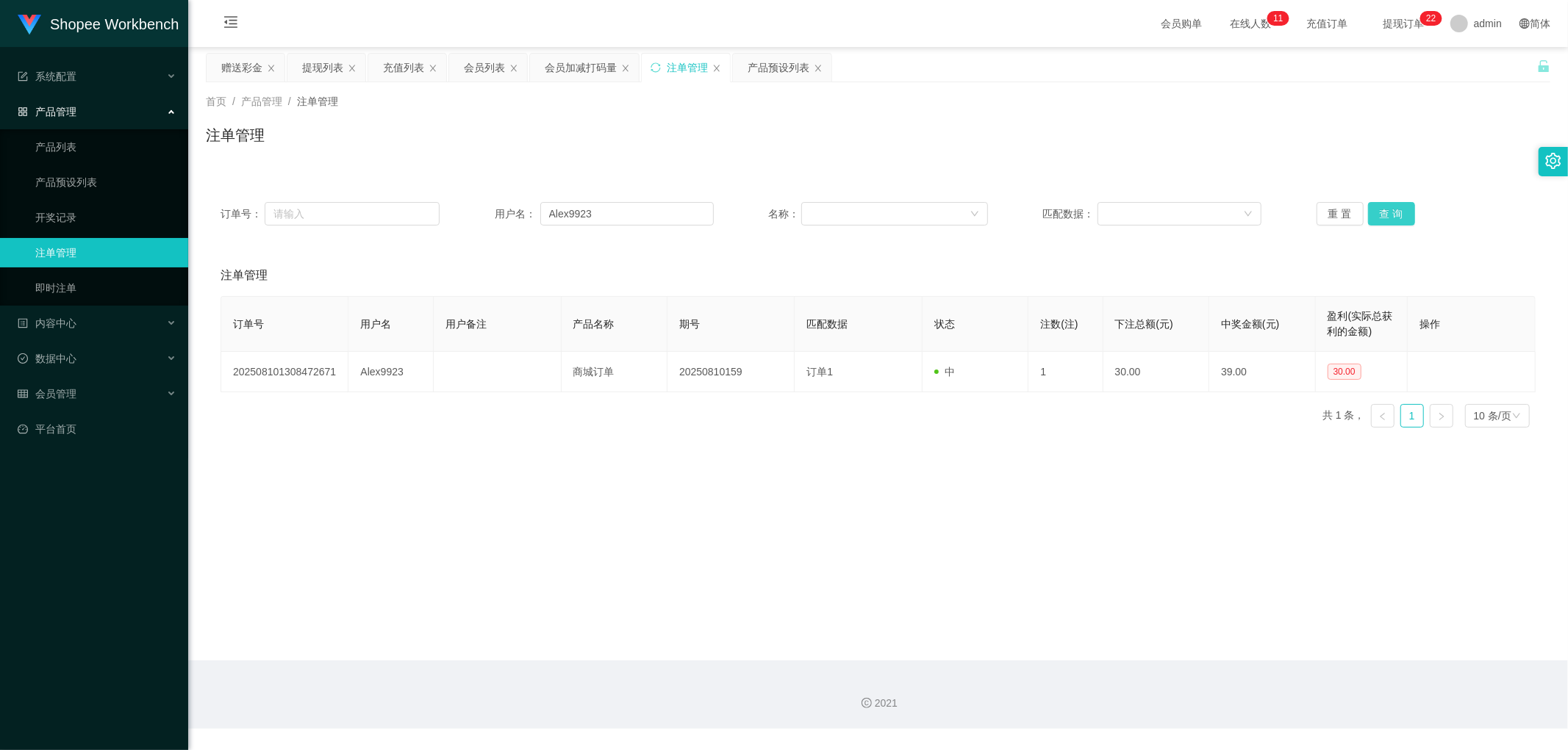
click at [1382, 212] on button "查 询" at bounding box center [1391, 214] width 47 height 23
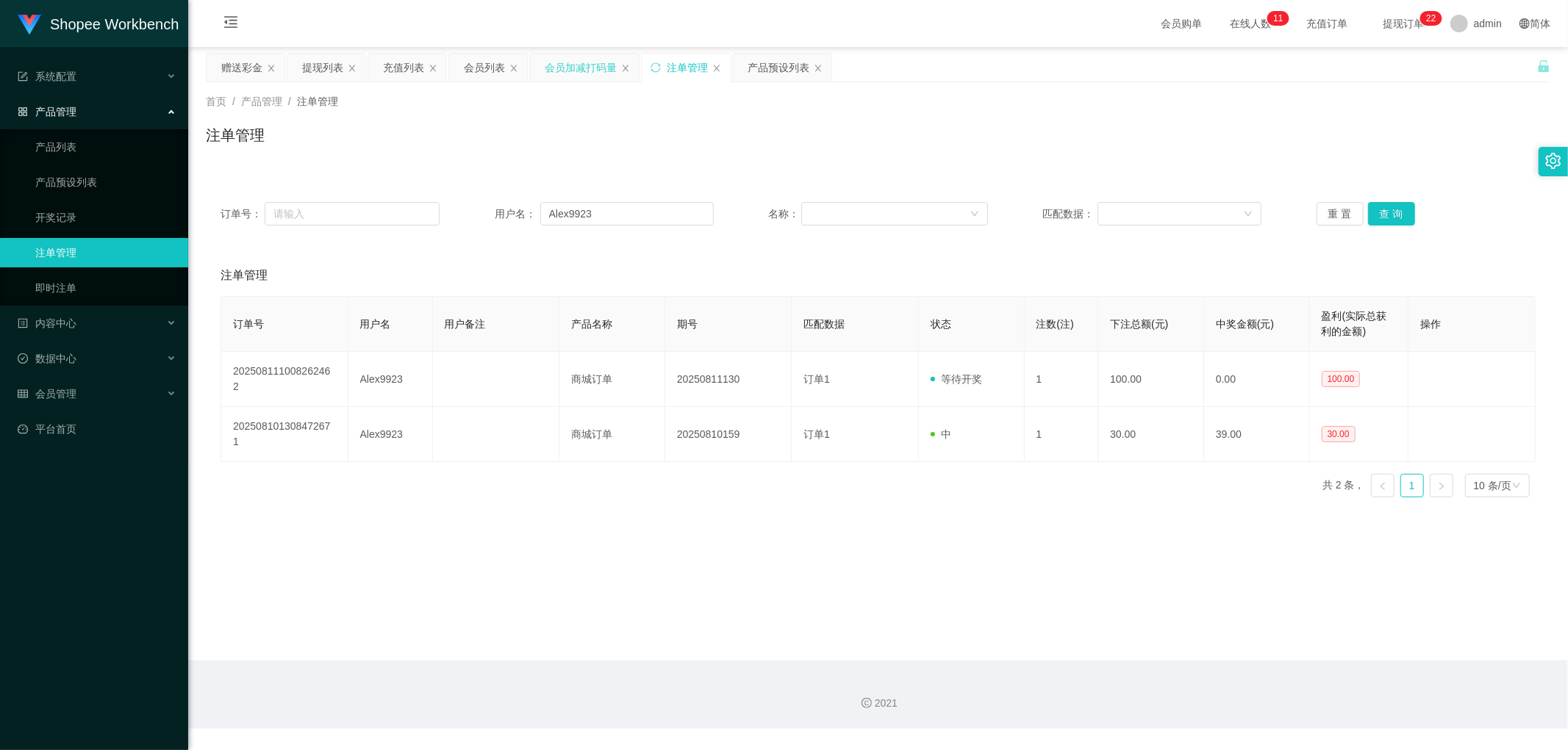
click at [574, 67] on div "会员加减打码量" at bounding box center [580, 68] width 73 height 28
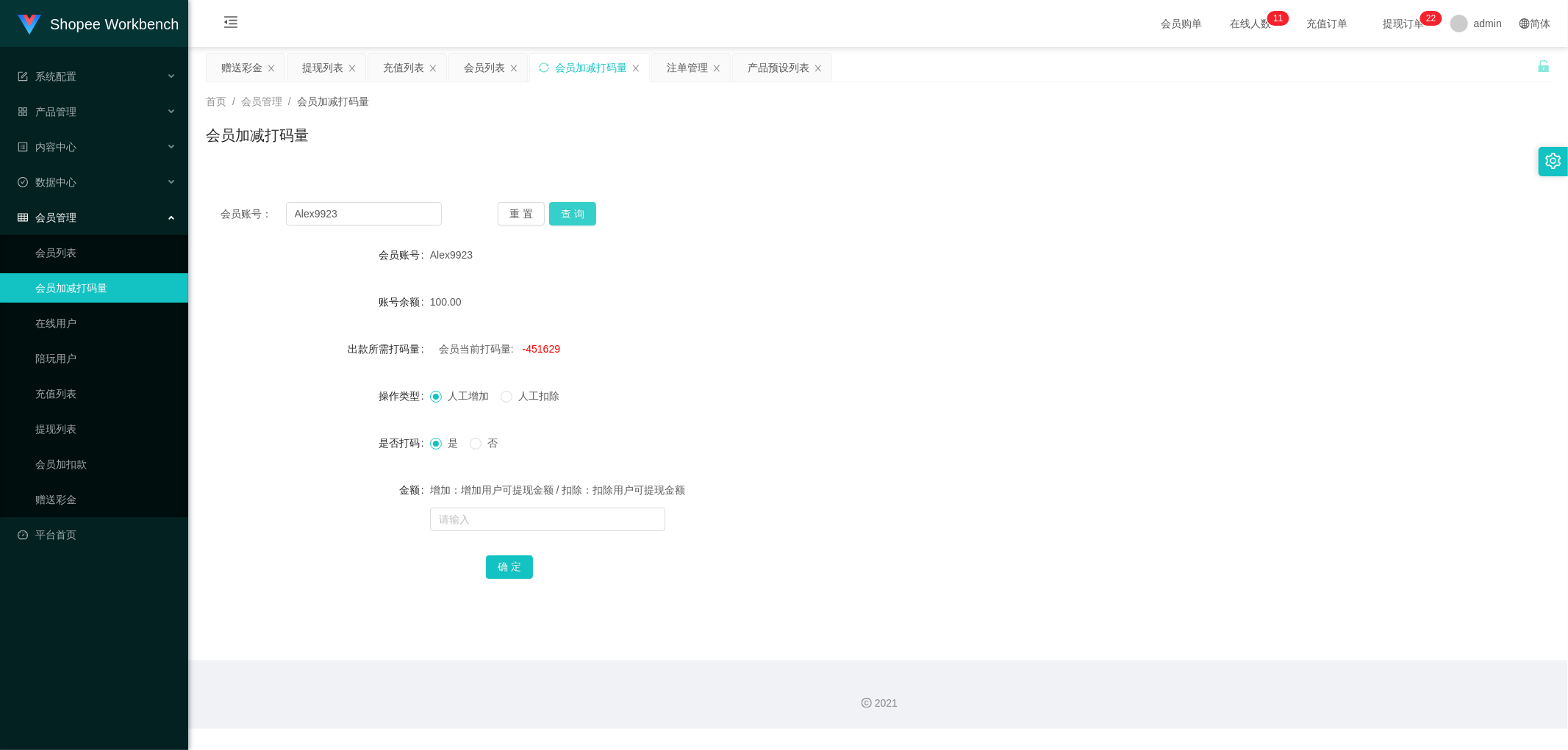
click at [566, 216] on button "查 询" at bounding box center [572, 214] width 47 height 23
drag, startPoint x: 923, startPoint y: 218, endPoint x: 950, endPoint y: 225, distance: 27.9
click at [923, 219] on div "会员账号： Alex9923 重 置 查 询" at bounding box center [878, 214] width 1345 height 23
drag, startPoint x: 959, startPoint y: 209, endPoint x: 670, endPoint y: 428, distance: 362.6
click at [958, 209] on div "会员账号： Alex9923 重 置 查 询" at bounding box center [878, 214] width 1345 height 23
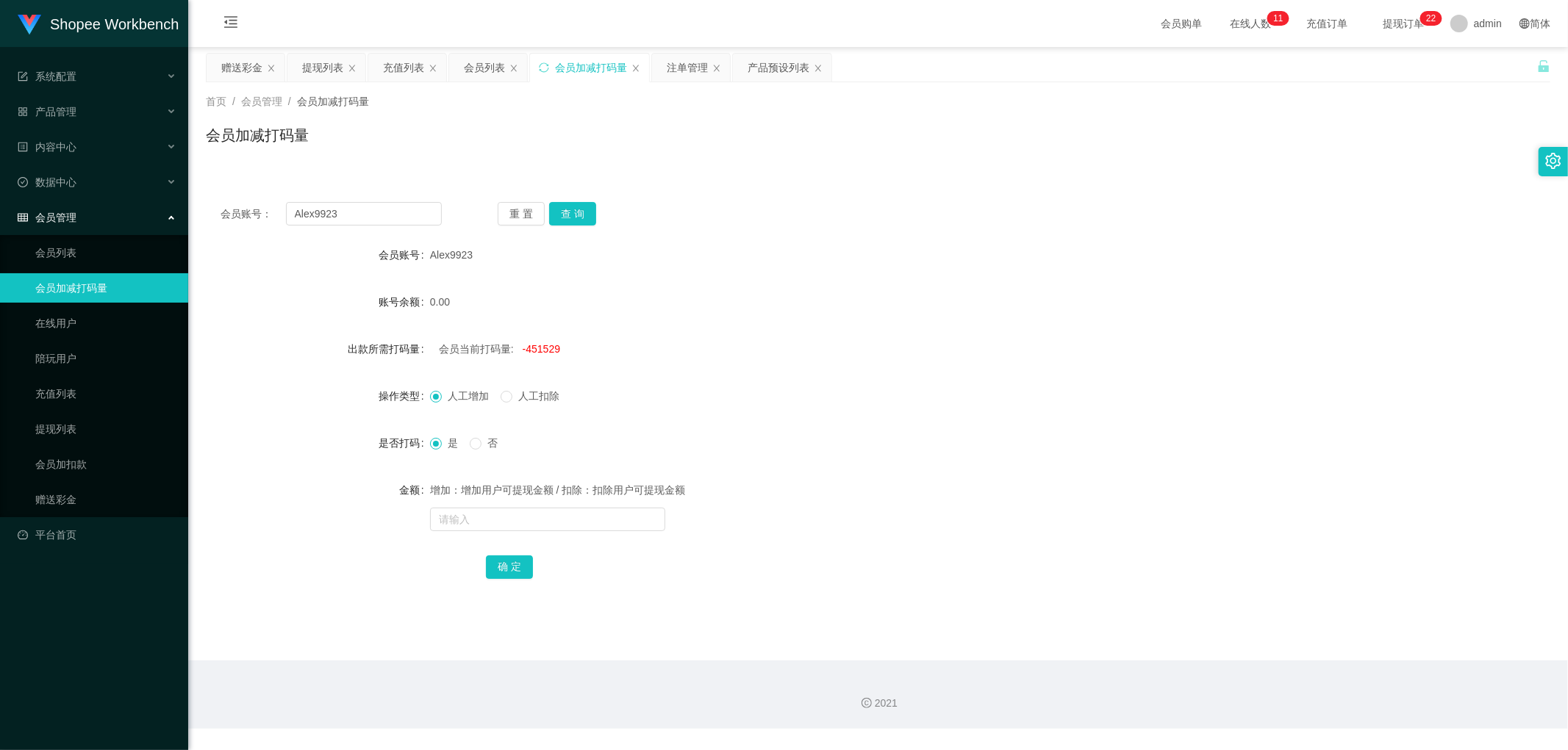
click at [541, 351] on span "-451529" at bounding box center [541, 349] width 38 height 12
copy span "451529"
click at [513, 517] on input "text" at bounding box center [547, 519] width 235 height 23
paste input "451529"
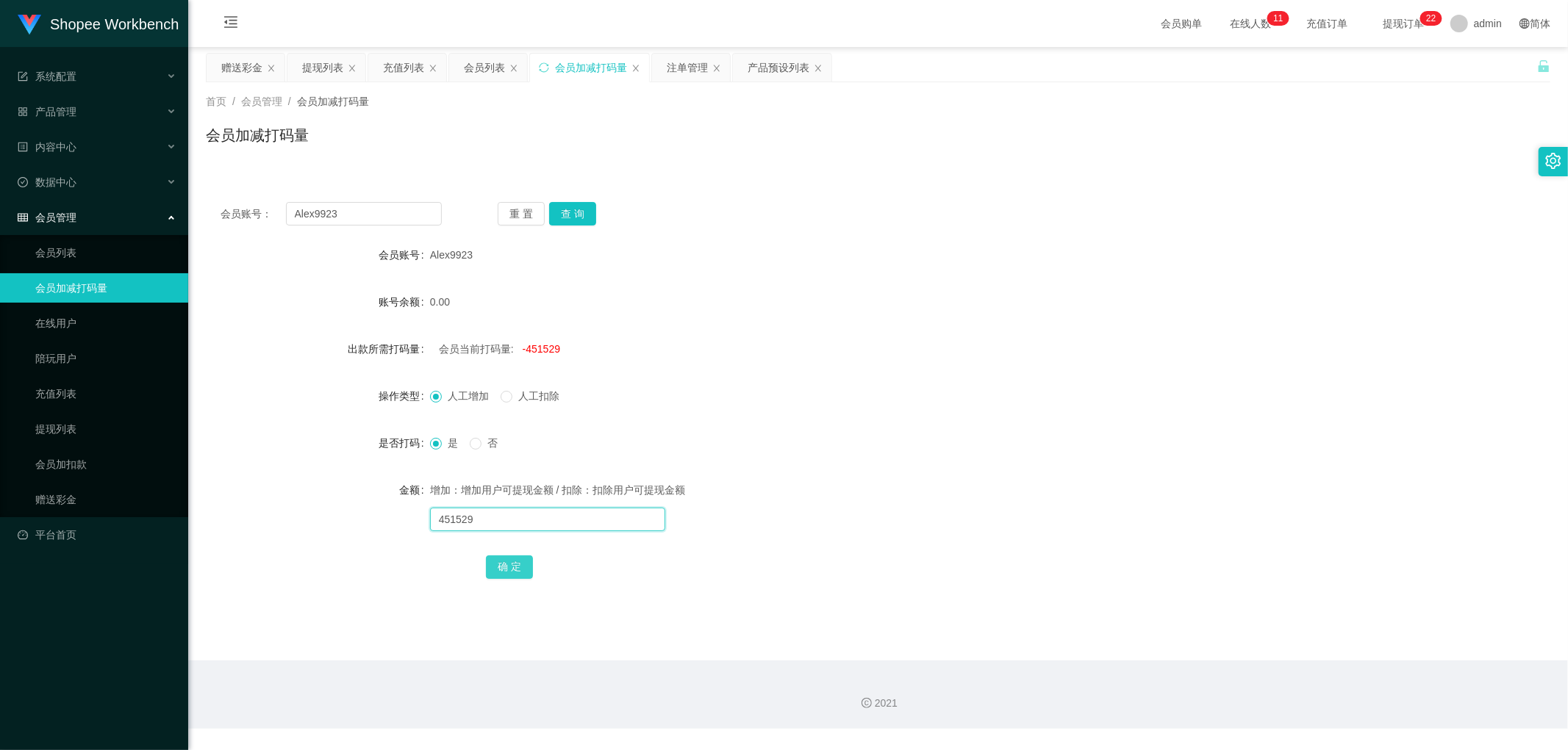
type input "451529"
click at [509, 569] on button "确 定" at bounding box center [509, 567] width 47 height 23
click at [871, 476] on div "增加：增加用户可提现金额 / 扣除：扣除用户可提现金额" at bounding box center [822, 490] width 784 height 29
click at [508, 524] on input "text" at bounding box center [547, 519] width 235 height 23
type input "2000"
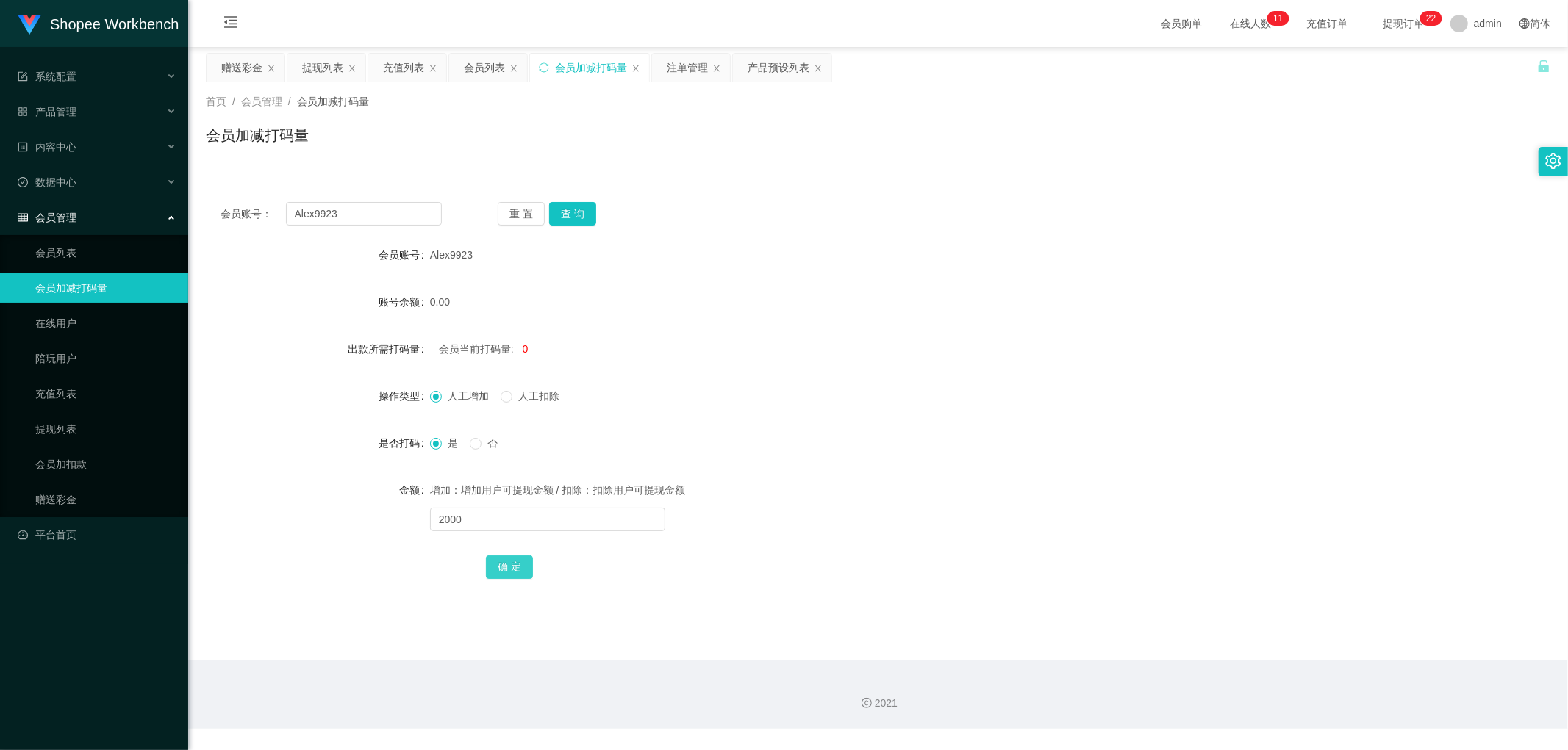
click at [512, 561] on button "确 定" at bounding box center [509, 567] width 47 height 23
click at [846, 446] on div "是 否" at bounding box center [822, 443] width 784 height 29
click at [873, 404] on form "会员账号 Alex9923 账号余额 0.00 出款所需打码量 会员当前打码量: 2000 操作类型 人工增加 人工扣除 是否打码 是 否 金额 增加：增加用…" at bounding box center [878, 411] width 1345 height 341
click at [738, 204] on div "会员账号： Alex9923 重 置 查 询" at bounding box center [878, 214] width 1345 height 23
click at [750, 200] on div "会员账号： Alex9923 重 置 查 询 会员账号 Alex9923 账号余额 0.00 出款所需打码量 会员当前打码量: 2000 操作类型 人工增加 …" at bounding box center [878, 400] width 1345 height 426
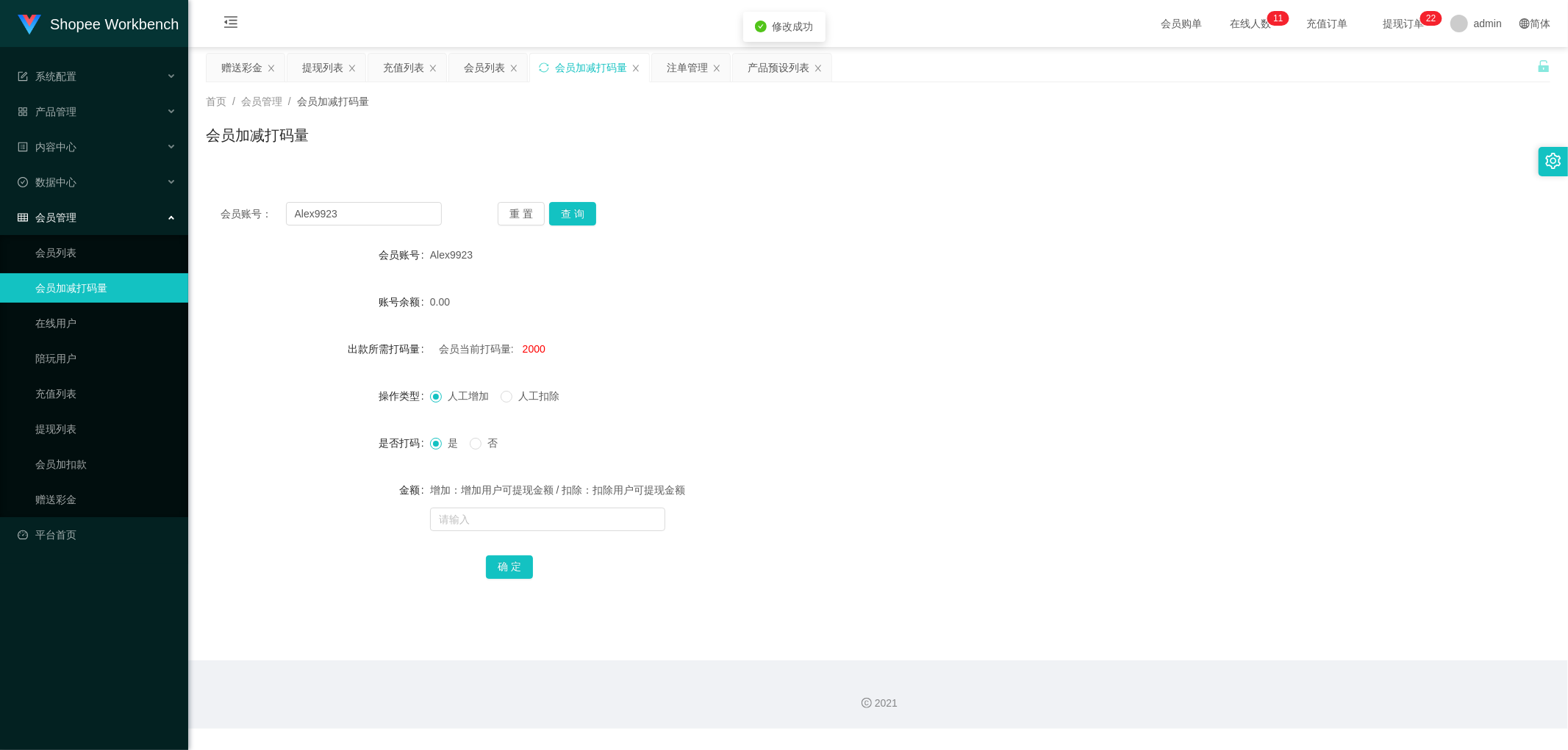
drag, startPoint x: 476, startPoint y: 69, endPoint x: 526, endPoint y: 92, distance: 55.0
click at [476, 70] on div "会员列表" at bounding box center [484, 68] width 42 height 28
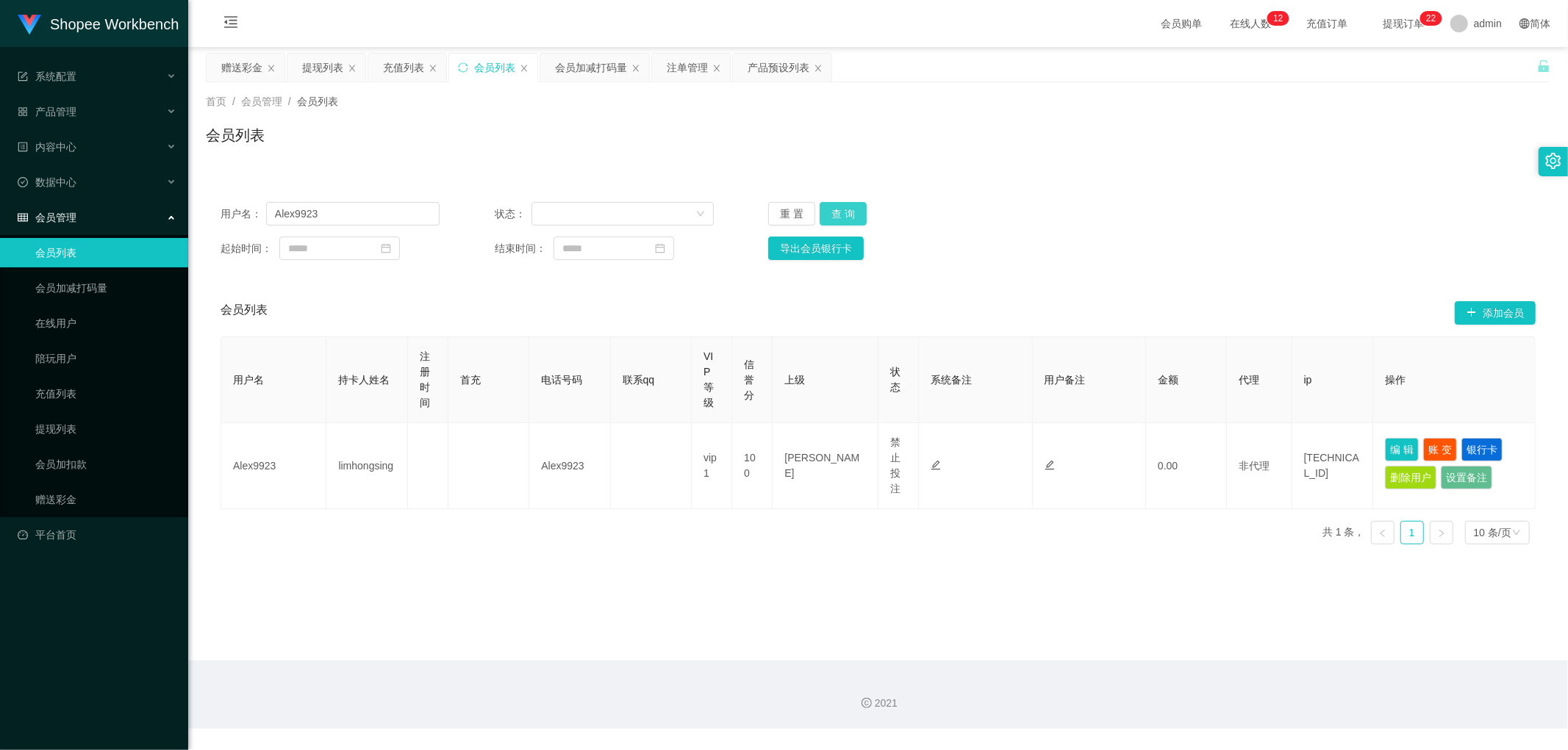
click at [839, 215] on button "查 询" at bounding box center [843, 214] width 47 height 23
drag, startPoint x: 1210, startPoint y: 194, endPoint x: 1223, endPoint y: 207, distance: 18.4
click at [1210, 195] on div "用户名： Alex9923 状态： 重 置 查 询 起始时间： 结束时间： 导出会员银行卡" at bounding box center [878, 231] width 1345 height 87
click at [358, 208] on input "Alex9923" at bounding box center [352, 214] width 173 height 23
paste input "Lai"
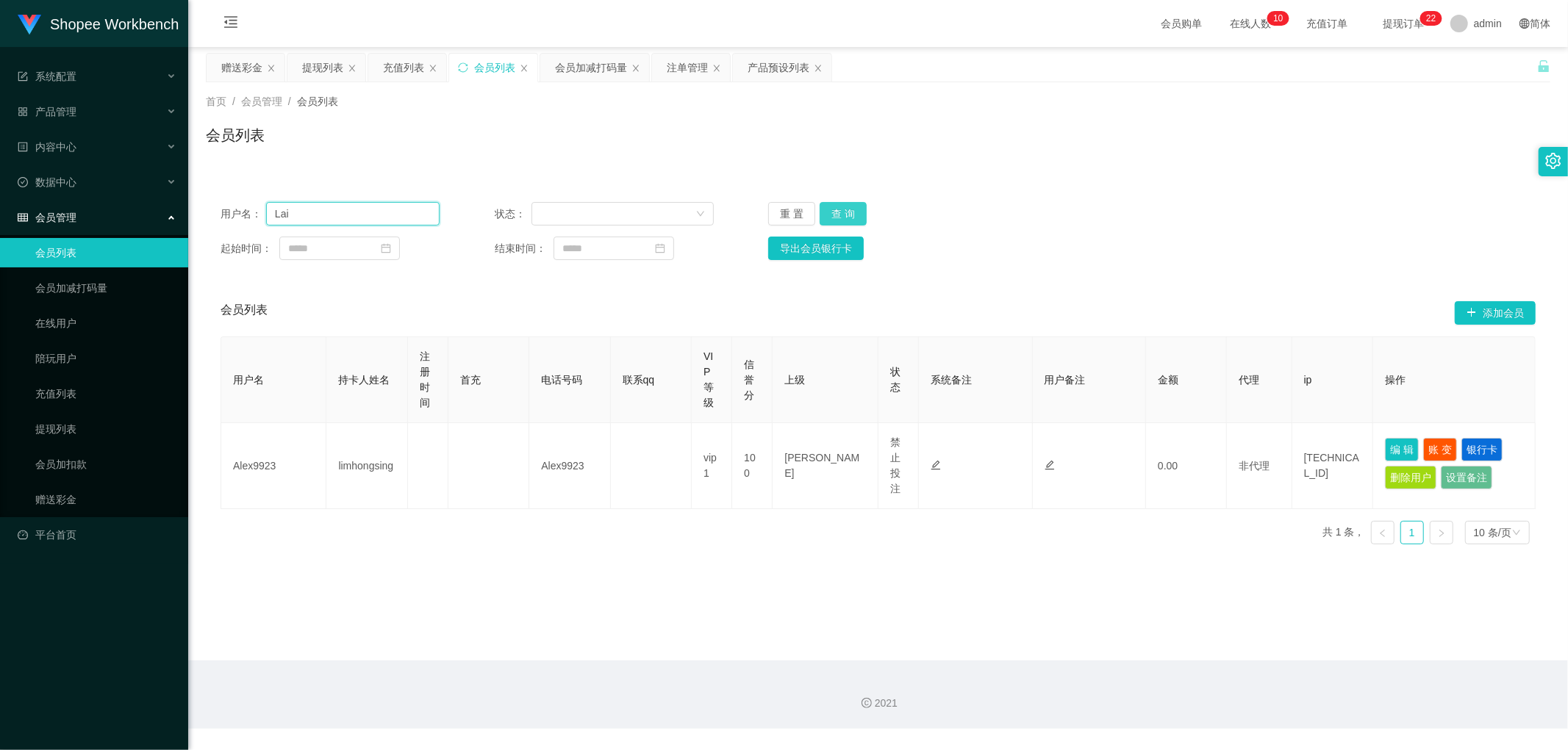
type input "Lai"
click at [844, 216] on button "查 询" at bounding box center [843, 214] width 47 height 23
click at [680, 67] on div "注单管理" at bounding box center [687, 68] width 42 height 28
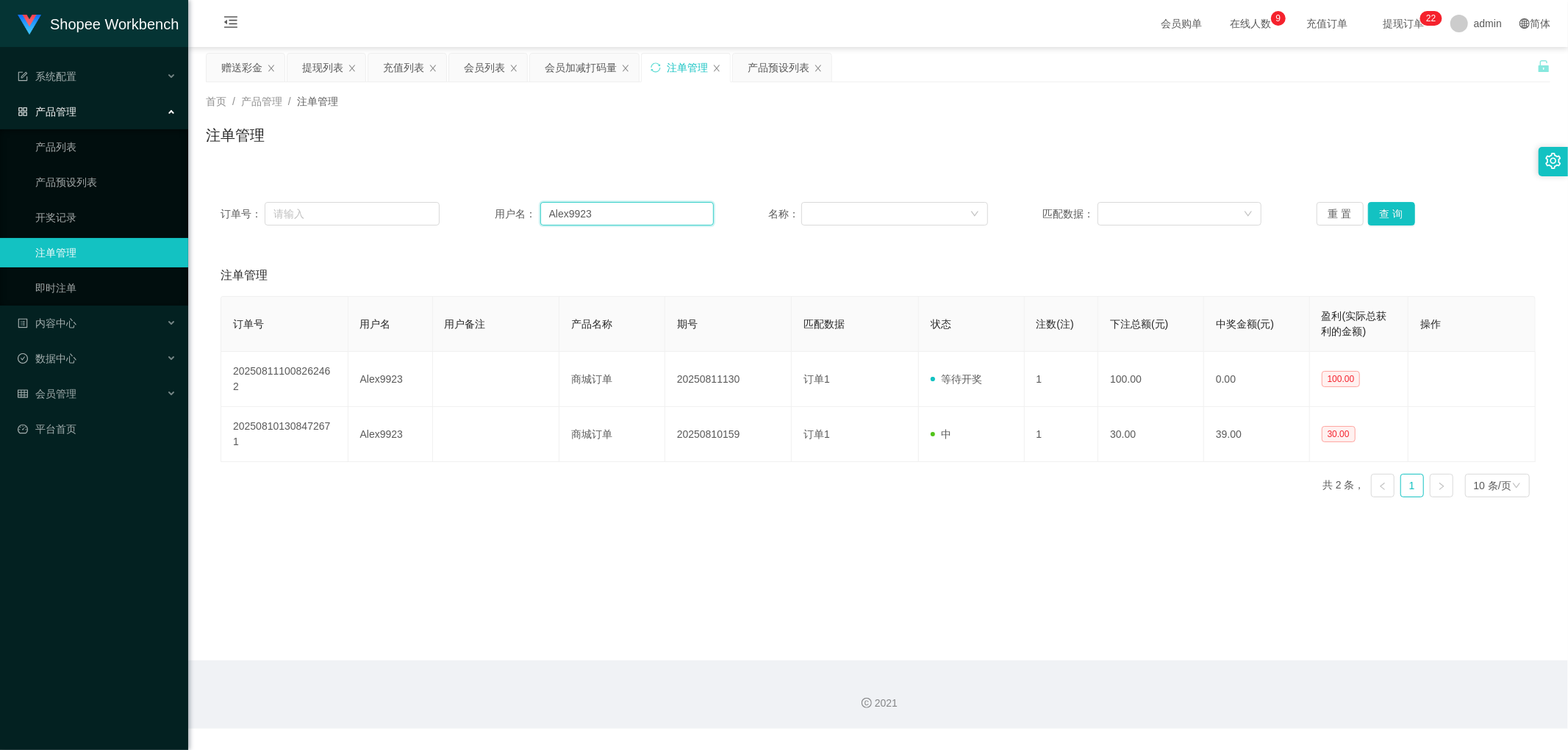
drag, startPoint x: 606, startPoint y: 221, endPoint x: 704, endPoint y: 218, distance: 98.0
click at [606, 220] on input "Alex9923" at bounding box center [626, 214] width 173 height 23
paste input "Lai"
type input "Lai"
click at [1390, 214] on button "查 询" at bounding box center [1391, 214] width 47 height 23
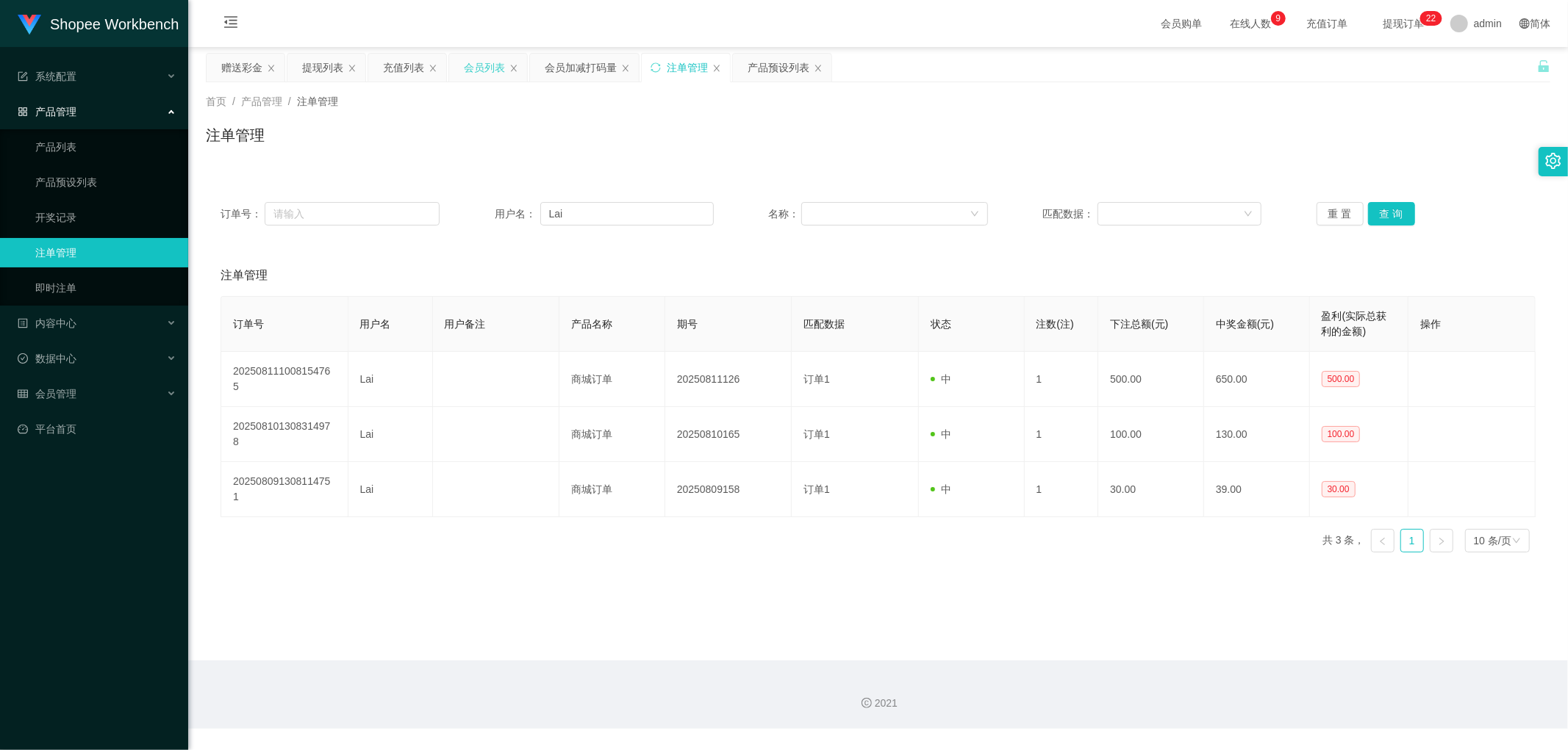
click at [480, 67] on div "会员列表" at bounding box center [484, 68] width 42 height 28
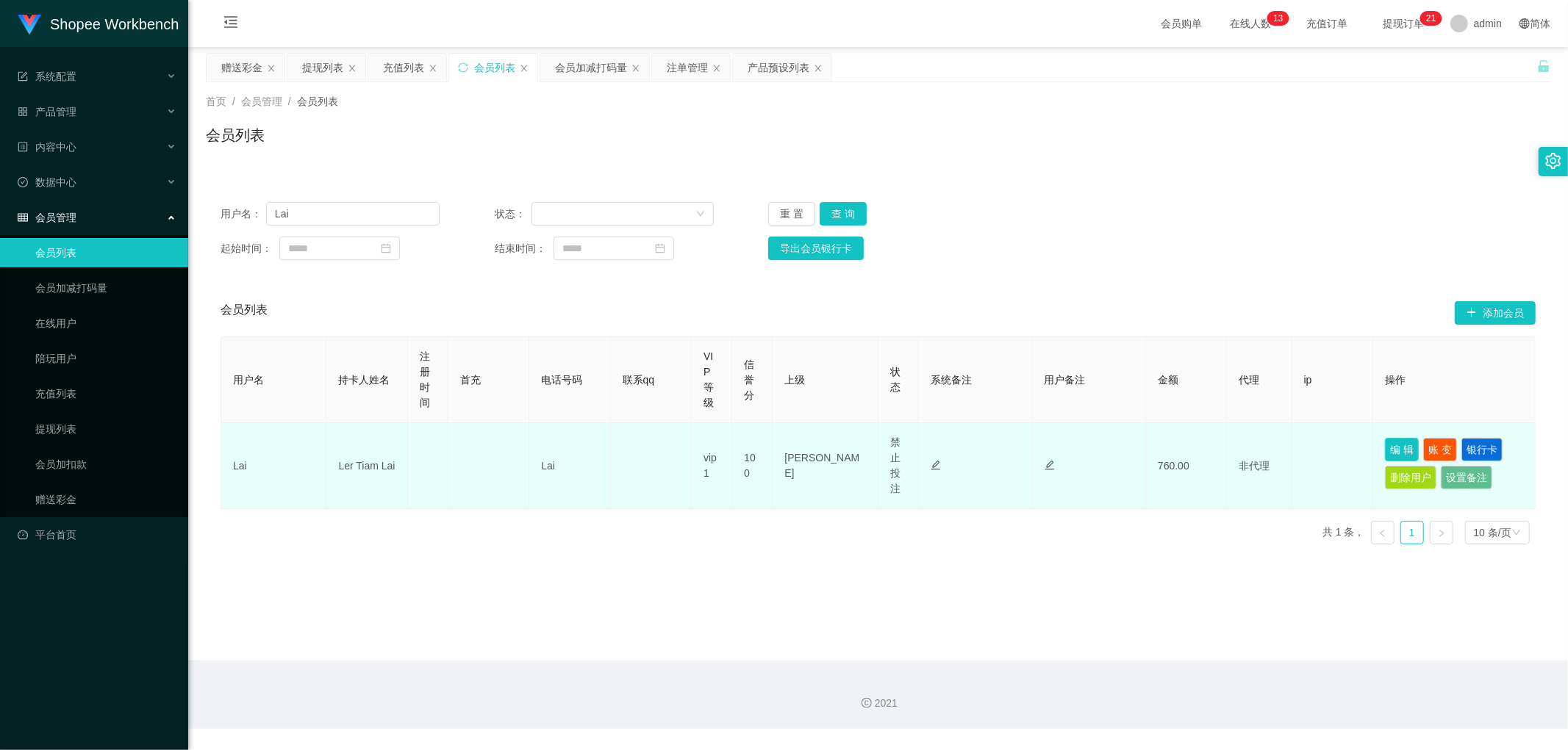
click at [1392, 448] on button "编 辑" at bounding box center [1402, 449] width 34 height 23
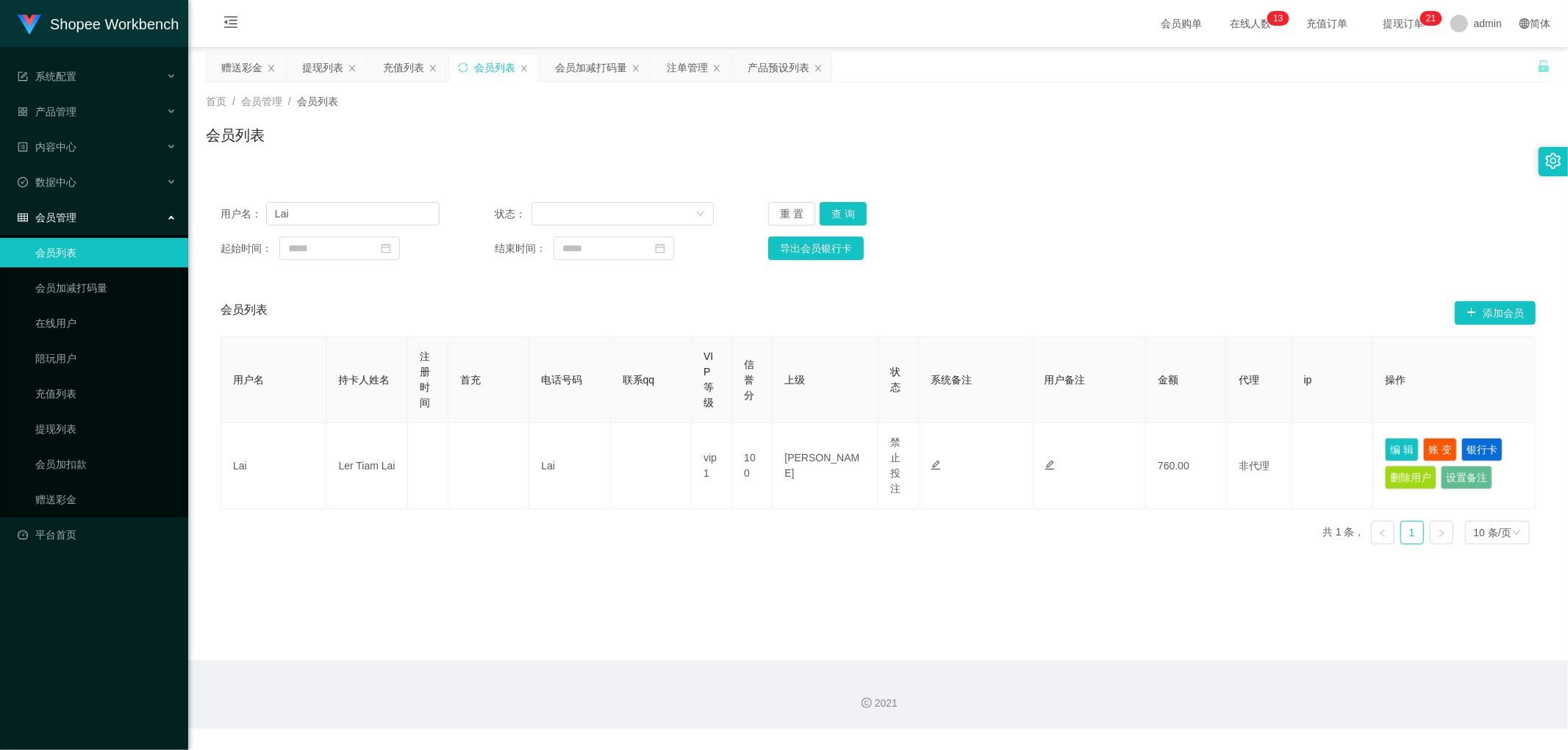
type input "Lai"
type input "Ler Tiam Lai"
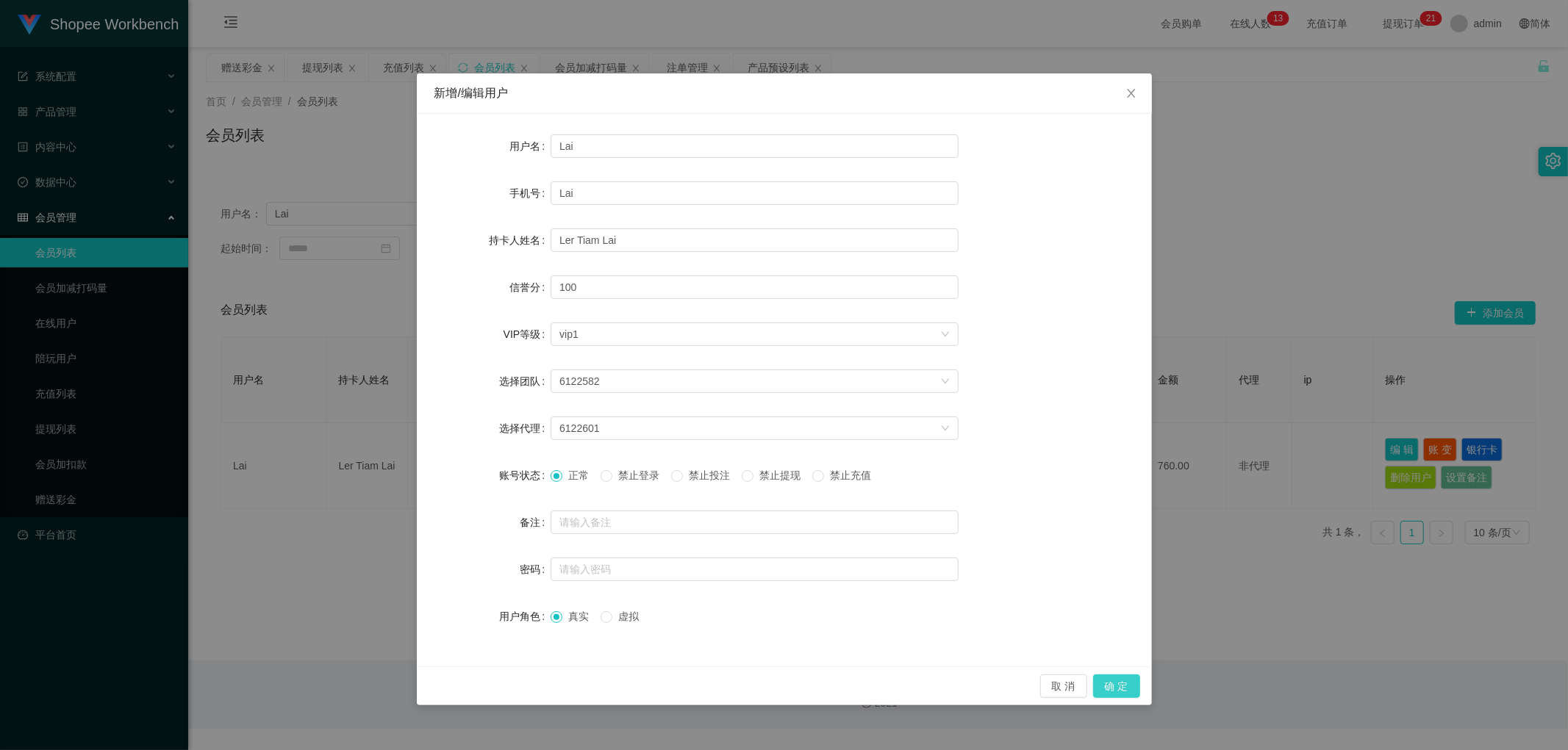
click at [1116, 684] on button "确 定" at bounding box center [1117, 686] width 47 height 23
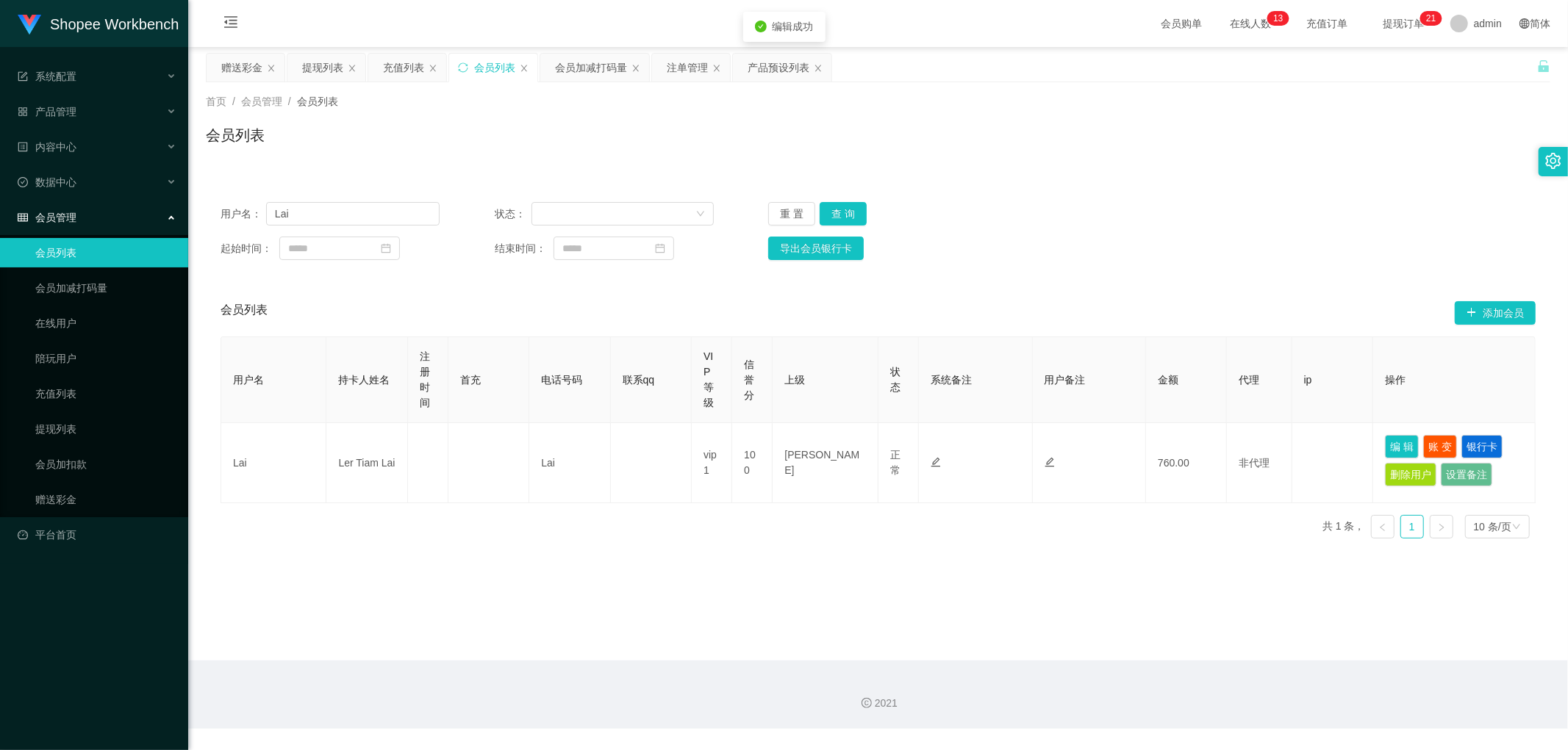
drag, startPoint x: 967, startPoint y: 615, endPoint x: 975, endPoint y: 609, distance: 10.0
click at [968, 612] on main "关闭左侧 关闭右侧 关闭其它 刷新页面 赠送彩金 提现列表 充值列表 会员列表 会员加减打码量 注单管理 产品预设列表 首页 / 会员管理 / 会员列表 / …" at bounding box center [878, 354] width 1379 height 614
click at [1149, 232] on div "用户名： Lai 状态： 重 置 查 询 起始时间： 结束时间： 导出会员银行卡" at bounding box center [878, 231] width 1345 height 87
click at [621, 138] on div "会员列表" at bounding box center [878, 141] width 1345 height 34
click at [683, 70] on div "注单管理" at bounding box center [687, 68] width 42 height 28
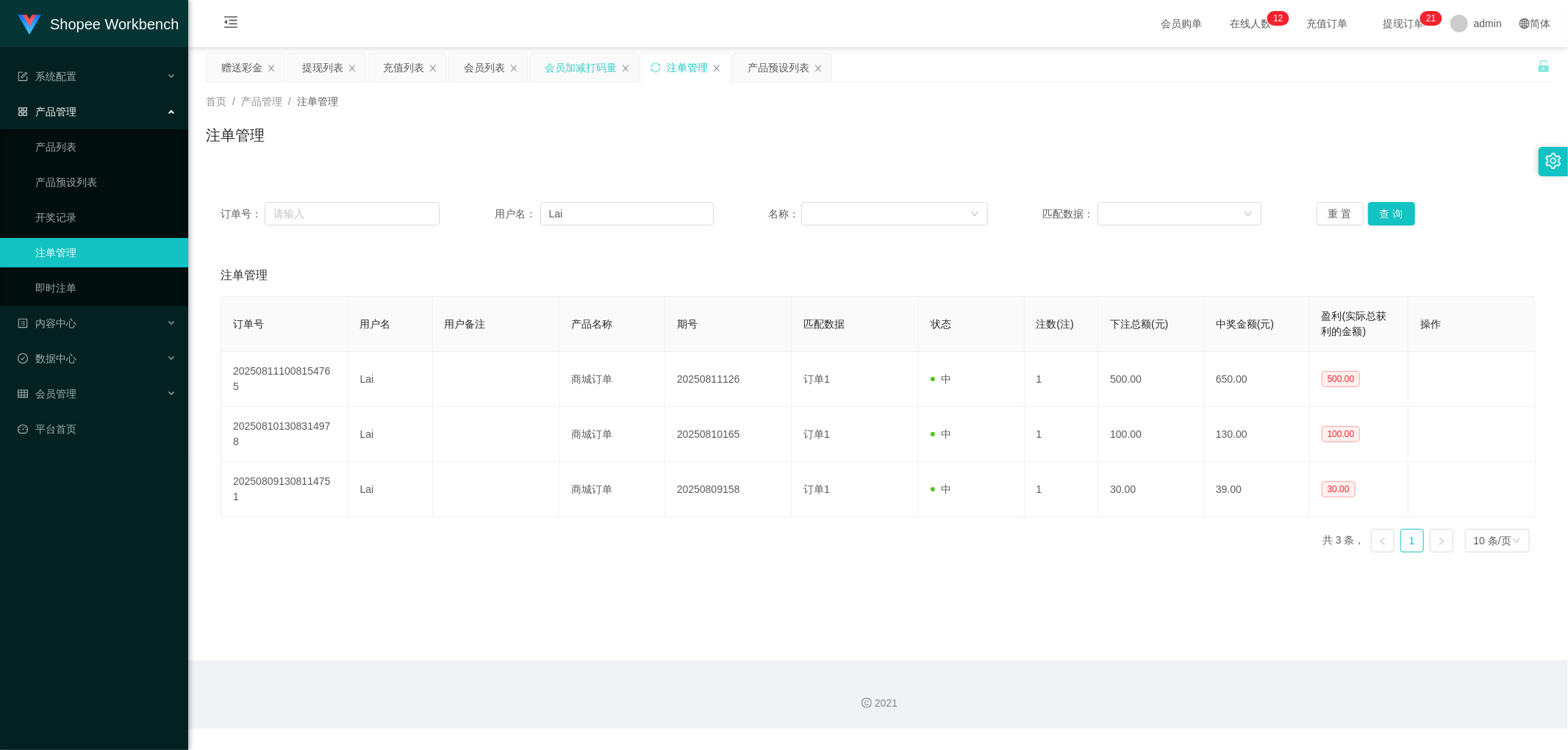
click at [578, 69] on div "会员加减打码量" at bounding box center [580, 68] width 73 height 28
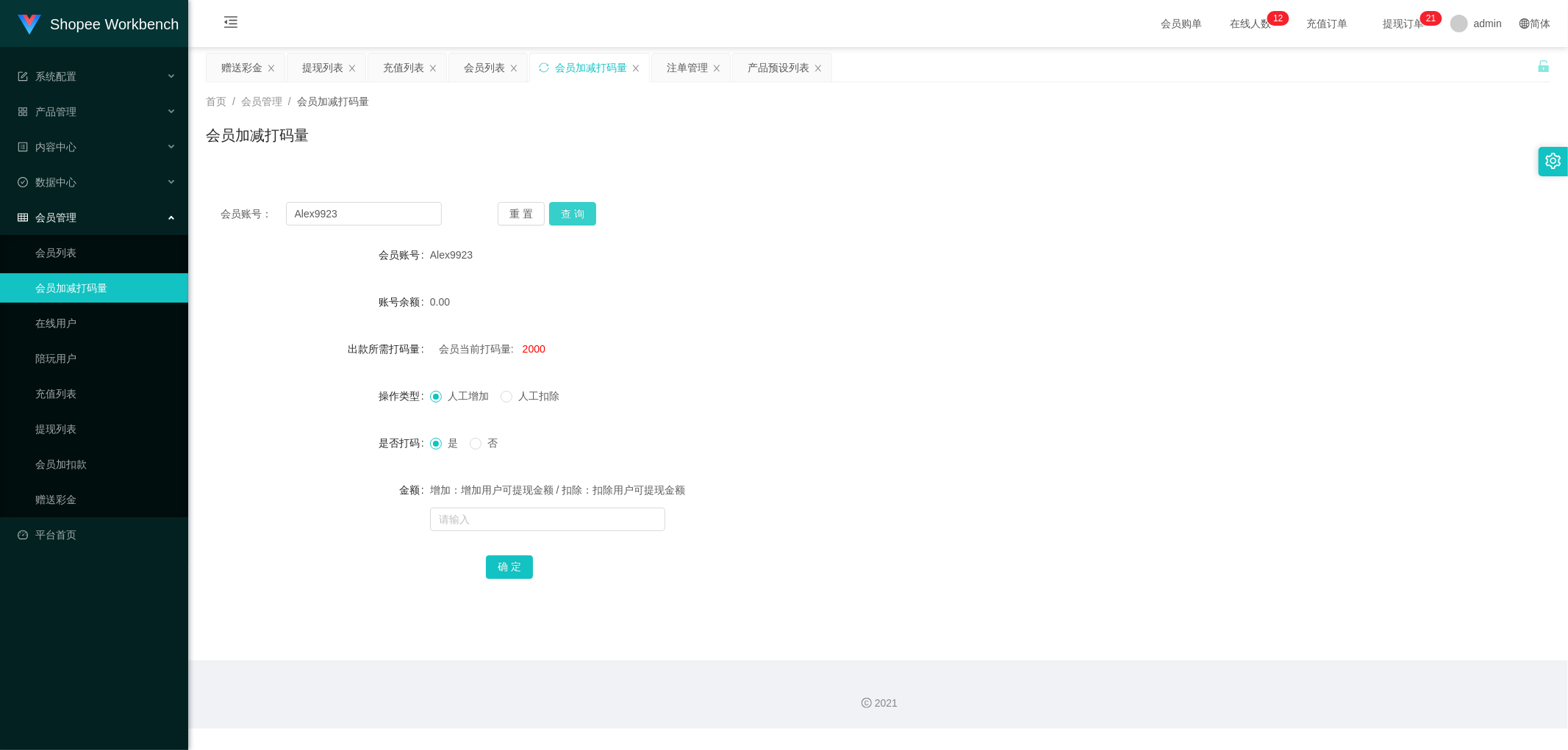
click at [585, 212] on button "查 询" at bounding box center [572, 214] width 47 height 23
drag, startPoint x: 850, startPoint y: 186, endPoint x: 839, endPoint y: 188, distance: 11.2
click at [849, 186] on div "会员账号： Alex9923 重 置 查 询 会员账号 Alex9923 账号余额 130.00 出款所需打码量 会员当前打码量: 2000 操作类型 人工增…" at bounding box center [878, 391] width 1345 height 444
click at [806, 159] on div "首页 / 会员管理 / 会员加减打码量 / 会员加减打码量" at bounding box center [878, 126] width 1379 height 87
click at [479, 69] on div "会员列表" at bounding box center [484, 68] width 42 height 28
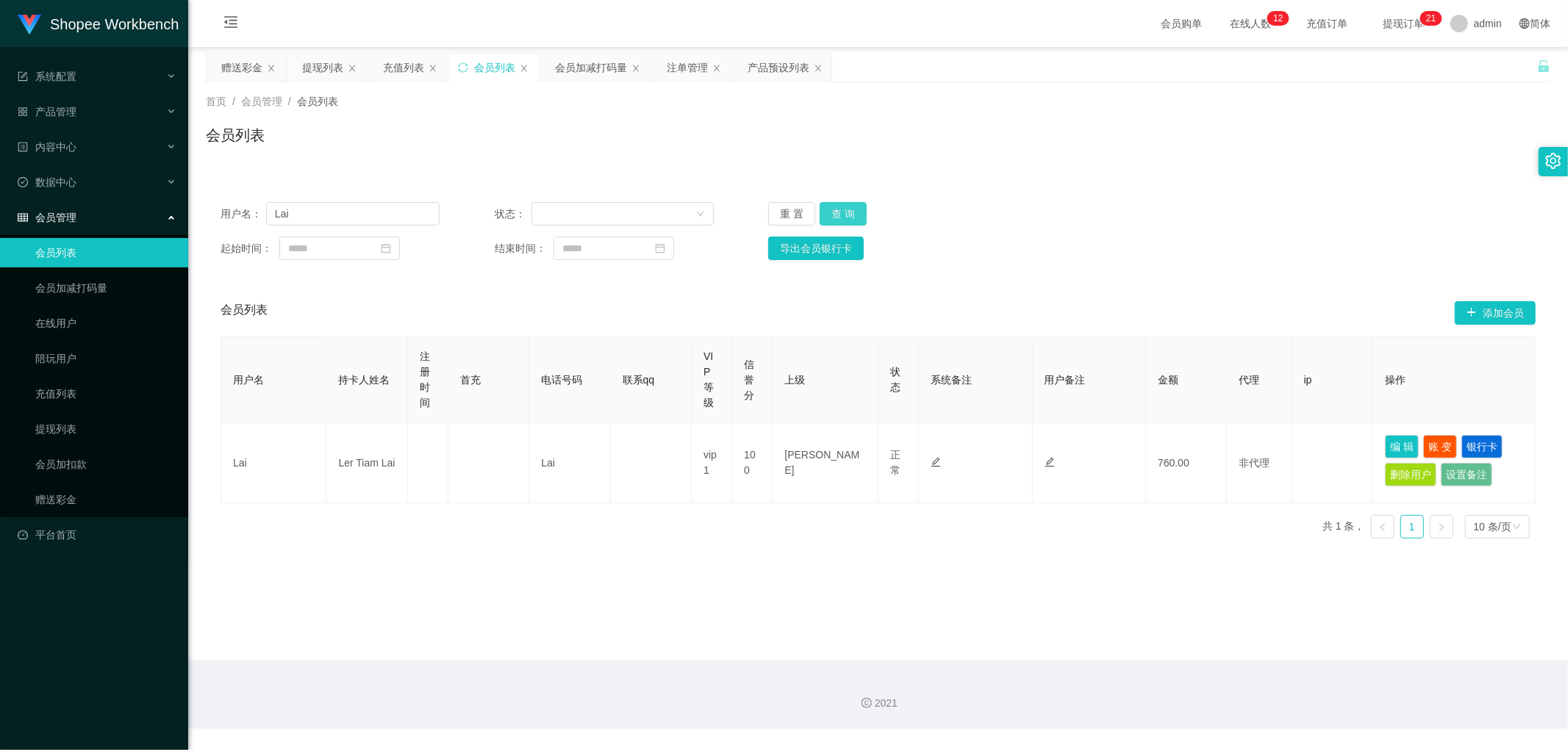
click at [846, 215] on button "查 询" at bounding box center [843, 214] width 47 height 23
drag, startPoint x: 1179, startPoint y: 184, endPoint x: 1184, endPoint y: 189, distance: 7.1
click at [1179, 185] on div "用户名： Lai 状态： 重 置 查 询 起始时间： 结束时间： 导出会员银行卡 会员列表 添加会员 用户名 持卡人姓名 注册时间 首充 电话号码 联系qq …" at bounding box center [878, 361] width 1345 height 381
click at [1183, 170] on div "首页 / 会员管理 / 会员列表 / 会员列表 用户名： Lai 状态： 重 置 查 询 起始时间： 结束时间： 导出会员银行卡 会员列表 添加会员 用户名 …" at bounding box center [878, 316] width 1345 height 468
click at [1038, 184] on div "用户名： Lai 状态： 重 置 查 询 起始时间： 结束时间： 导出会员银行卡 会员列表 添加会员 用户名 持卡人姓名 注册时间 首充 电话号码 联系qq …" at bounding box center [878, 361] width 1345 height 381
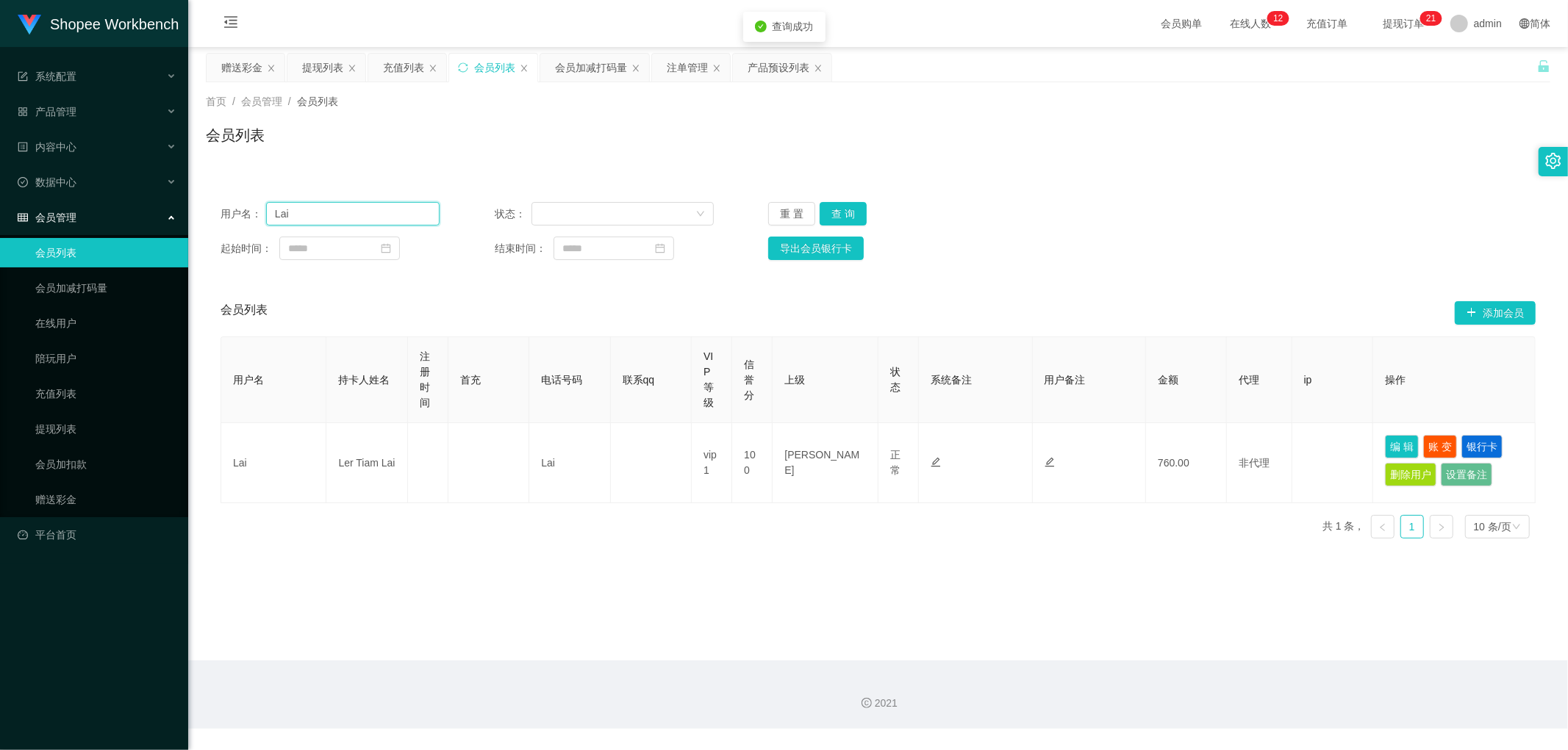
drag, startPoint x: 296, startPoint y: 216, endPoint x: 212, endPoint y: 223, distance: 84.3
click at [202, 228] on main "关闭左侧 关闭右侧 关闭其它 刷新页面 赠送彩金 提现列表 充值列表 会员列表 会员加减打码量 注单管理 产品预设列表 首页 / 会员管理 / 会员列表 / …" at bounding box center [878, 354] width 1379 height 614
drag, startPoint x: 670, startPoint y: 167, endPoint x: 685, endPoint y: 111, distance: 58.0
click at [671, 164] on div "首页 / 会员管理 / 会员列表 / 会员列表" at bounding box center [878, 126] width 1379 height 87
click at [687, 78] on div "注单管理" at bounding box center [687, 68] width 42 height 28
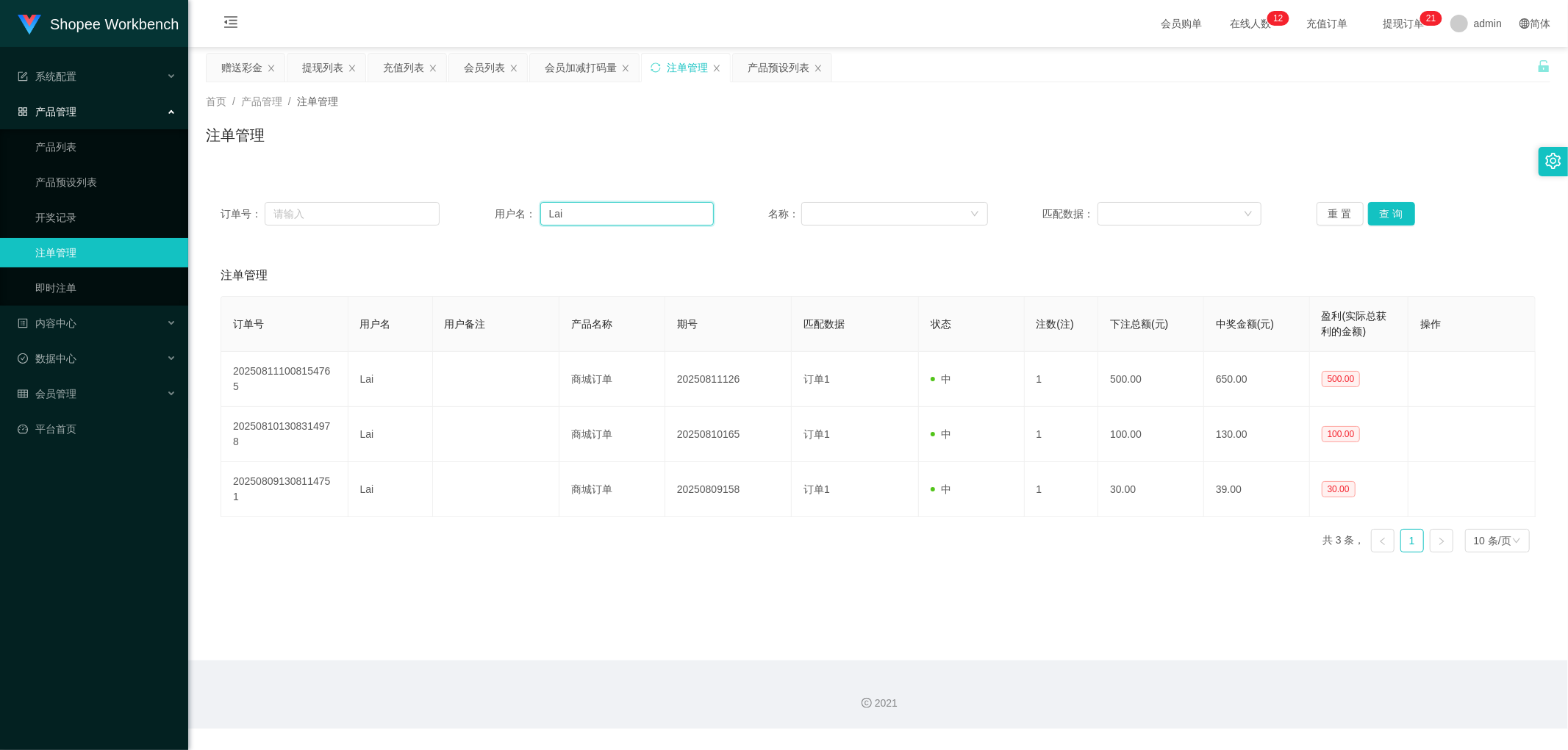
drag, startPoint x: 578, startPoint y: 220, endPoint x: 450, endPoint y: 238, distance: 129.3
click at [438, 236] on div "订单号： 用户名： Lai 名称： 匹配数据： 重 置 查 询" at bounding box center [878, 214] width 1345 height 53
click at [1392, 210] on button "查 询" at bounding box center [1391, 214] width 47 height 23
drag, startPoint x: 626, startPoint y: 126, endPoint x: 579, endPoint y: 75, distance: 69.4
click at [624, 125] on div "注单管理" at bounding box center [878, 141] width 1345 height 34
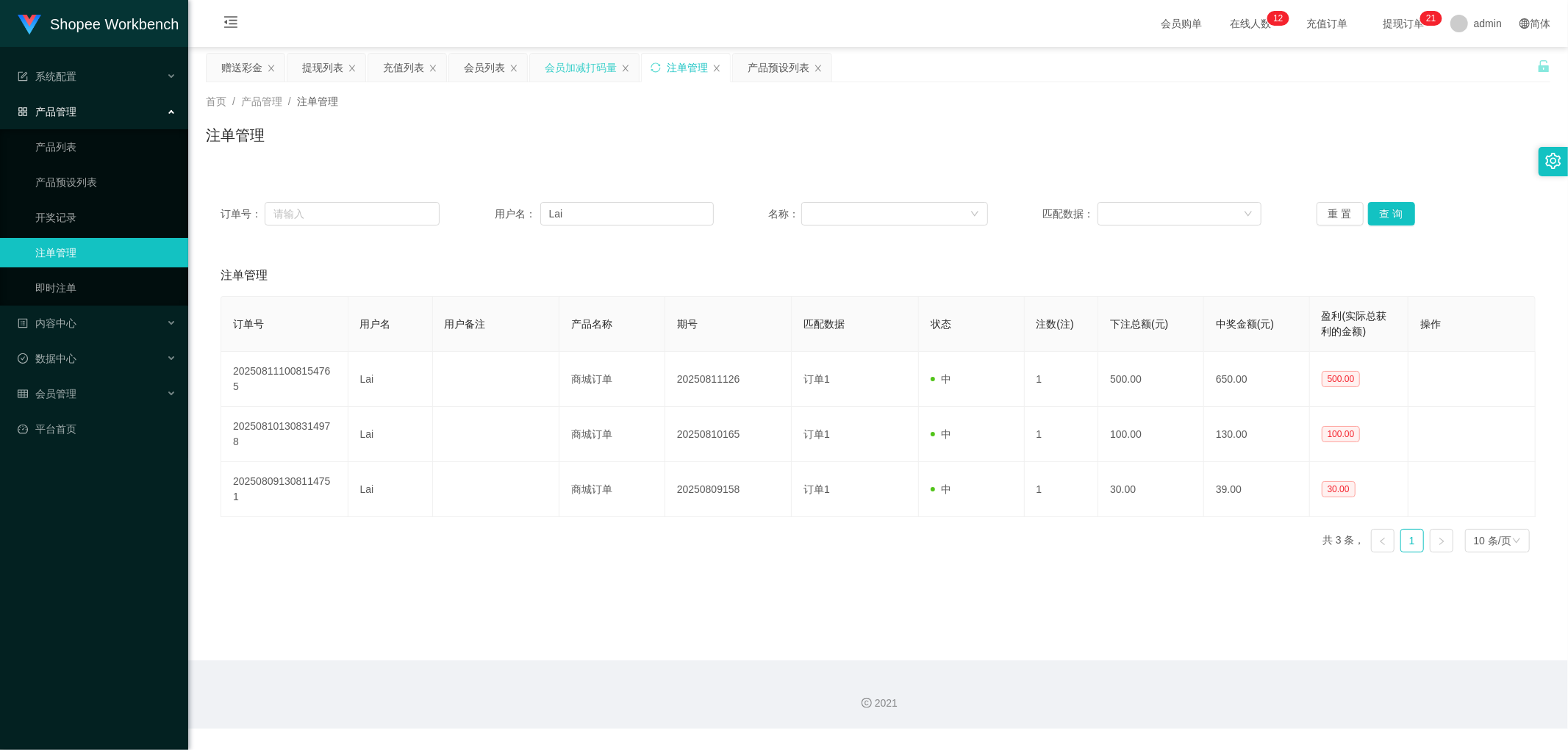
click at [578, 73] on div "会员加减打码量" at bounding box center [580, 68] width 73 height 28
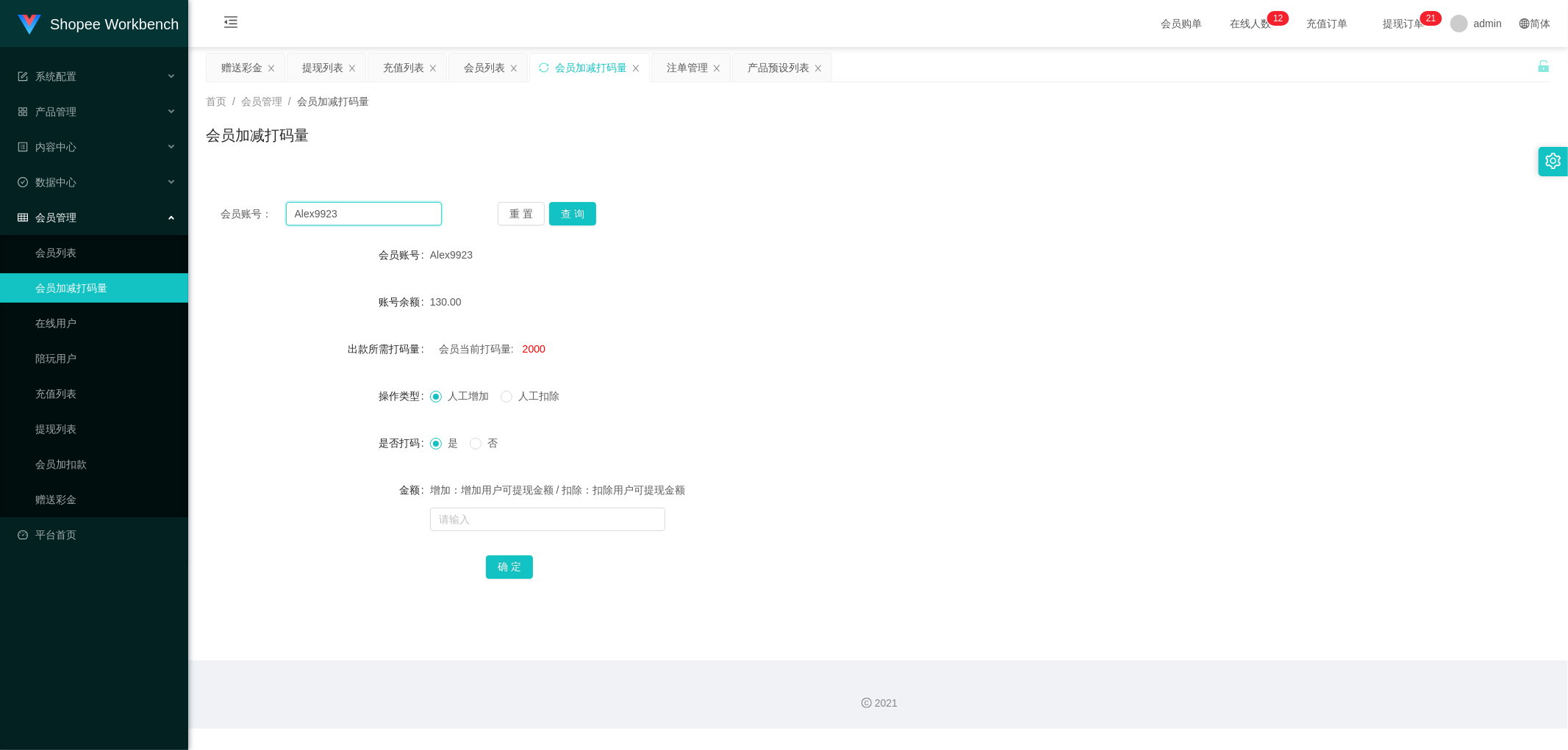
drag, startPoint x: 373, startPoint y: 214, endPoint x: 506, endPoint y: 214, distance: 133.0
click at [375, 214] on input "Alex9923" at bounding box center [364, 214] width 157 height 23
paste input "Lai"
type input "Lai"
click at [579, 209] on button "查 询" at bounding box center [572, 214] width 47 height 23
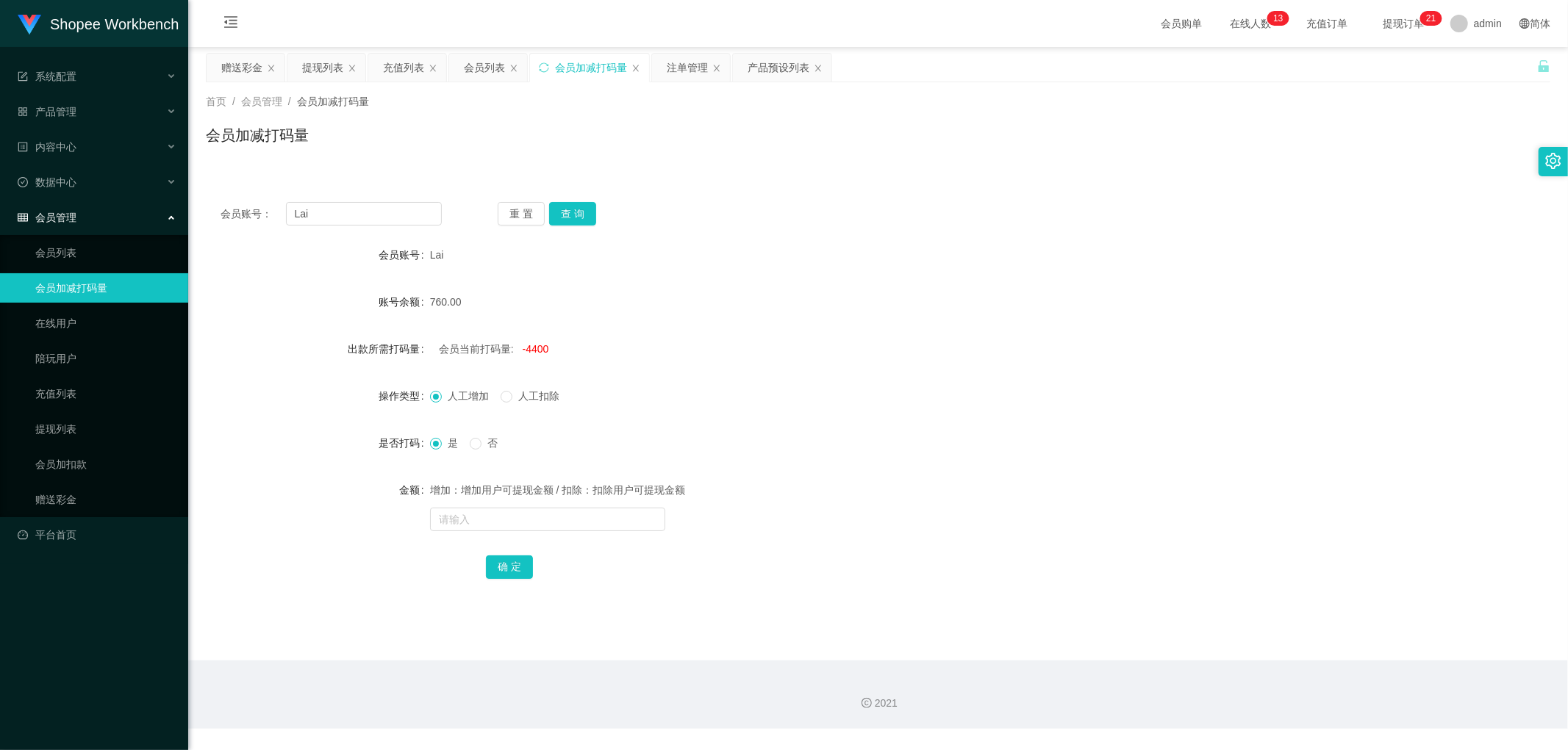
click at [857, 203] on div "会员账号： [PERSON_NAME] 查 询" at bounding box center [878, 214] width 1345 height 23
click at [868, 184] on div "会员账号： Lai 重 置 查 询 会员账号 Lai 账号余额 760.00 出款所需打码量 会员当前打码量: -4400 操作类型 人工增加 人工扣除 是否…" at bounding box center [878, 391] width 1345 height 444
click at [467, 70] on div "会员列表" at bounding box center [484, 68] width 42 height 28
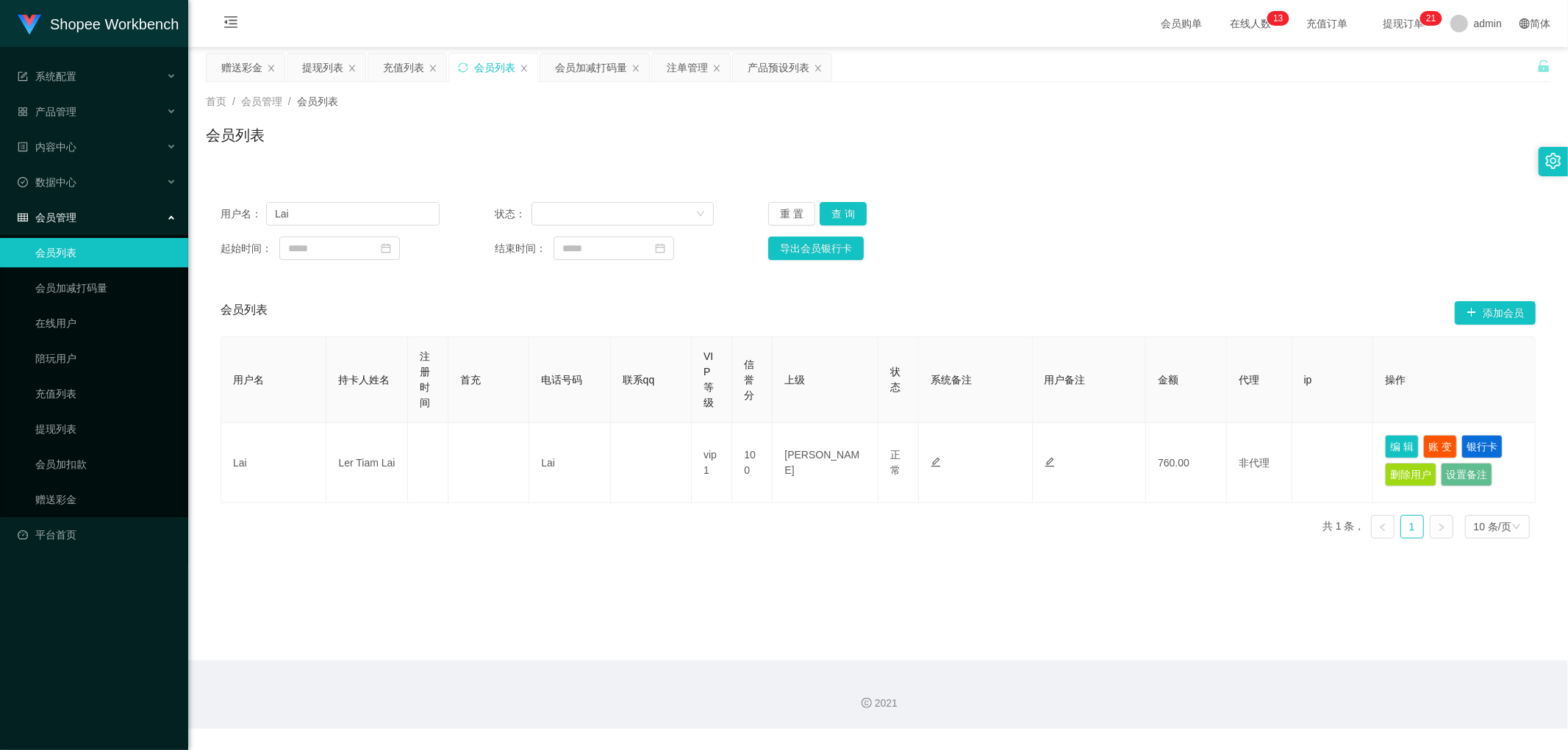
click at [1154, 195] on div "用户名： Lai 状态： 重 置 查 询 起始时间： 结束时间： 导出会员银行卡" at bounding box center [878, 231] width 1345 height 87
drag, startPoint x: 842, startPoint y: 219, endPoint x: 956, endPoint y: 218, distance: 114.0
click at [853, 220] on button "查 询" at bounding box center [843, 214] width 47 height 23
click at [688, 75] on div "注单管理" at bounding box center [687, 68] width 42 height 28
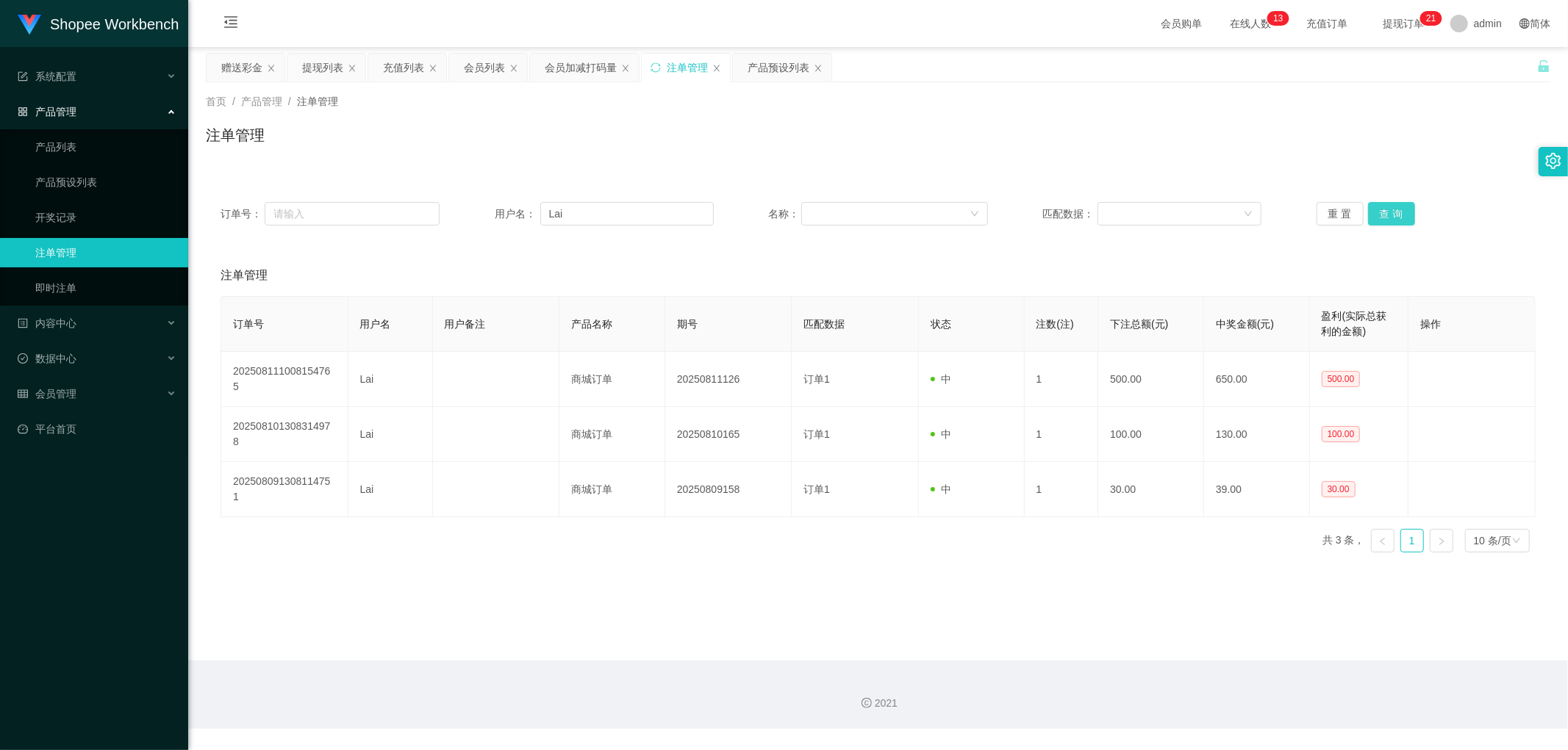
click at [1395, 210] on button "查 询" at bounding box center [1391, 214] width 47 height 23
click at [903, 142] on div "注单管理" at bounding box center [878, 141] width 1345 height 34
click at [483, 70] on div "会员列表" at bounding box center [484, 68] width 42 height 28
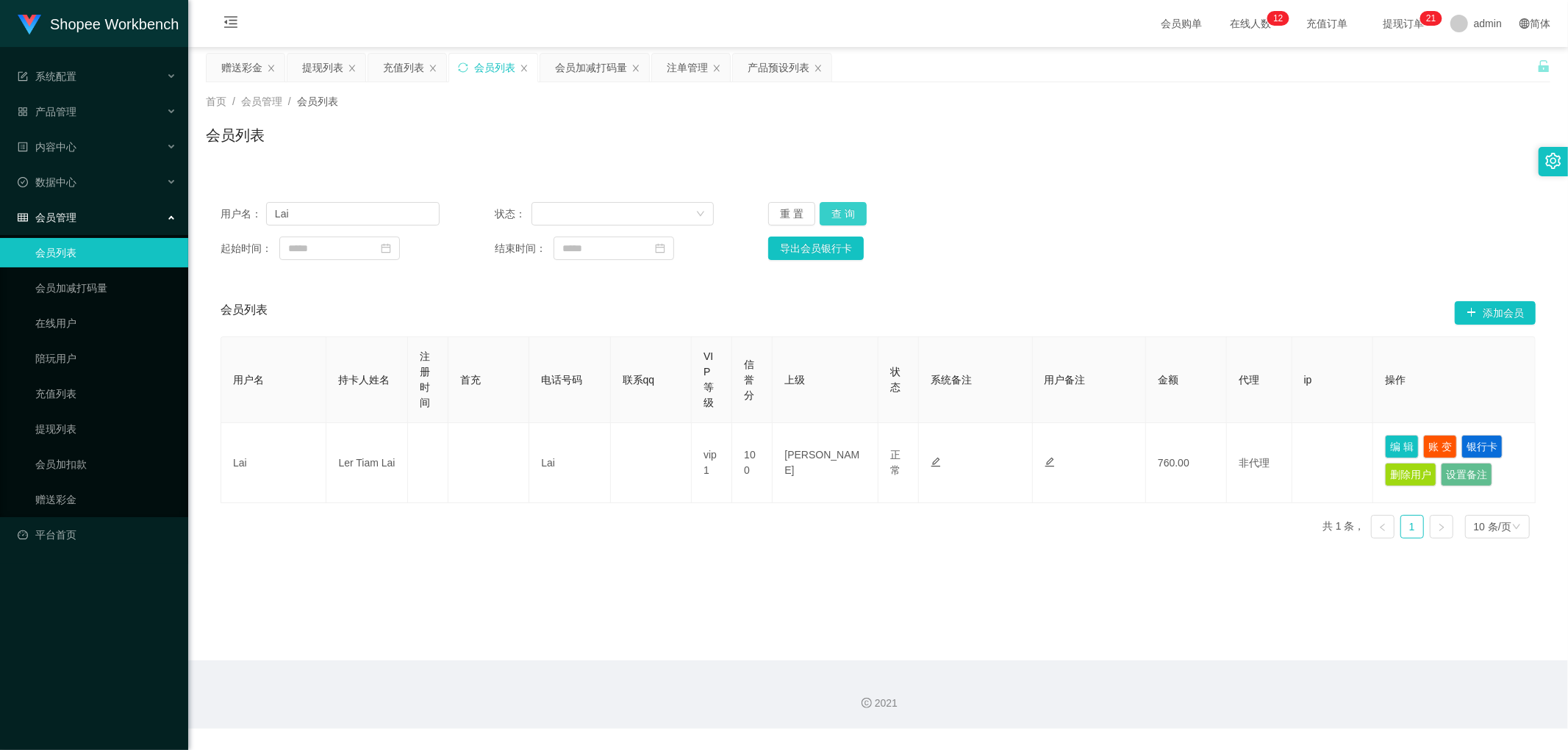
drag, startPoint x: 842, startPoint y: 214, endPoint x: 916, endPoint y: 236, distance: 77.2
click at [843, 216] on button "查 询" at bounding box center [843, 214] width 47 height 23
drag, startPoint x: 1254, startPoint y: 257, endPoint x: 1288, endPoint y: 290, distance: 47.4
click at [1255, 259] on div "起始时间： 结束时间： 导出会员银行卡" at bounding box center [878, 248] width 1315 height 23
drag, startPoint x: 1397, startPoint y: 450, endPoint x: 1269, endPoint y: 442, distance: 128.2
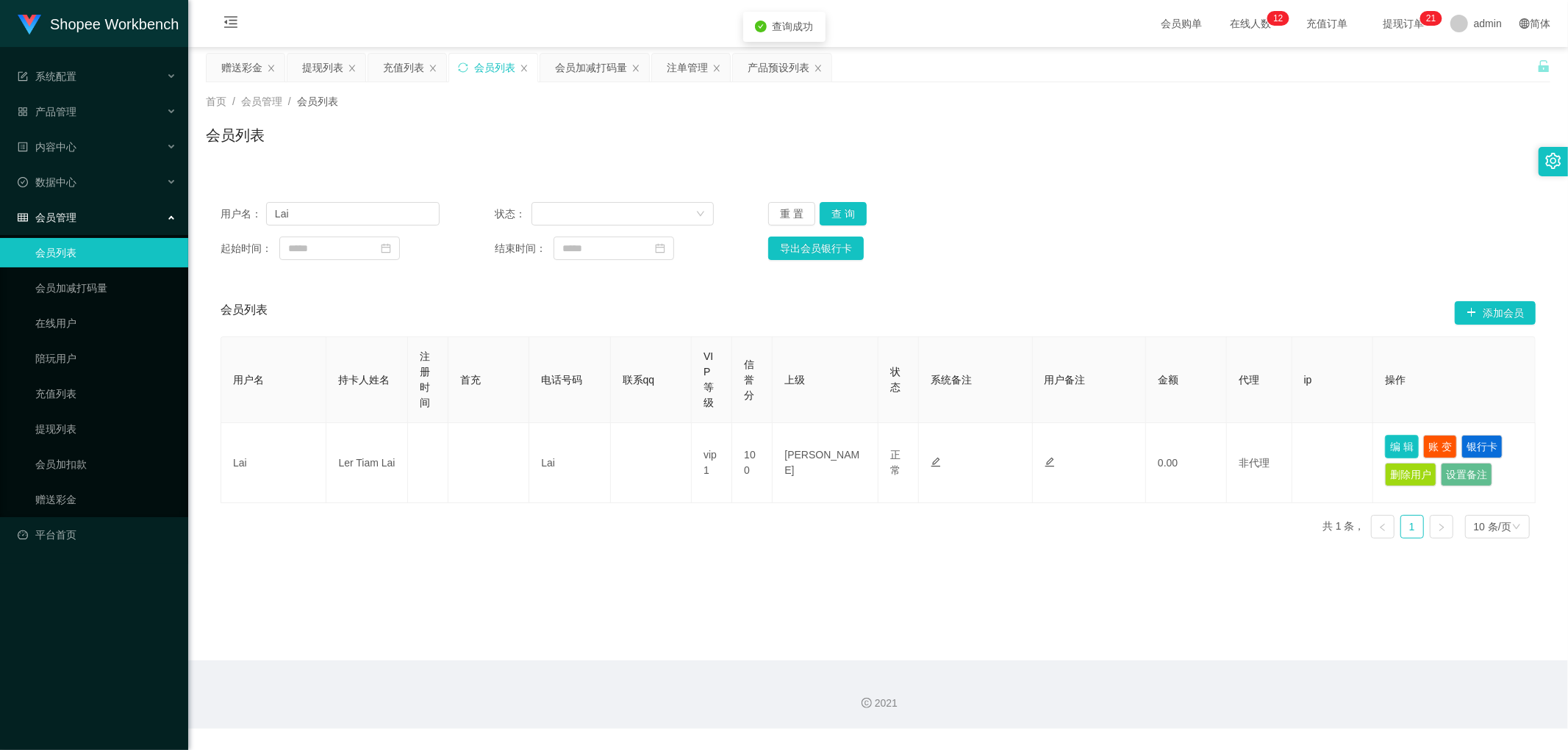
click at [1395, 450] on button "编 辑" at bounding box center [1402, 447] width 34 height 23
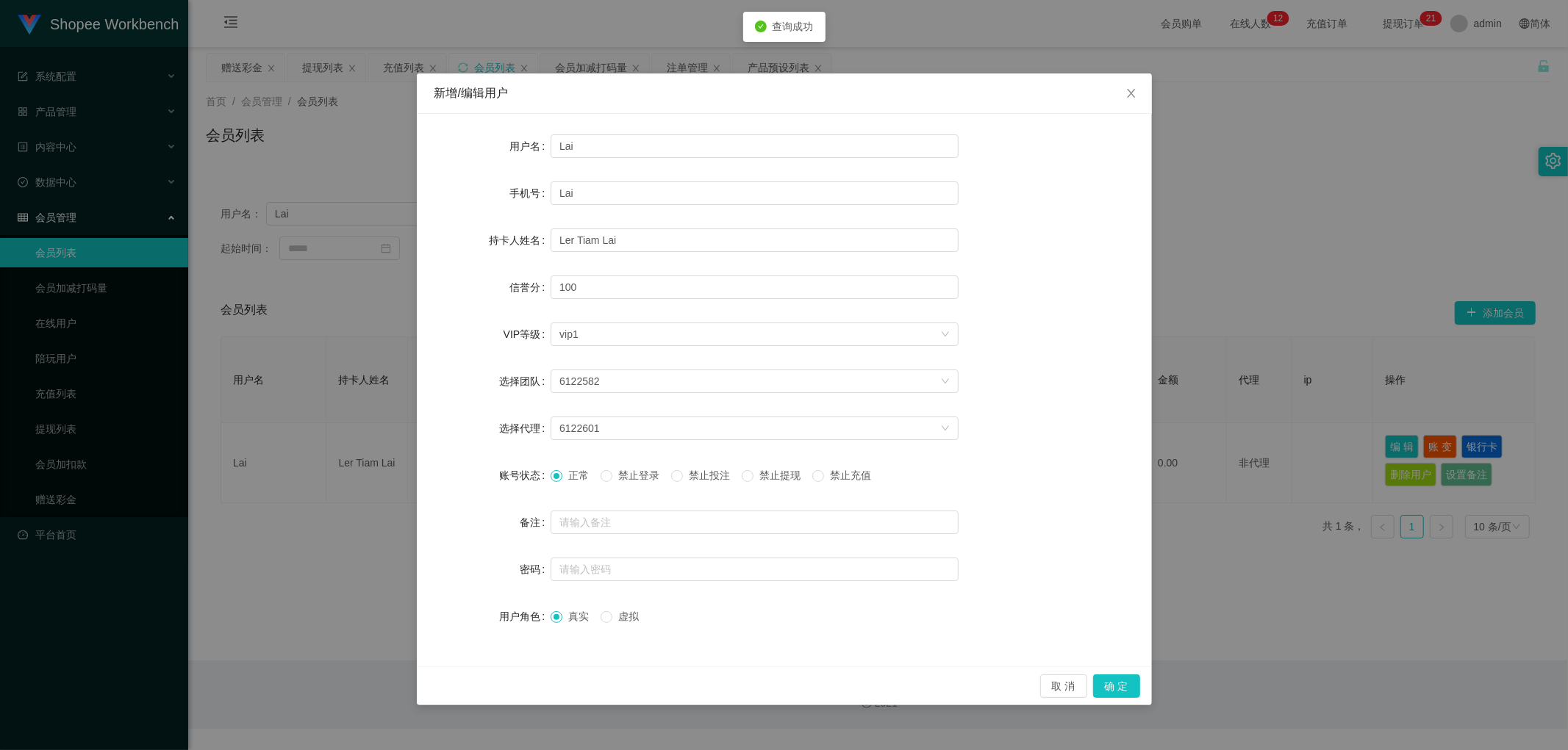
click at [716, 477] on span "禁止投注" at bounding box center [709, 476] width 53 height 12
click at [1118, 685] on button "确 定" at bounding box center [1117, 686] width 47 height 23
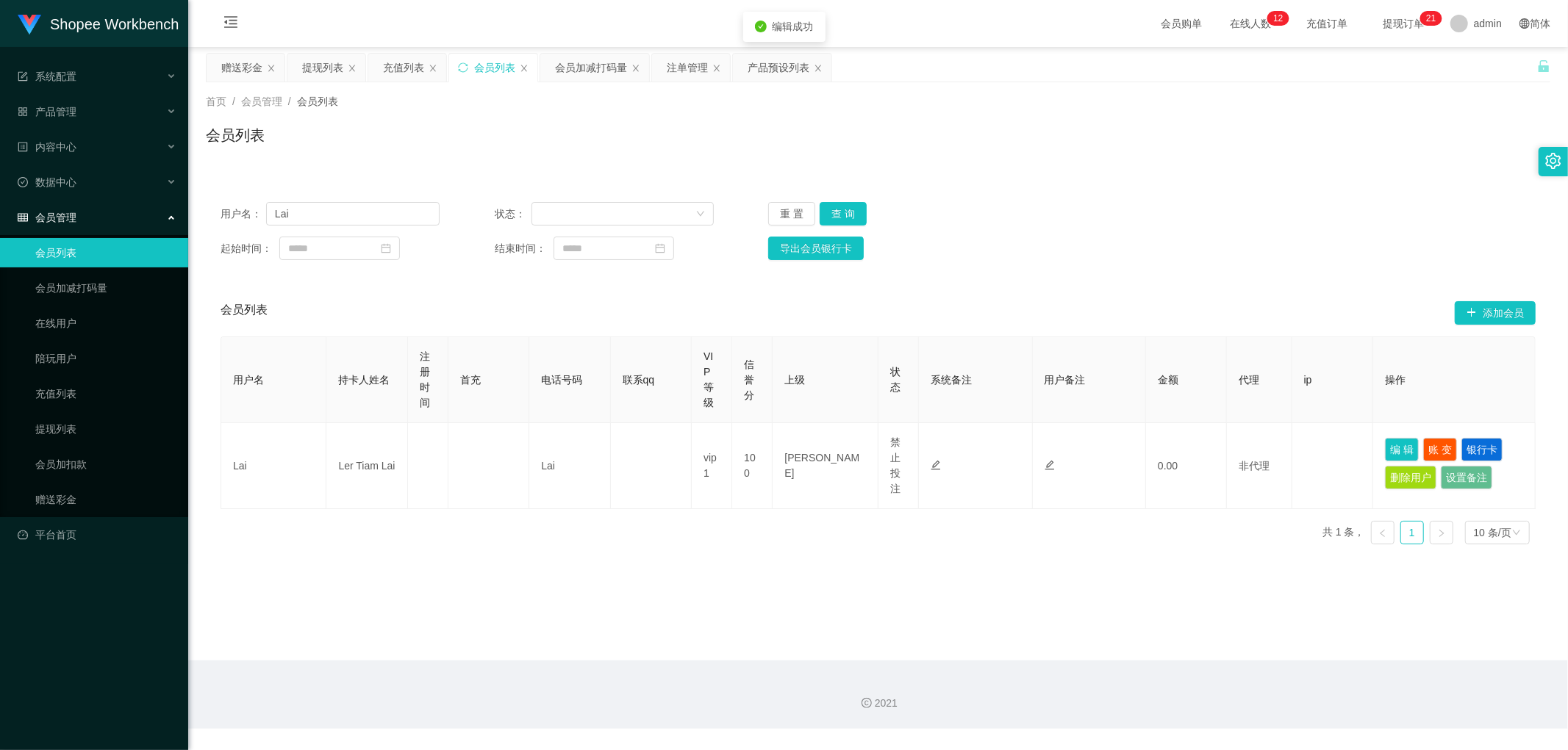
click at [771, 560] on main "关闭左侧 关闭右侧 关闭其它 刷新页面 赠送彩金 提现列表 充值列表 会员列表 会员加减打码量 注单管理 产品预设列表 首页 / 会员管理 / 会员列表 / …" at bounding box center [878, 354] width 1379 height 614
click at [585, 51] on main "关闭左侧 关闭右侧 关闭其它 刷新页面 赠送彩金 提现列表 充值列表 会员列表 会员加减打码量 注单管理 产品预设列表 首页 / 会员管理 / 会员列表 / …" at bounding box center [878, 354] width 1379 height 614
click at [587, 76] on div "会员加减打码量" at bounding box center [591, 68] width 73 height 28
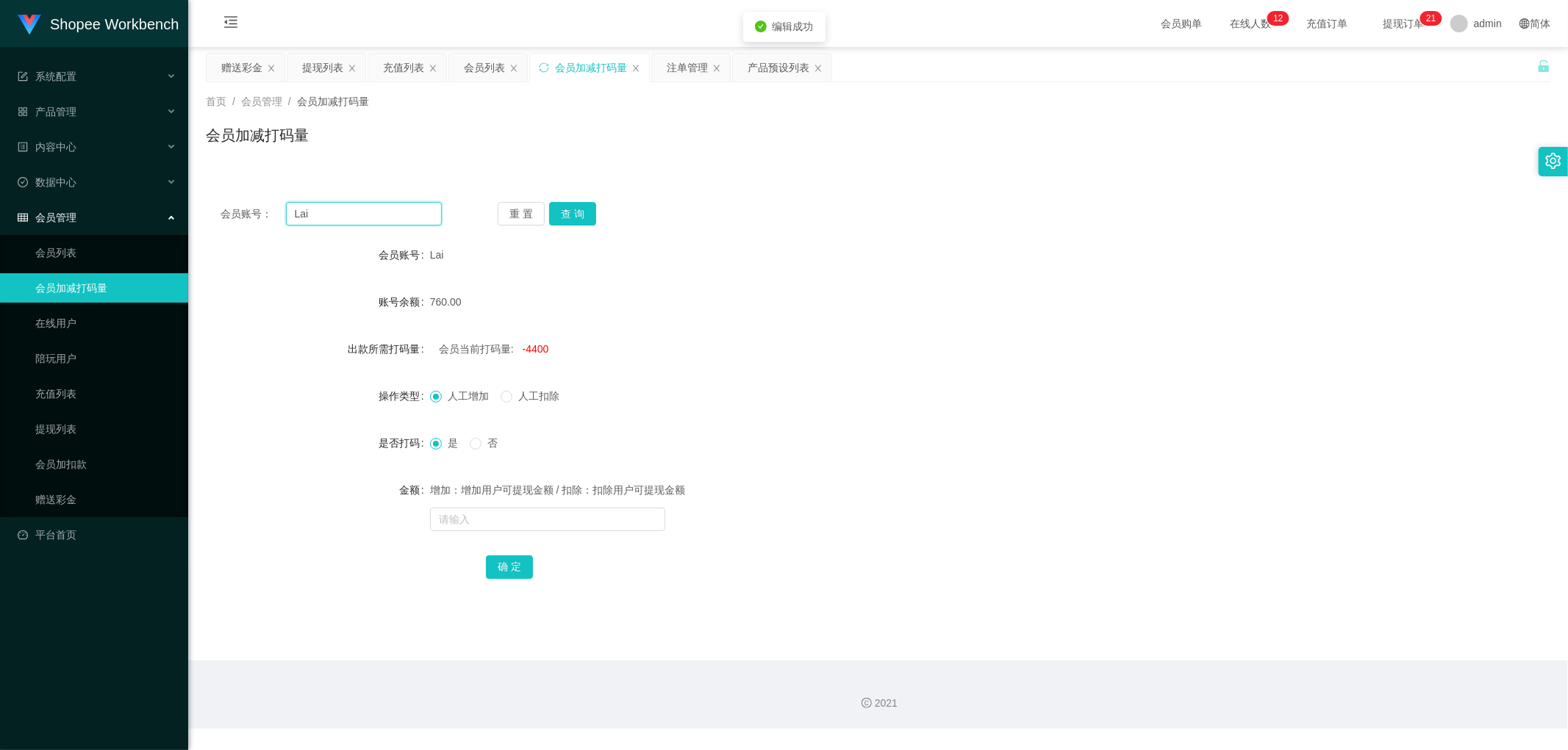
click at [382, 210] on input "Lai" at bounding box center [364, 214] width 157 height 23
click at [582, 210] on button "查 询" at bounding box center [572, 214] width 47 height 23
click at [836, 262] on div "Lai" at bounding box center [822, 255] width 784 height 29
click at [522, 512] on input "text" at bounding box center [547, 519] width 235 height 23
type input "6640"
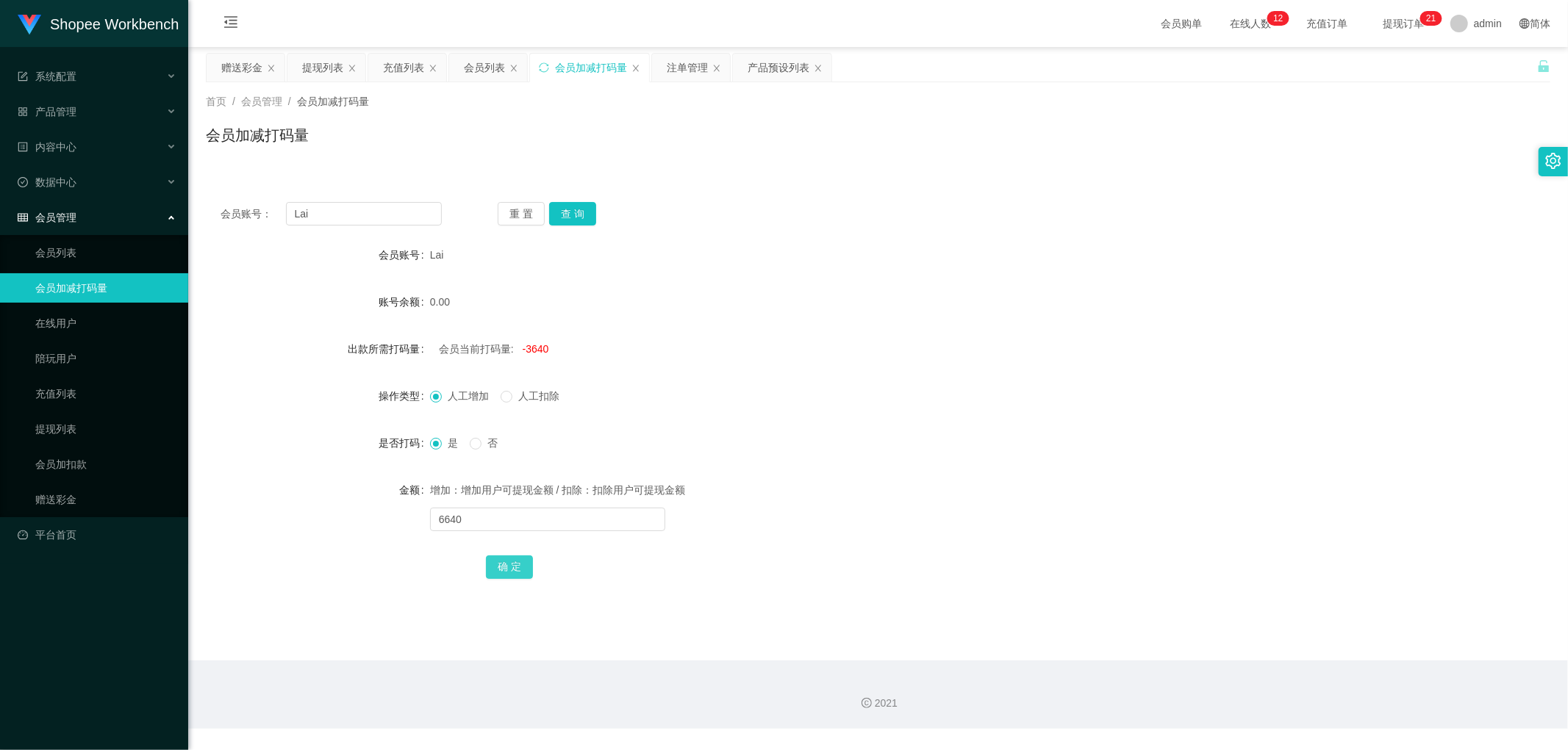
click at [516, 562] on button "确 定" at bounding box center [509, 567] width 47 height 23
click at [804, 449] on div "是 否" at bounding box center [822, 443] width 784 height 29
click at [784, 363] on form "会员账号 Lai 账号余额 0.00 出款所需打码量 会员当前打码量: 3000 操作类型 人工增加 人工扣除 是否打码 是 否 金额 增加：增加用户可提现金…" at bounding box center [878, 411] width 1345 height 341
click at [679, 72] on div "注单管理" at bounding box center [687, 68] width 42 height 28
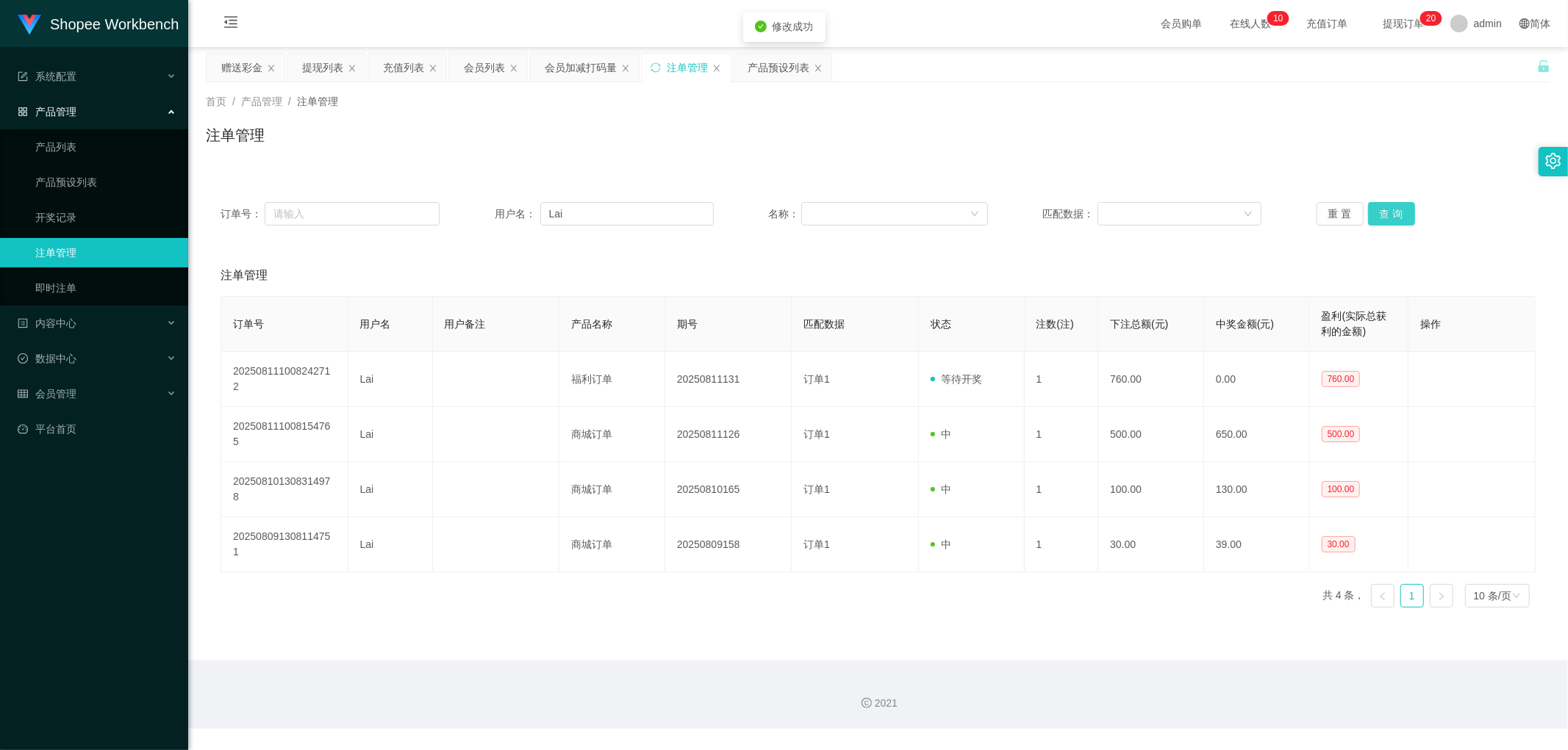
click at [1385, 210] on button "查 询" at bounding box center [1391, 214] width 47 height 23
drag, startPoint x: 636, startPoint y: 133, endPoint x: 578, endPoint y: 79, distance: 79.2
click at [632, 128] on div "注单管理" at bounding box center [878, 141] width 1345 height 34
click at [570, 71] on div "会员加减打码量" at bounding box center [580, 68] width 73 height 28
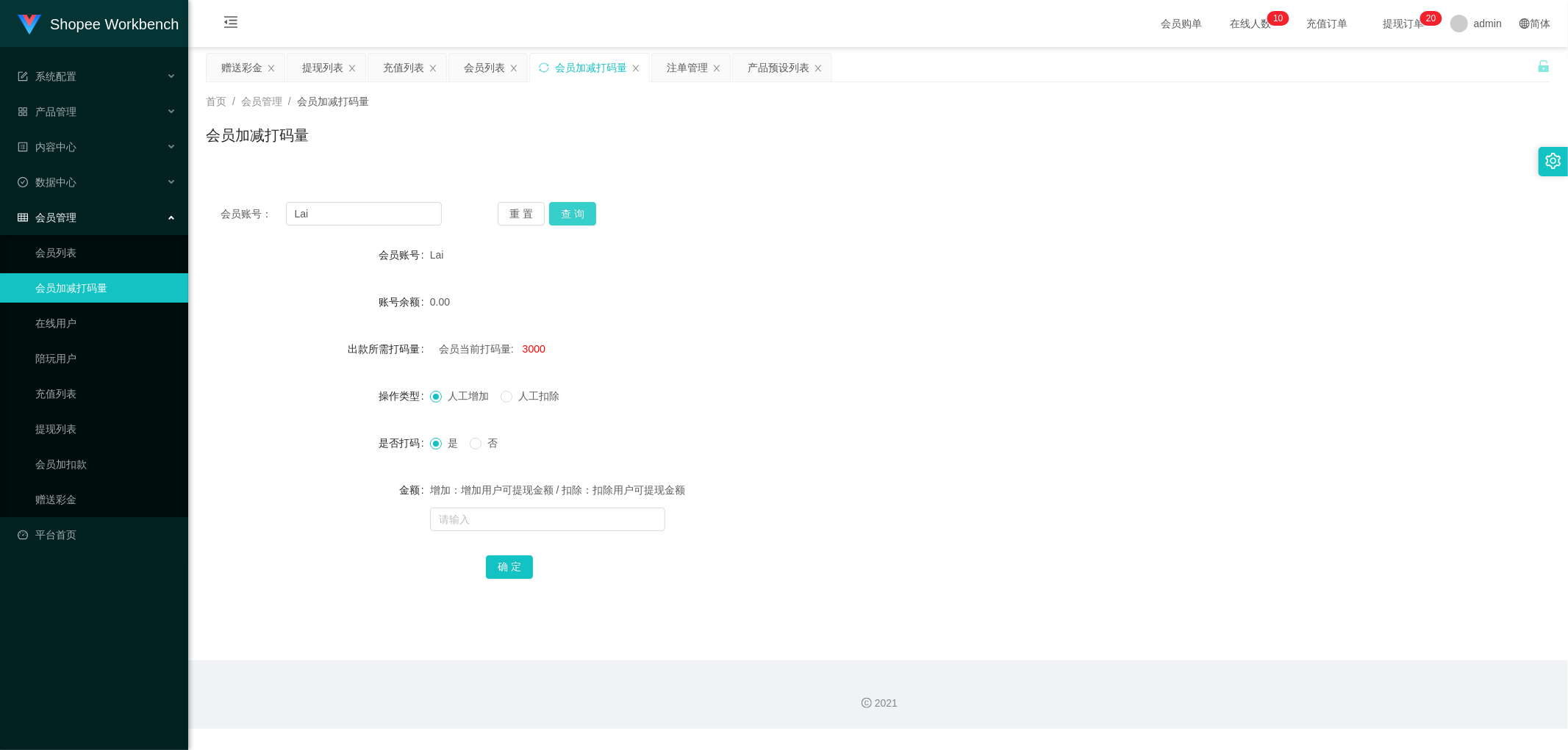
drag, startPoint x: 572, startPoint y: 210, endPoint x: 720, endPoint y: 169, distance: 153.6
click at [572, 211] on button "查 询" at bounding box center [572, 214] width 47 height 23
drag, startPoint x: 721, startPoint y: 169, endPoint x: 706, endPoint y: 159, distance: 18.0
click at [721, 167] on div "首页 / 会员管理 / 会员加减打码量 / 会员加减打码量 会员账号： Lai 重 置 查 询 会员账号 Lai 账号余额 0.00 出款所需打码量 会员当前…" at bounding box center [878, 348] width 1345 height 532
click at [472, 61] on div "会员列表" at bounding box center [484, 68] width 42 height 28
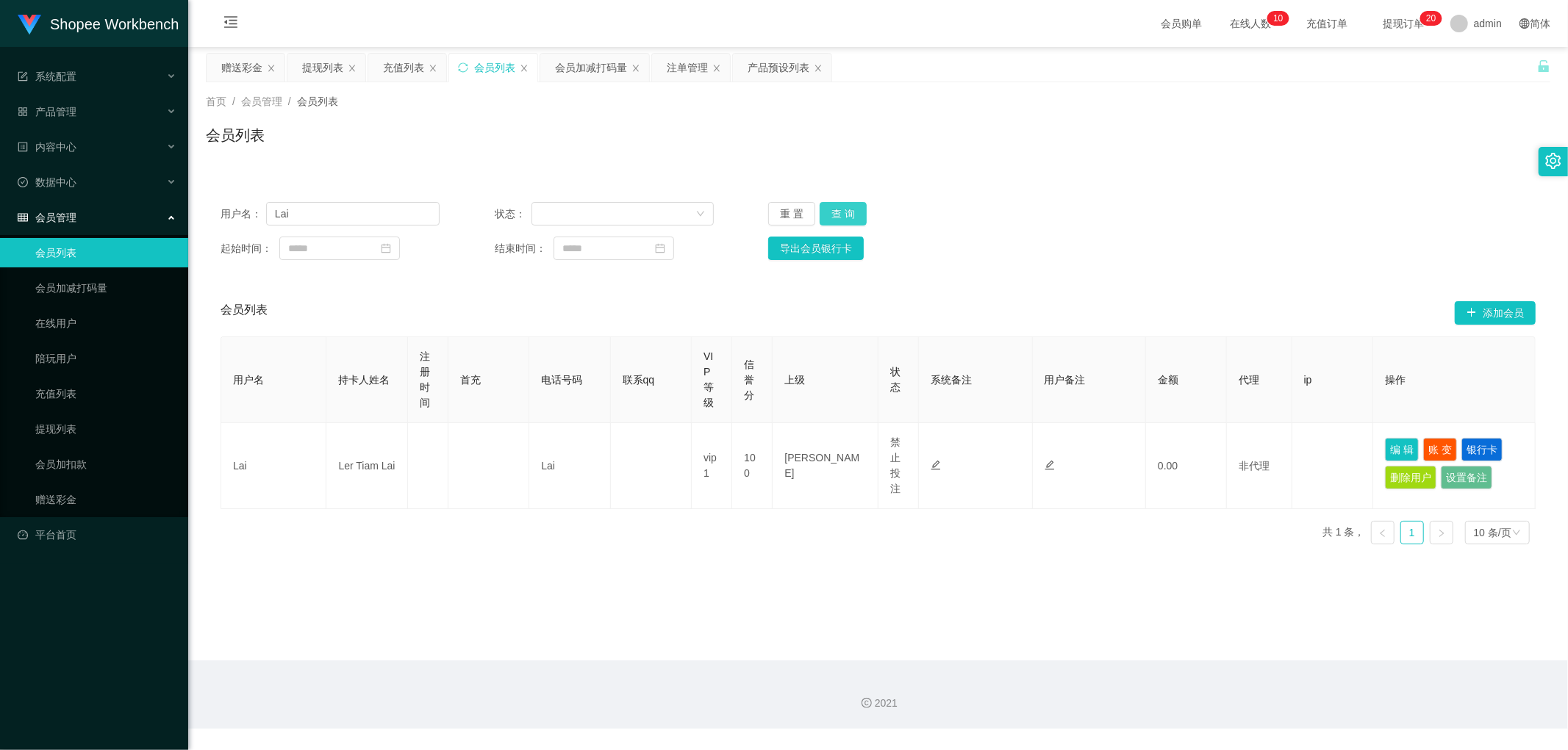
click at [835, 216] on button "查 询" at bounding box center [843, 214] width 47 height 23
drag, startPoint x: 1082, startPoint y: 194, endPoint x: 1115, endPoint y: 195, distance: 33.0
click at [1084, 194] on div "用户名： Lai 状态： 重 置 查 询 起始时间： 结束时间： 导出会员银行卡" at bounding box center [878, 231] width 1345 height 87
click at [1147, 188] on div "用户名： Lai 状态： 重 置 查 询 起始时间： 结束时间： 导出会员银行卡" at bounding box center [878, 231] width 1345 height 87
click at [591, 69] on div "会员加减打码量" at bounding box center [591, 68] width 73 height 28
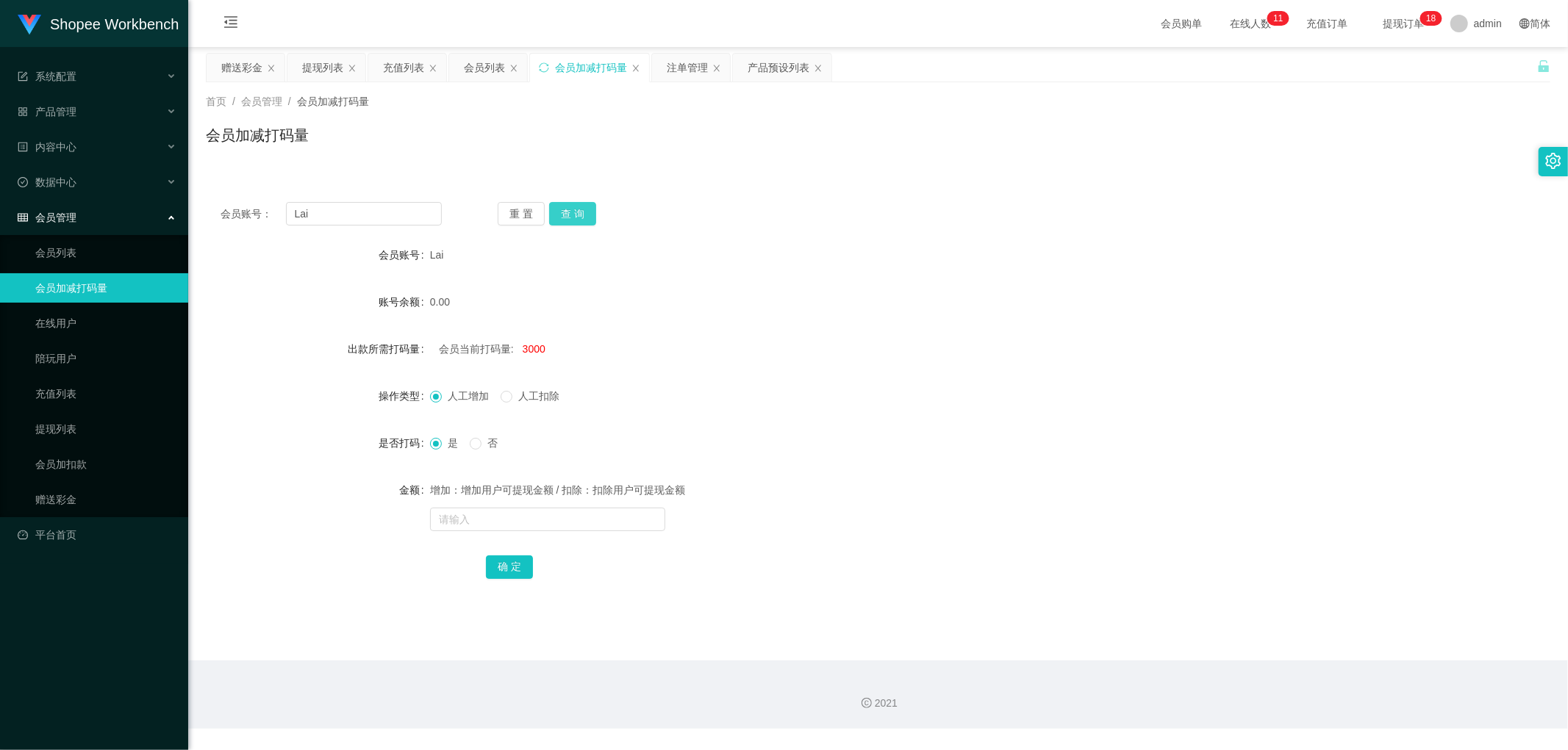
click at [569, 212] on button "查 询" at bounding box center [572, 214] width 47 height 23
click at [815, 232] on div "会员账号： Lai 重 置 查 询 会员账号 Lai 账号余额 1140.00 出款所需打码量 会员当前打码量: 3000 操作类型 人工增加 人工扣除 是否…" at bounding box center [878, 400] width 1345 height 426
